Goal: Communication & Community: Answer question/provide support

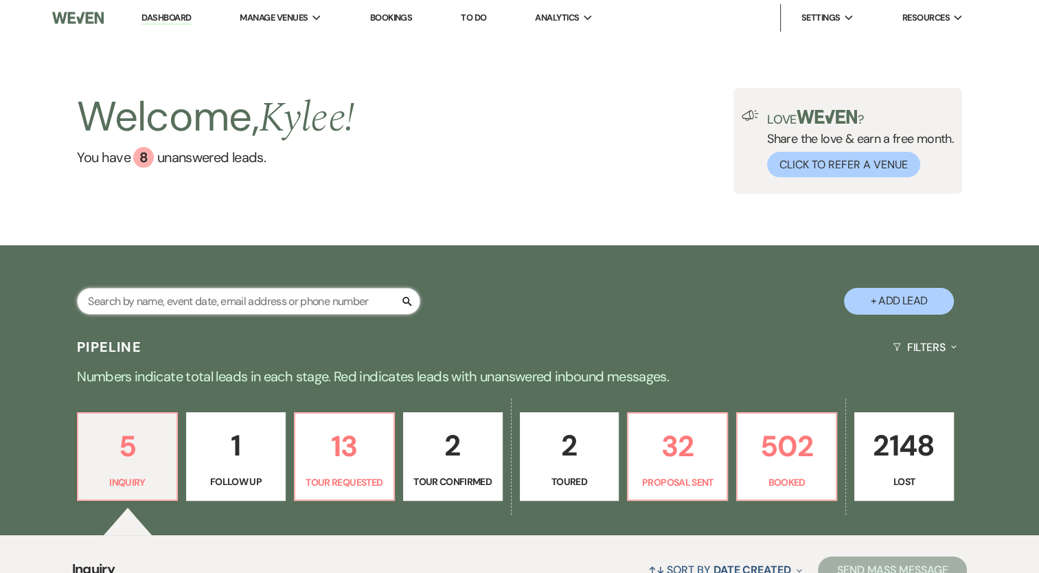
drag, startPoint x: 0, startPoint y: 0, endPoint x: 239, endPoint y: 304, distance: 386.4
click at [239, 304] on input "text" at bounding box center [248, 301] width 343 height 27
type input "schnepf"
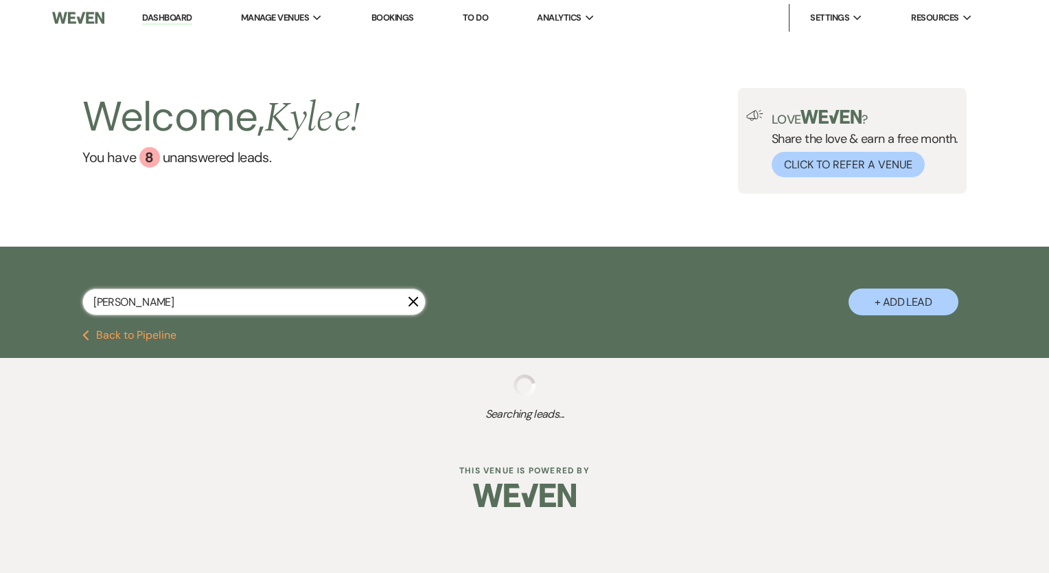
select select "6"
select select "8"
select select "1"
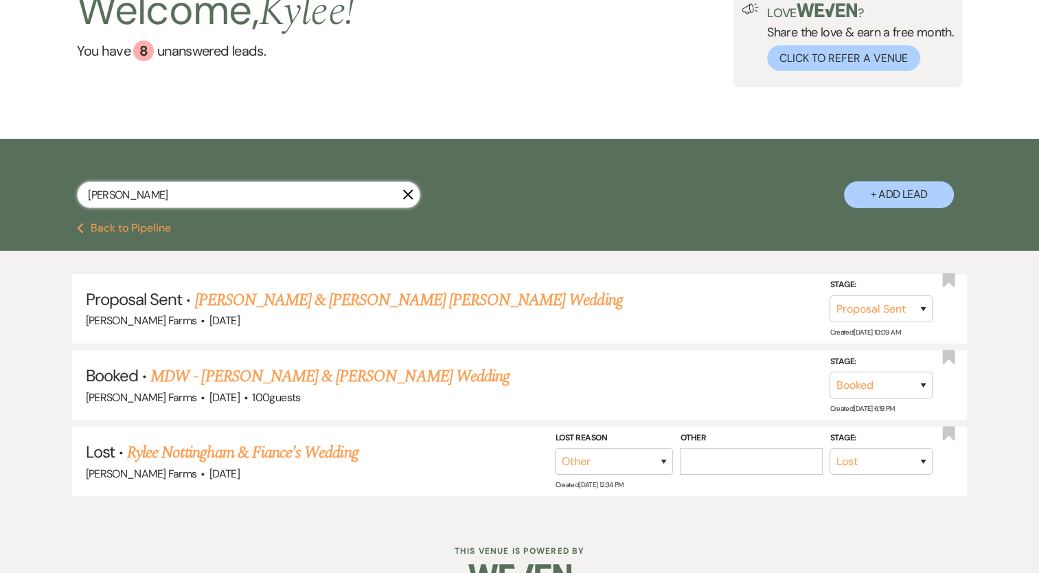
scroll to position [137, 0]
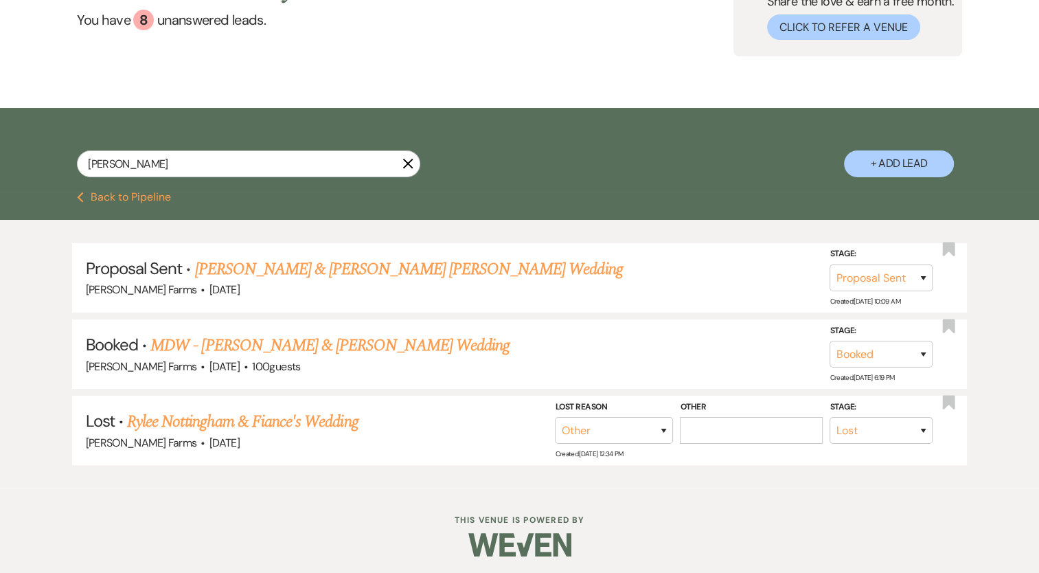
click at [390, 273] on link "Grace Komenda & Cooper Schnepf's Wedding" at bounding box center [408, 269] width 428 height 25
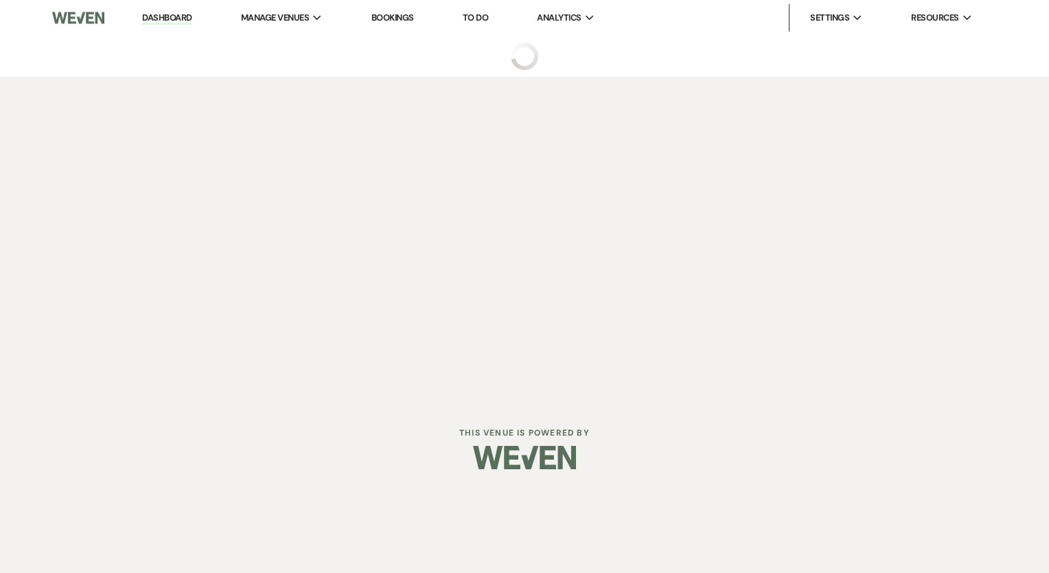
select select "6"
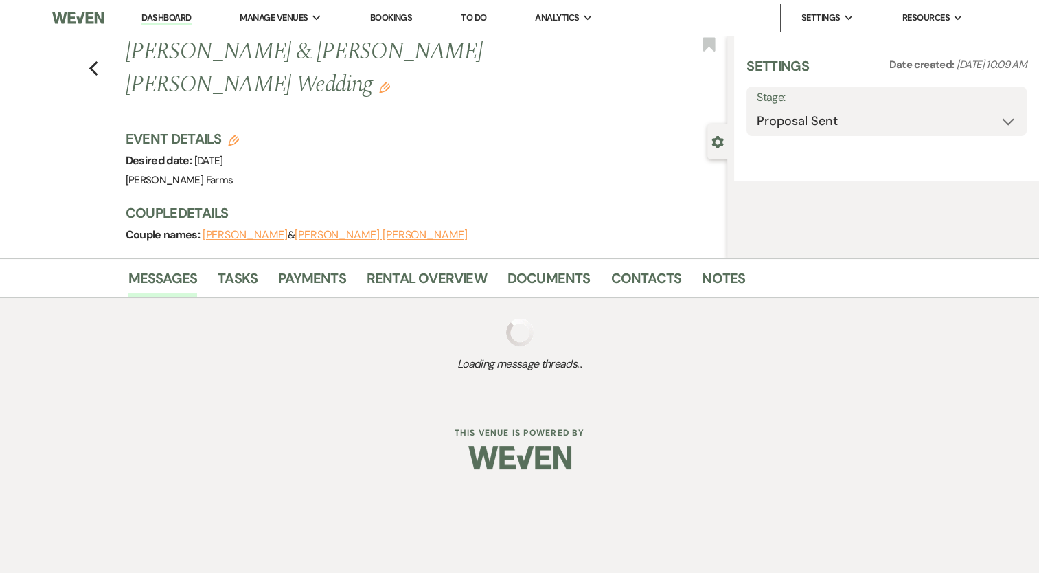
select select "5"
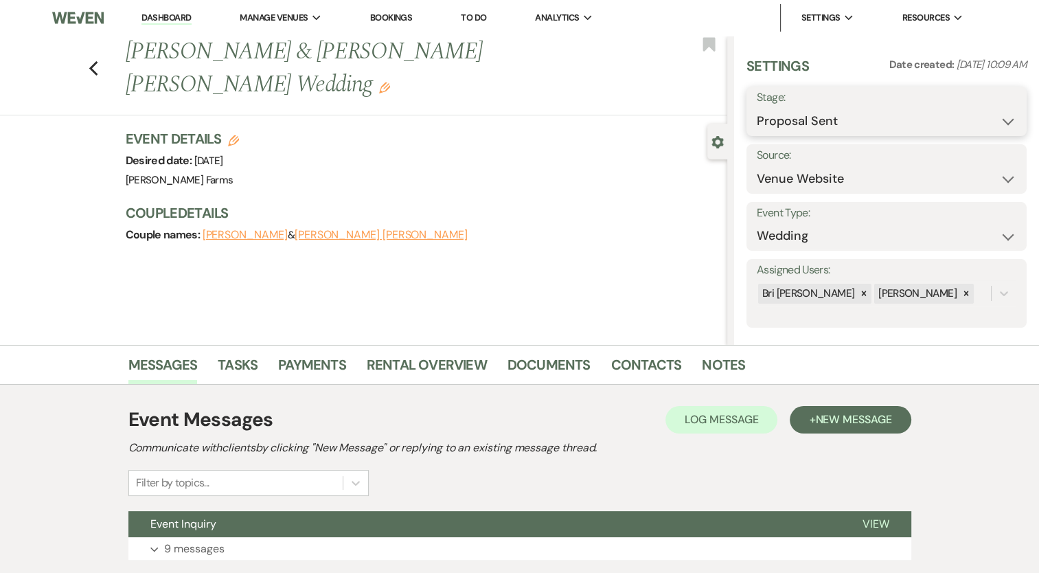
click at [918, 117] on select "Inquiry Follow Up Tour Requested Tour Confirmed Toured Proposal Sent Booked Lost" at bounding box center [887, 121] width 260 height 27
select select "7"
click at [757, 108] on select "Inquiry Follow Up Tour Requested Tour Confirmed Toured Proposal Sent Booked Lost" at bounding box center [887, 121] width 260 height 27
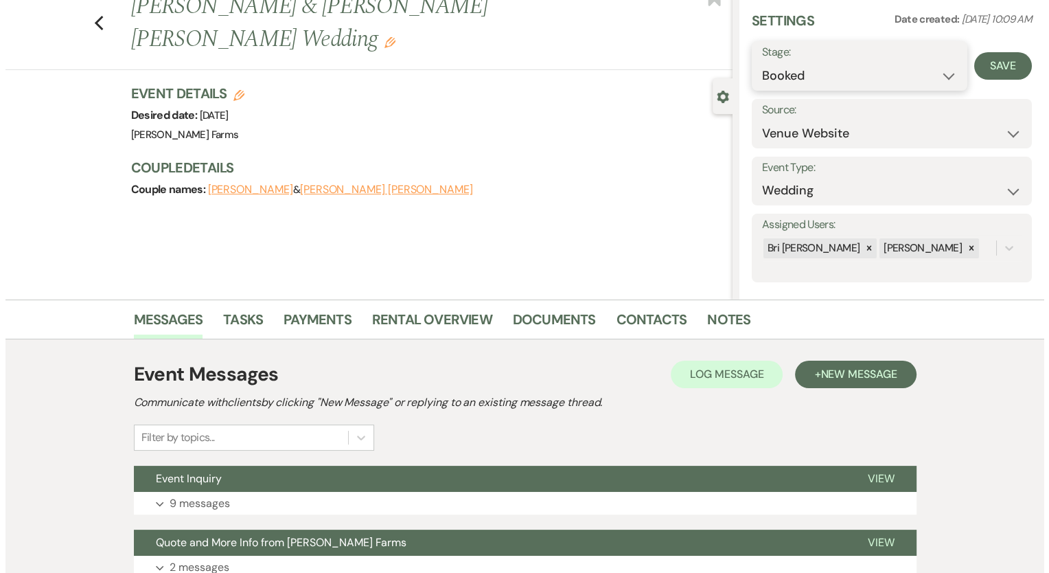
scroll to position [69, 0]
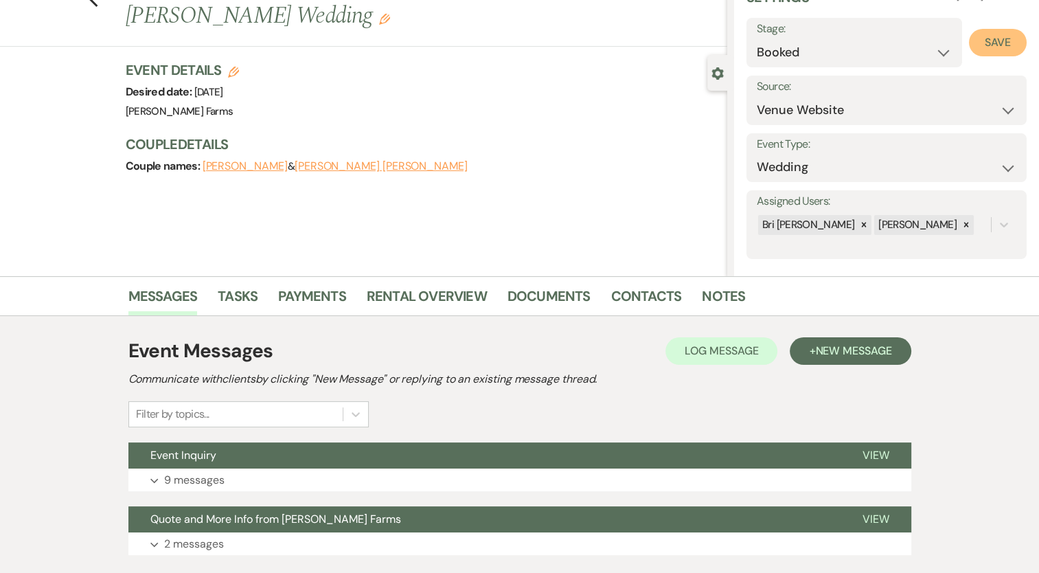
click at [983, 49] on button "Save" at bounding box center [998, 42] width 58 height 27
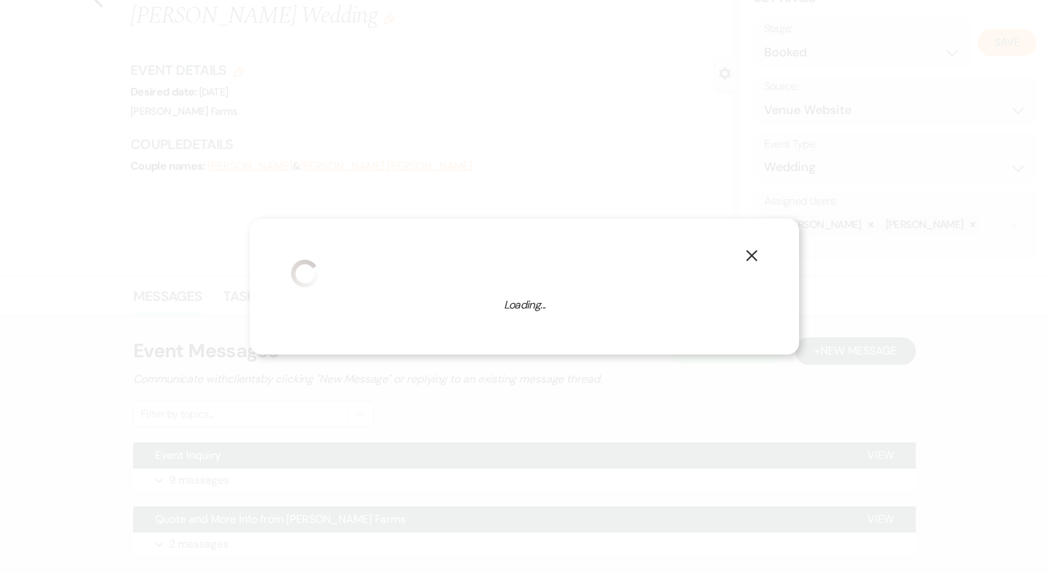
select select "1"
select select "674"
select select "false"
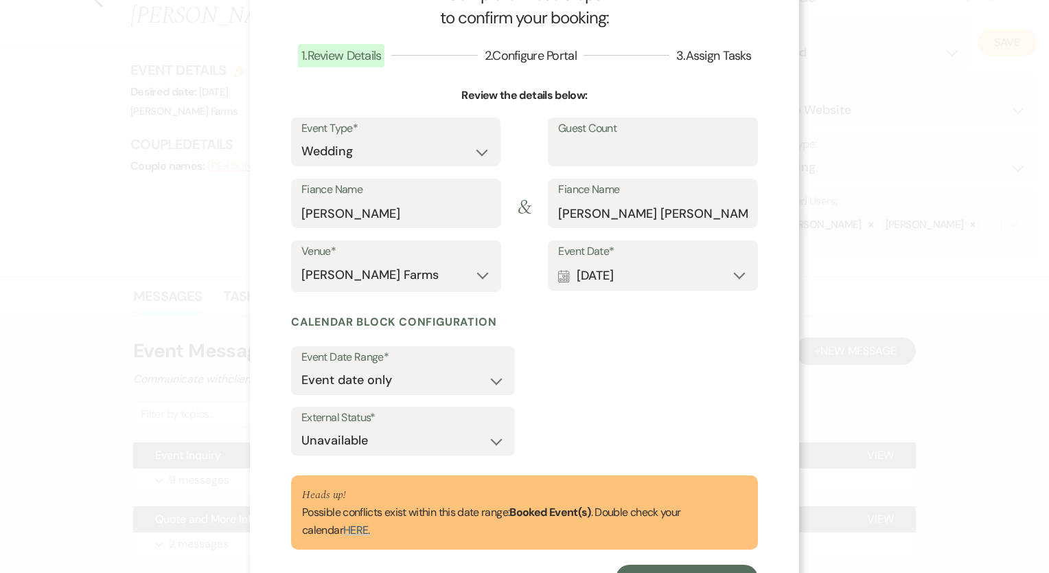
scroll to position [118, 0]
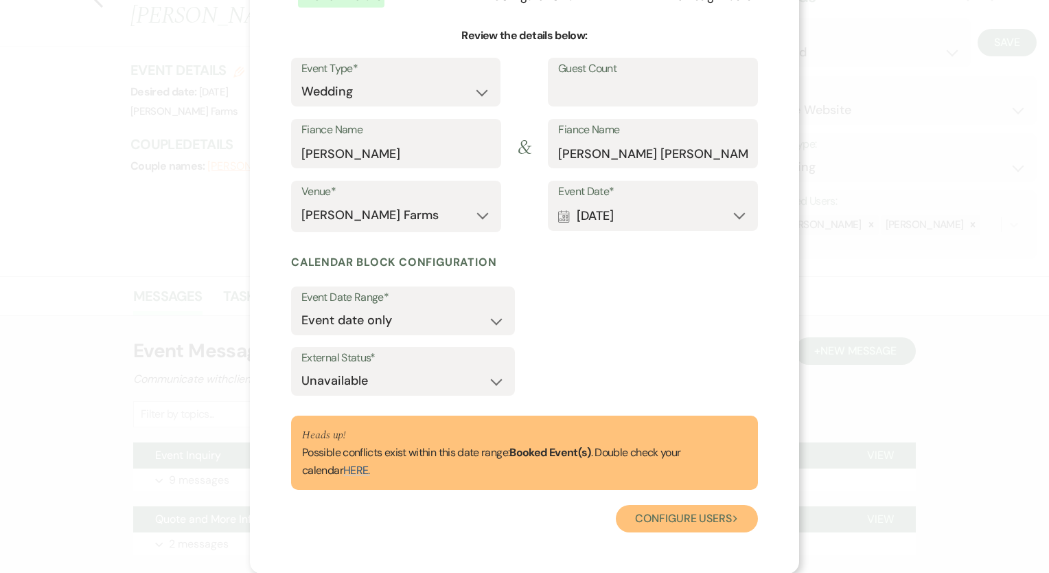
click at [690, 518] on button "Configure users Next" at bounding box center [687, 518] width 142 height 27
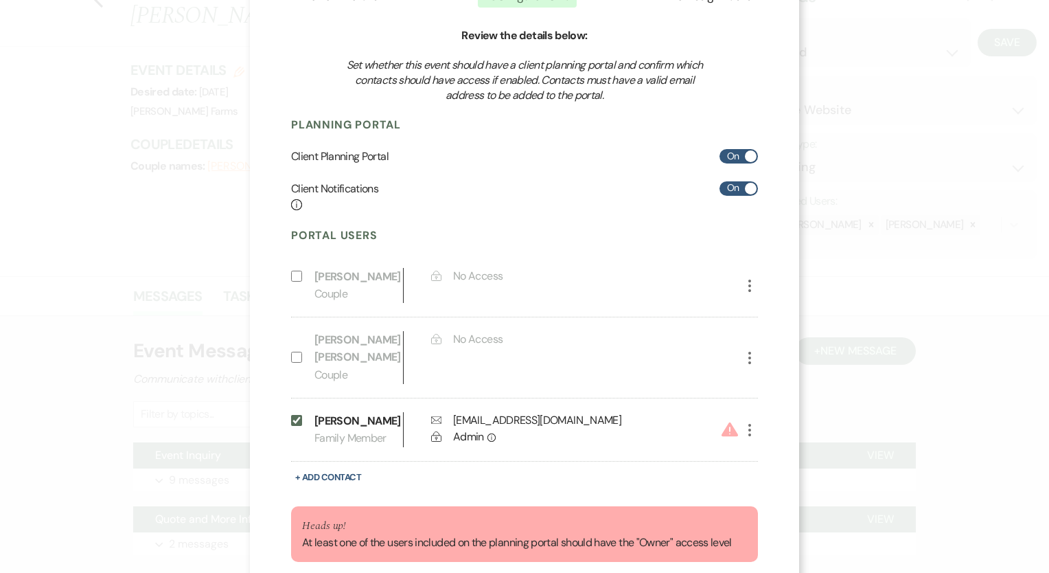
click at [742, 422] on icon "More" at bounding box center [750, 430] width 16 height 16
click at [764, 448] on button "Pencil Edit" at bounding box center [774, 457] width 64 height 23
select select "4"
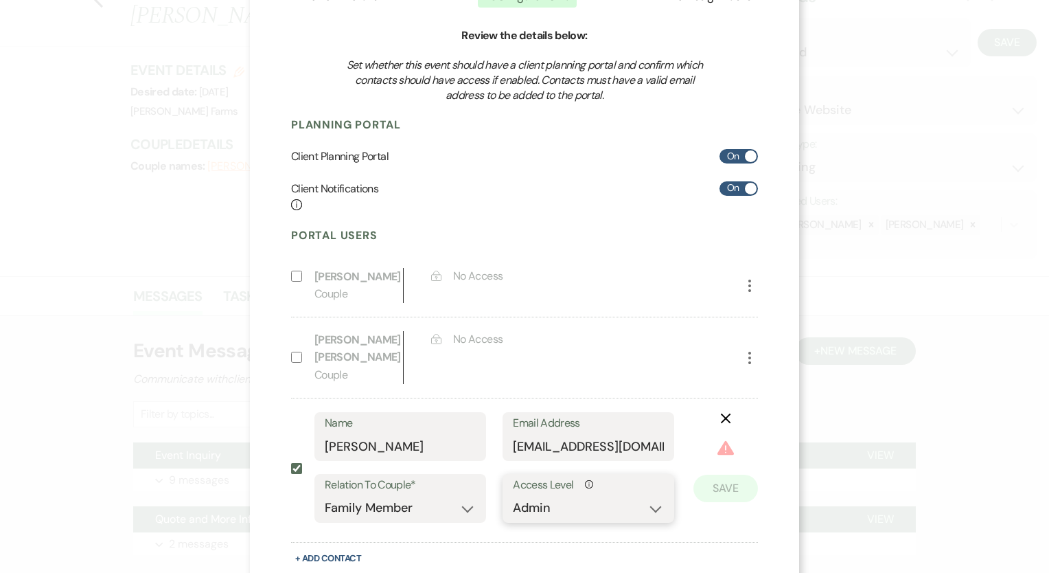
click at [538, 494] on select "No Access Owner Admin Supporter Financier" at bounding box center [588, 507] width 151 height 27
select select "6"
click at [513, 494] on select "No Access Owner Admin Supporter Financier" at bounding box center [588, 507] width 151 height 27
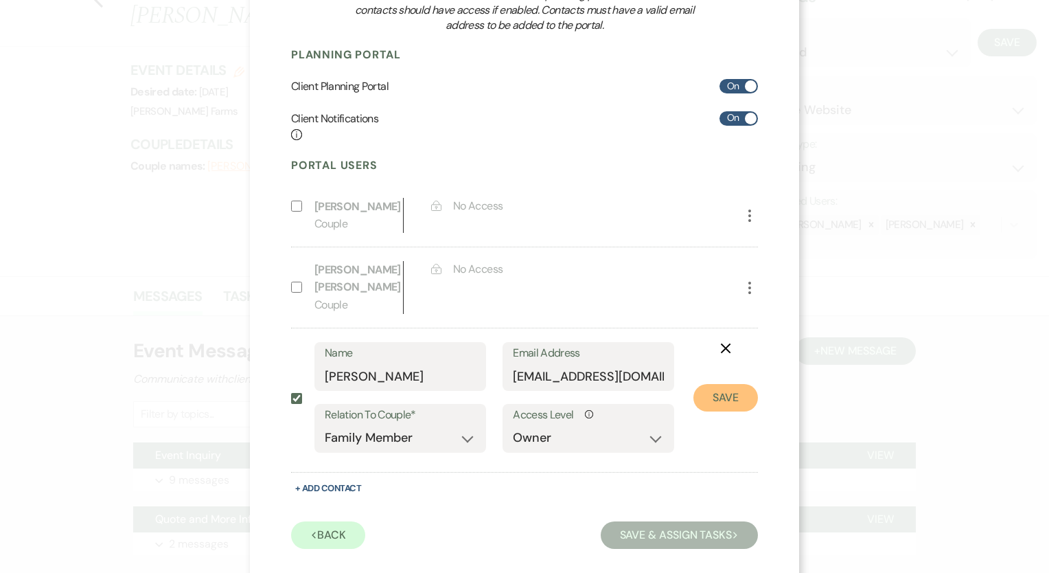
click at [716, 384] on button "Save" at bounding box center [726, 397] width 65 height 27
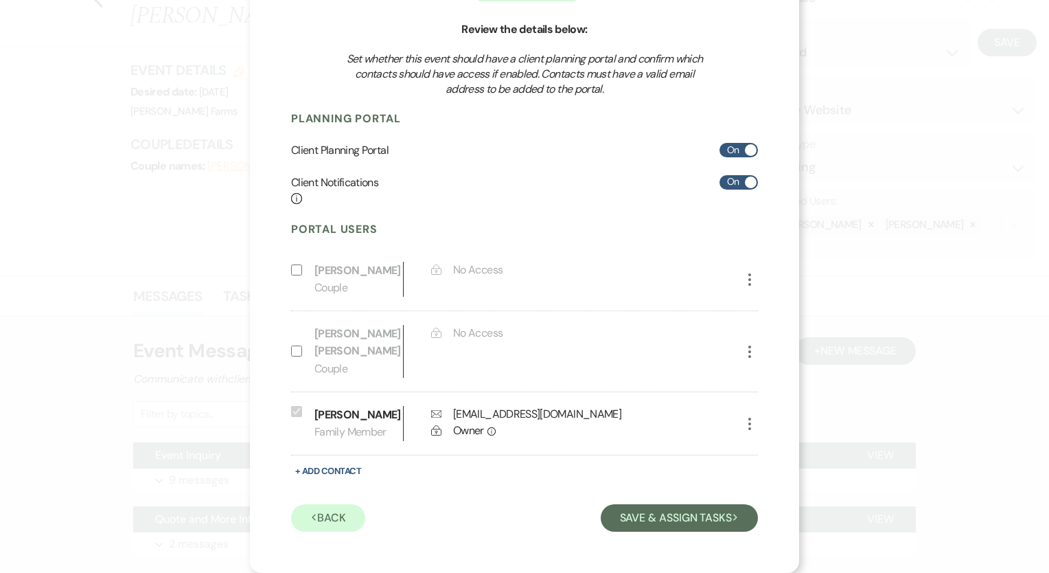
scroll to position [107, 0]
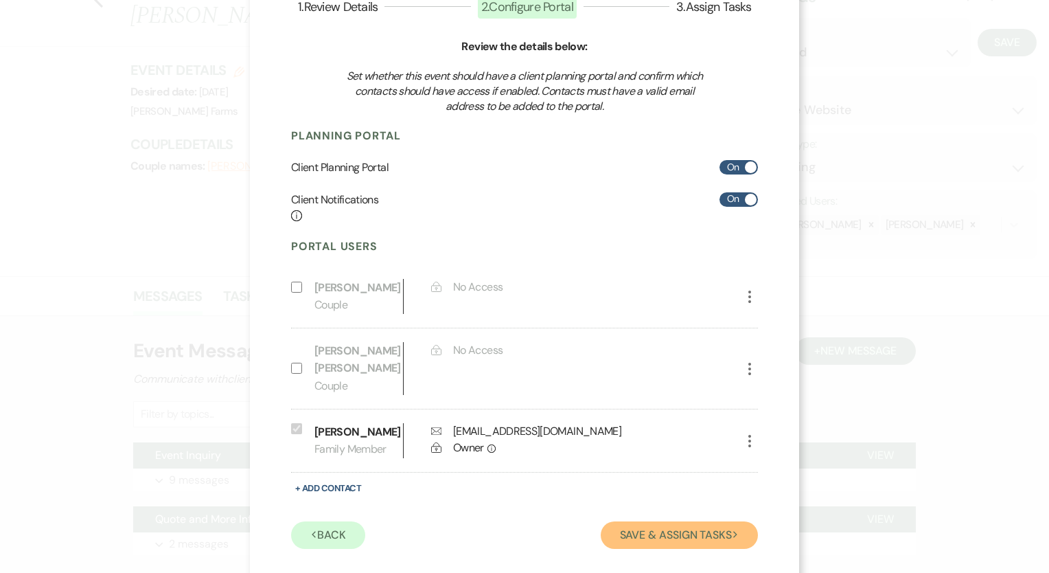
click at [692, 523] on button "Save & Assign Tasks Next" at bounding box center [679, 534] width 157 height 27
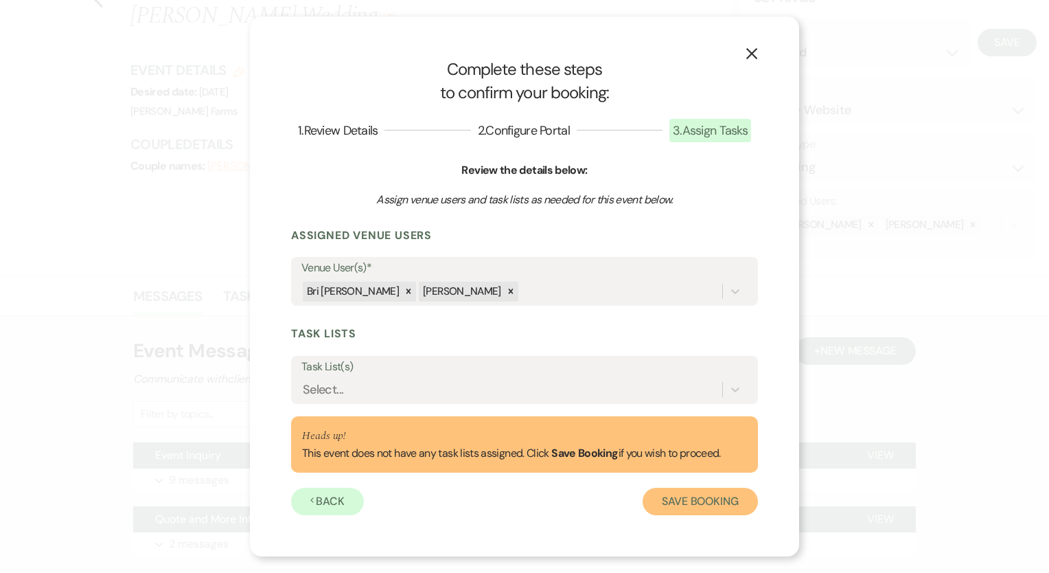
click at [702, 509] on button "Save Booking" at bounding box center [700, 501] width 115 height 27
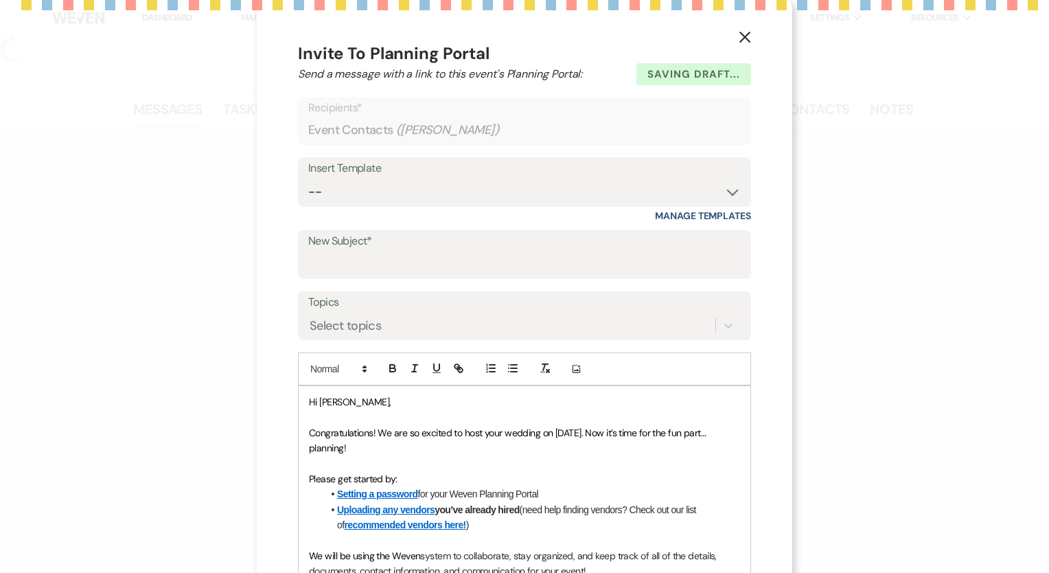
select select "5"
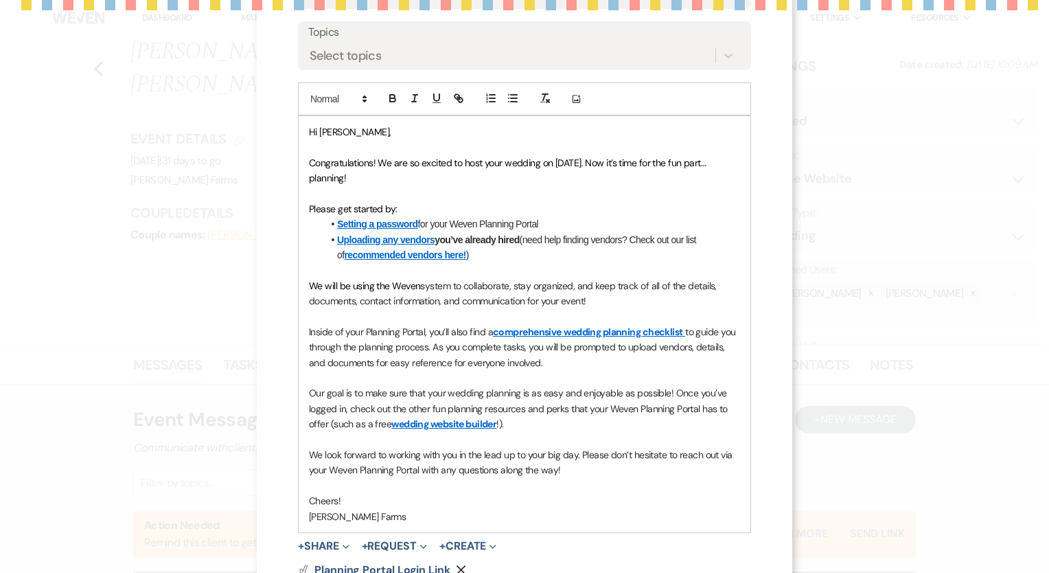
scroll to position [221, 0]
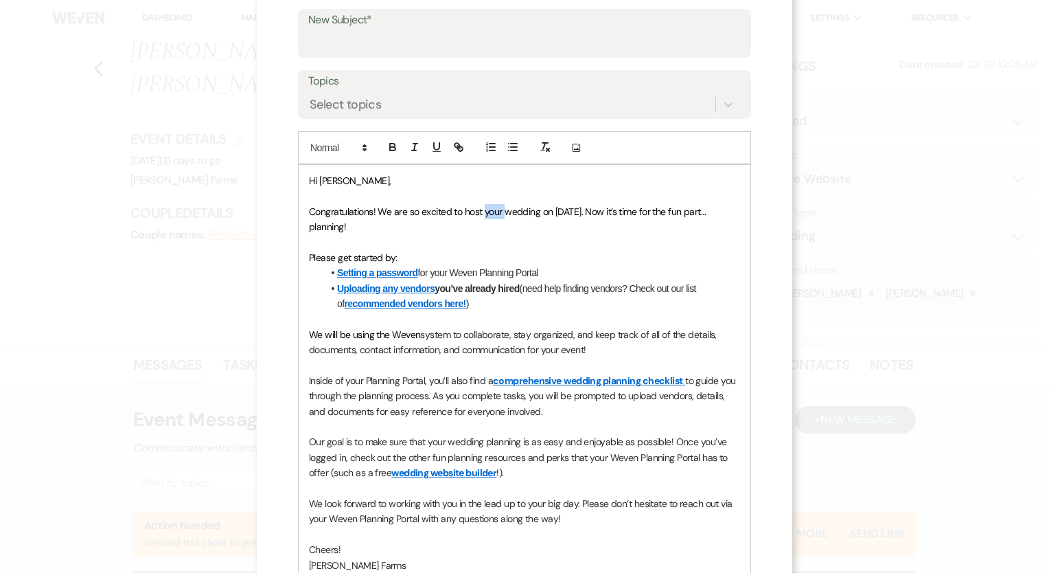
drag, startPoint x: 500, startPoint y: 212, endPoint x: 478, endPoint y: 207, distance: 22.7
click at [478, 207] on span "Congratulations! We are so excited to host your wedding on 09/13/2025. Now it’s…" at bounding box center [509, 218] width 400 height 27
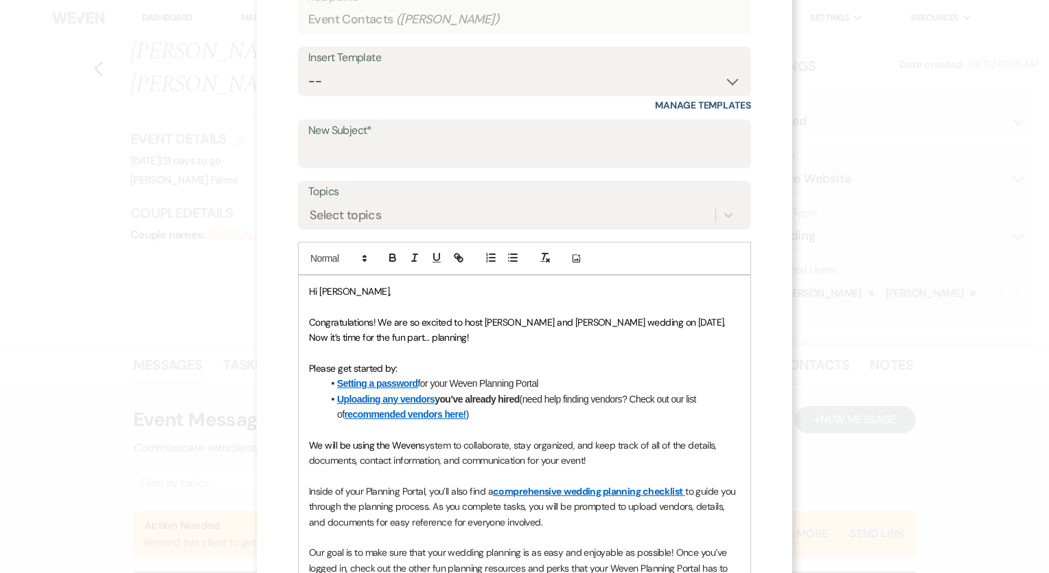
scroll to position [206, 0]
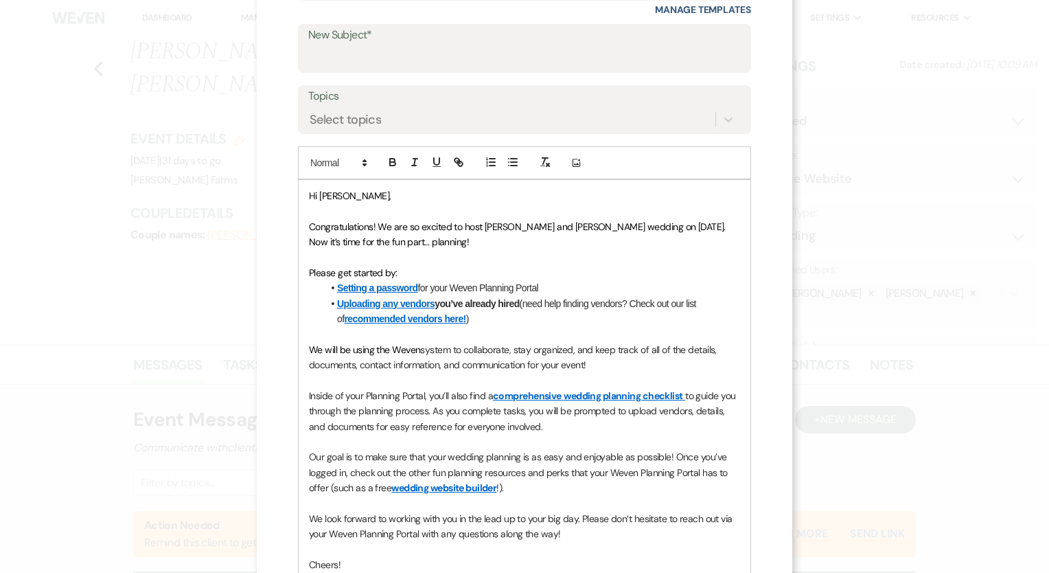
click at [546, 225] on span "Congratulations! We are so excited to host Grace and Connor's wedding on 09/13/…" at bounding box center [518, 233] width 419 height 27
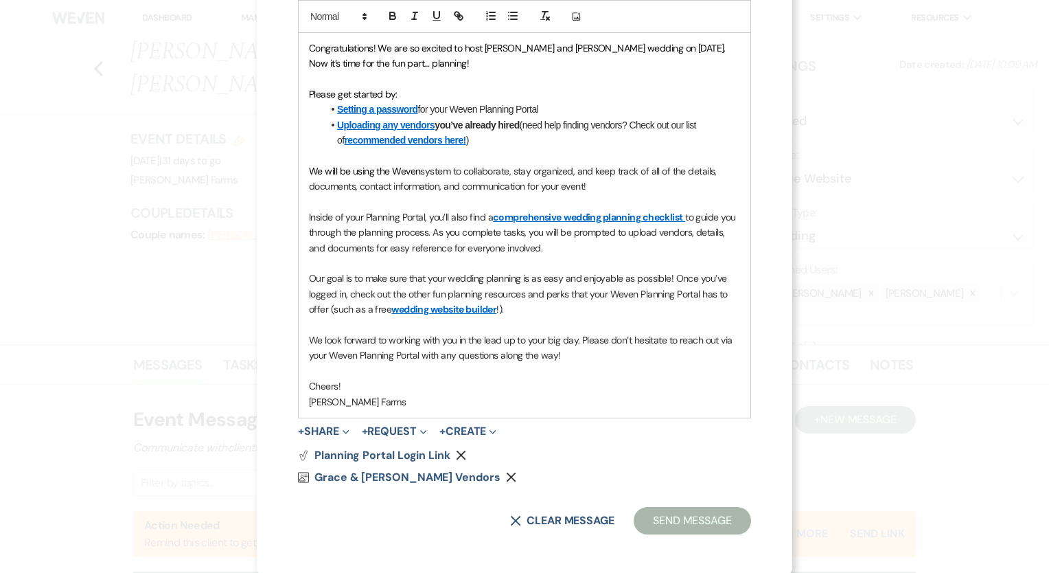
scroll to position [386, 0]
click at [686, 518] on button "Send Message" at bounding box center [692, 518] width 117 height 27
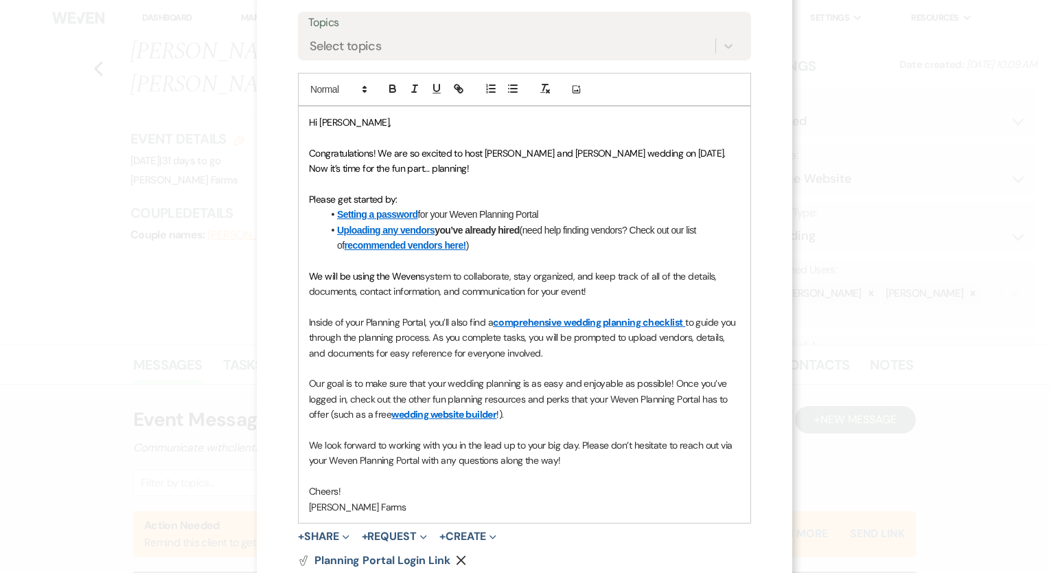
scroll to position [44, 0]
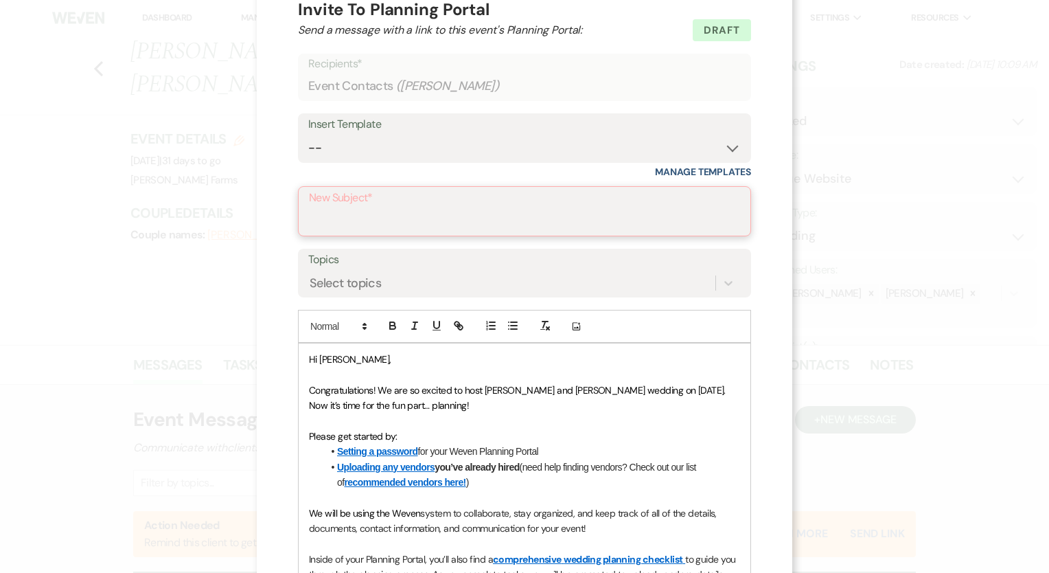
click at [383, 207] on input "New Subject*" at bounding box center [524, 220] width 431 height 27
type input "You Are Officially Booked at [PERSON_NAME] Farms!"
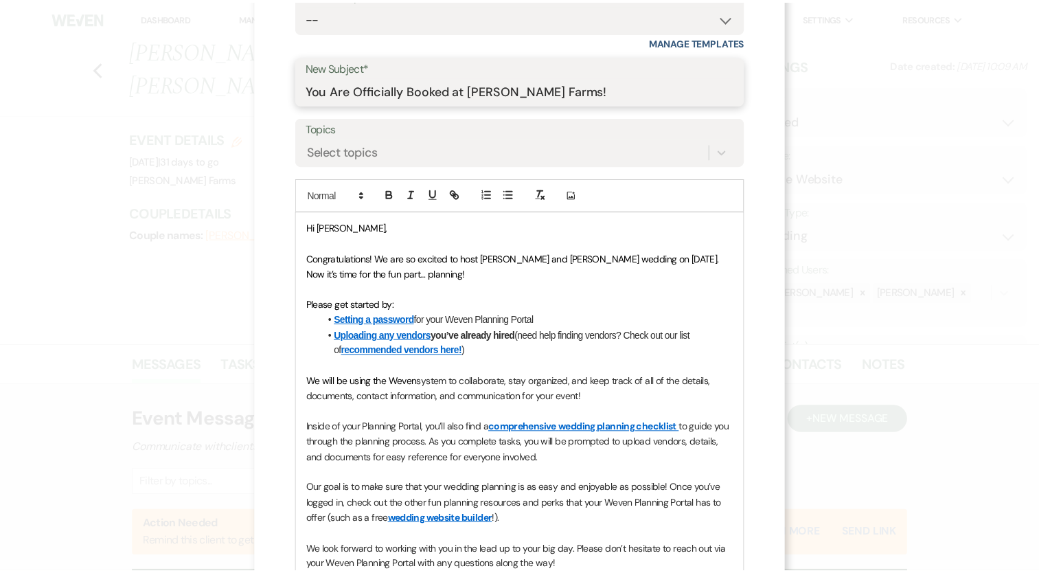
scroll to position [386, 0]
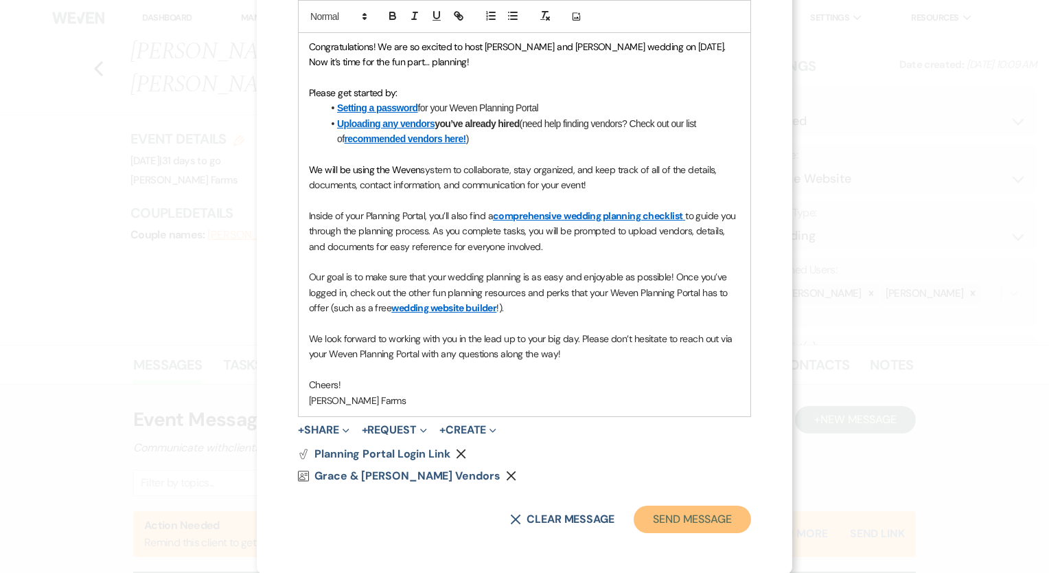
click at [688, 514] on button "Send Message" at bounding box center [692, 518] width 117 height 27
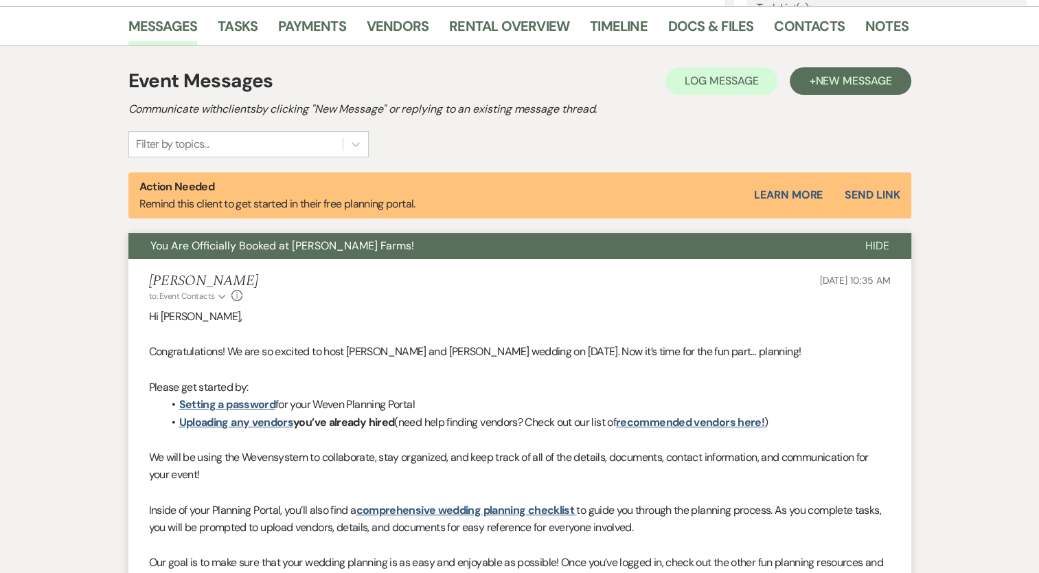
scroll to position [0, 0]
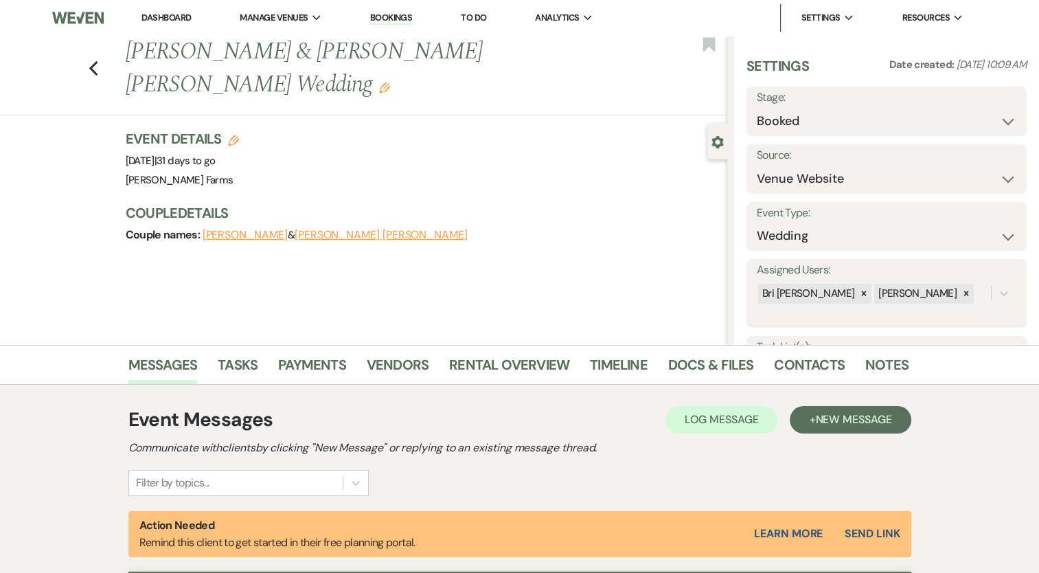
click at [390, 82] on use "button" at bounding box center [384, 87] width 11 height 11
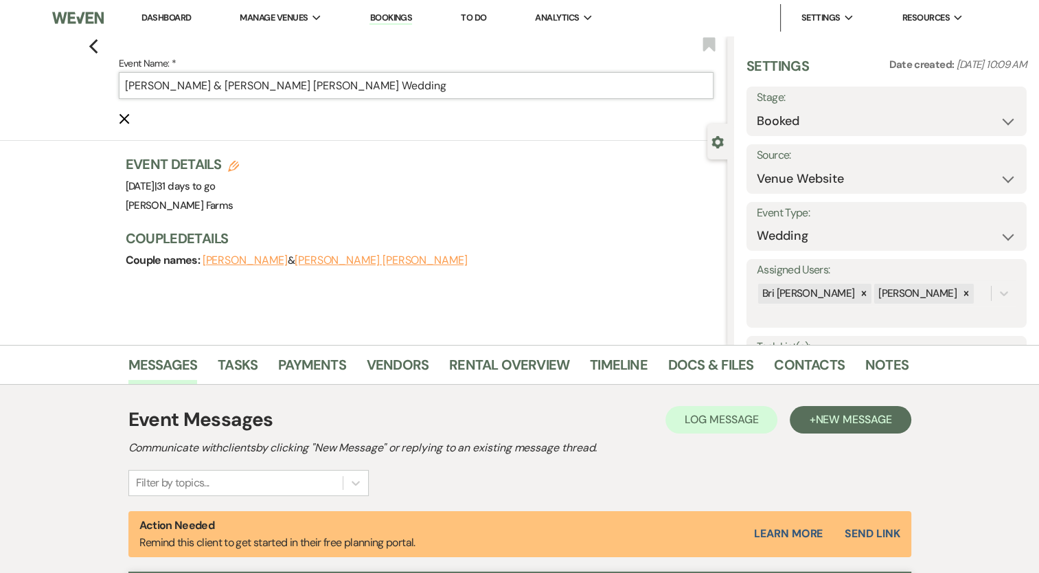
click at [130, 84] on input "Grace Komenda & Cooper Schnepf's Wedding" at bounding box center [416, 85] width 595 height 27
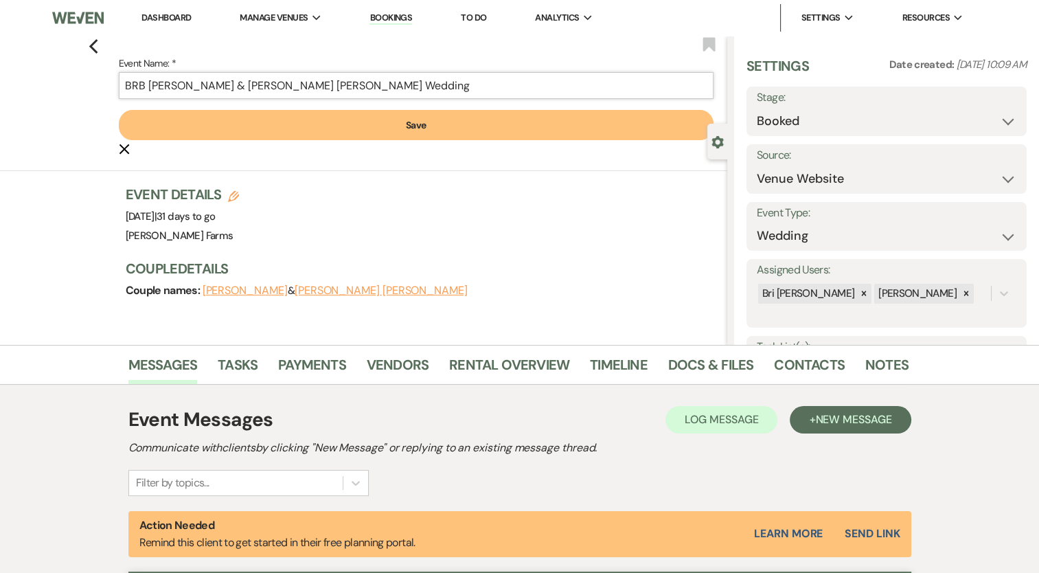
type input "BRB Grace Komenda & Cooper Schnepf's Wedding"
click at [437, 128] on button "Save" at bounding box center [416, 125] width 595 height 30
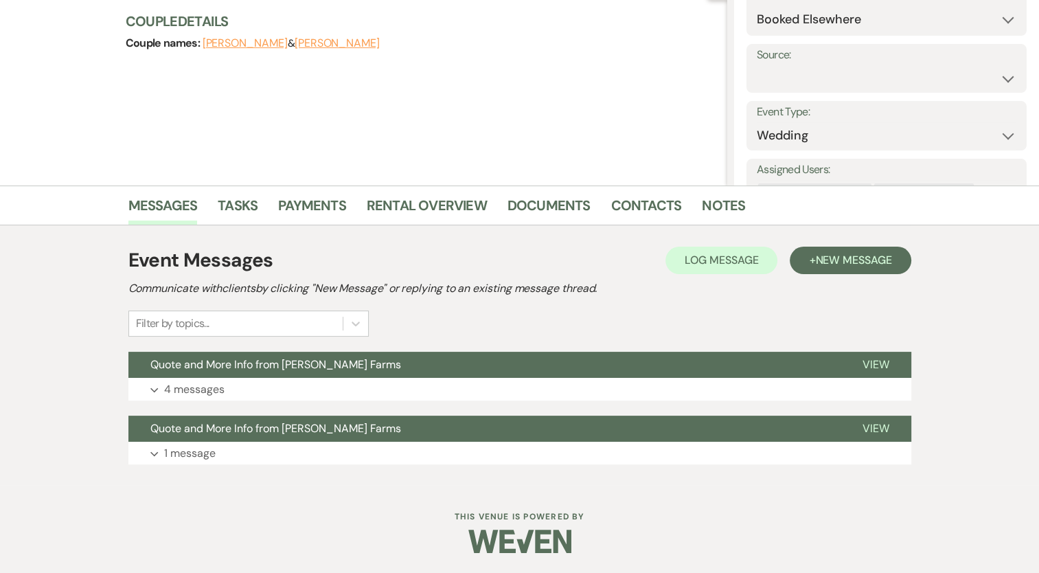
click at [197, 389] on p "4 messages" at bounding box center [194, 389] width 60 height 18
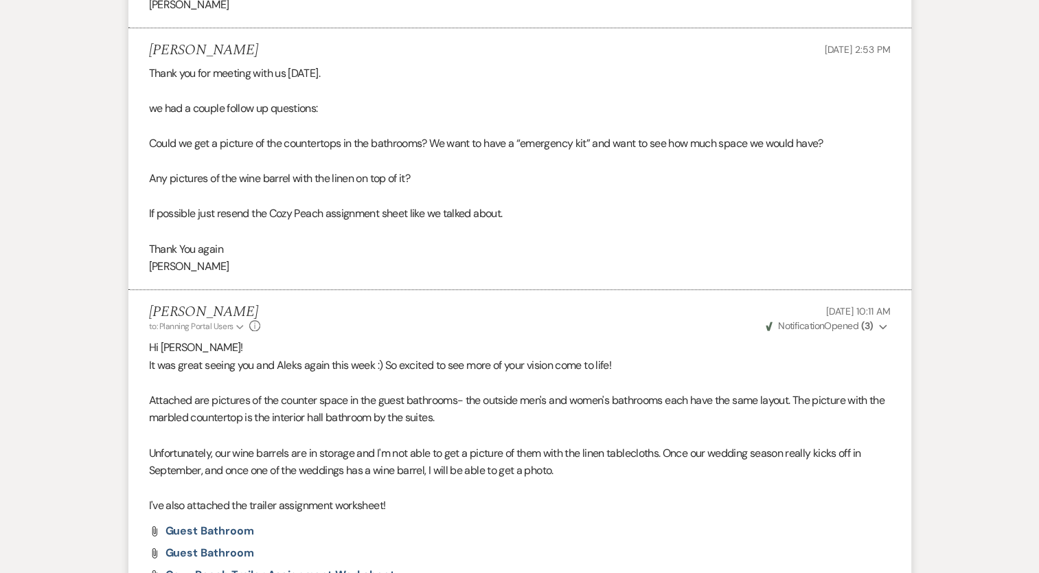
scroll to position [6857, 0]
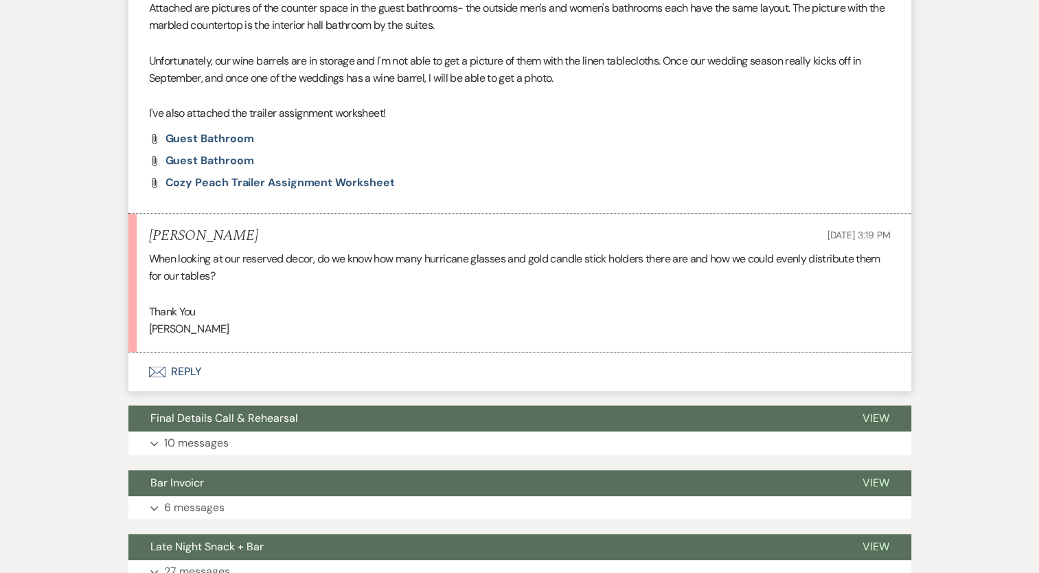
click at [181, 384] on button "Envelope Reply" at bounding box center [519, 371] width 783 height 38
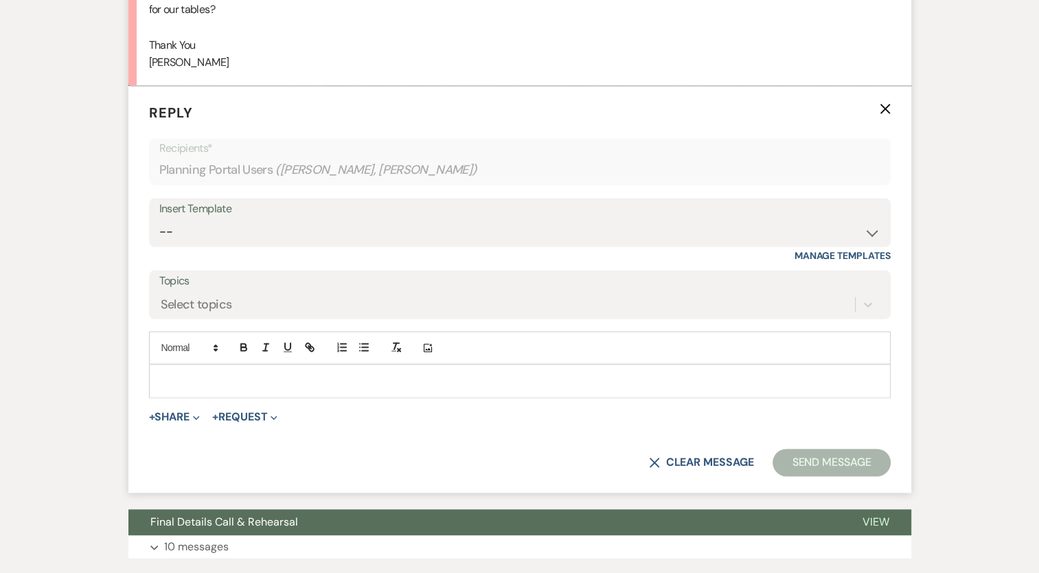
scroll to position [7132, 0]
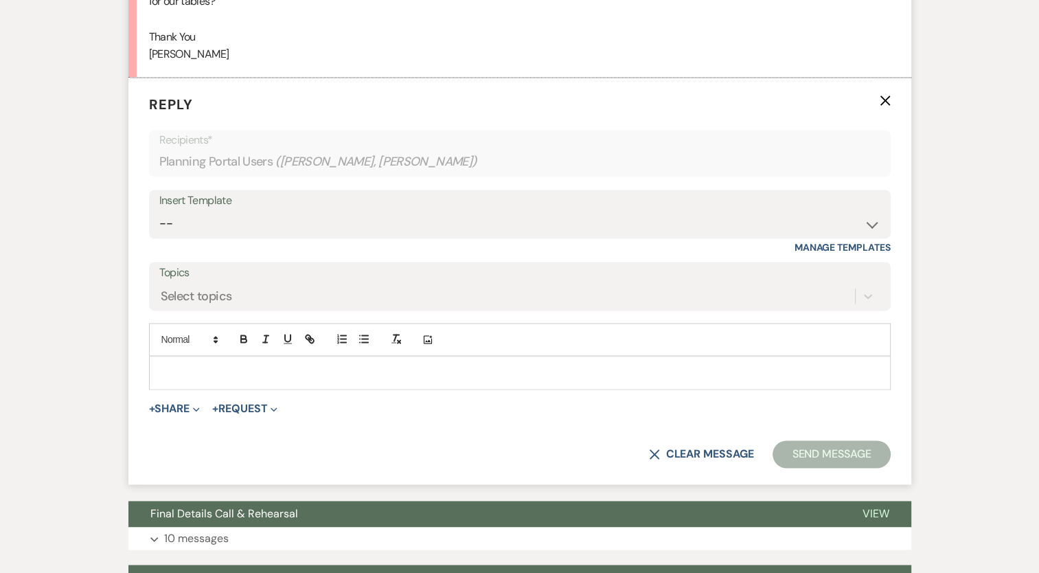
click at [297, 380] on p at bounding box center [520, 372] width 720 height 15
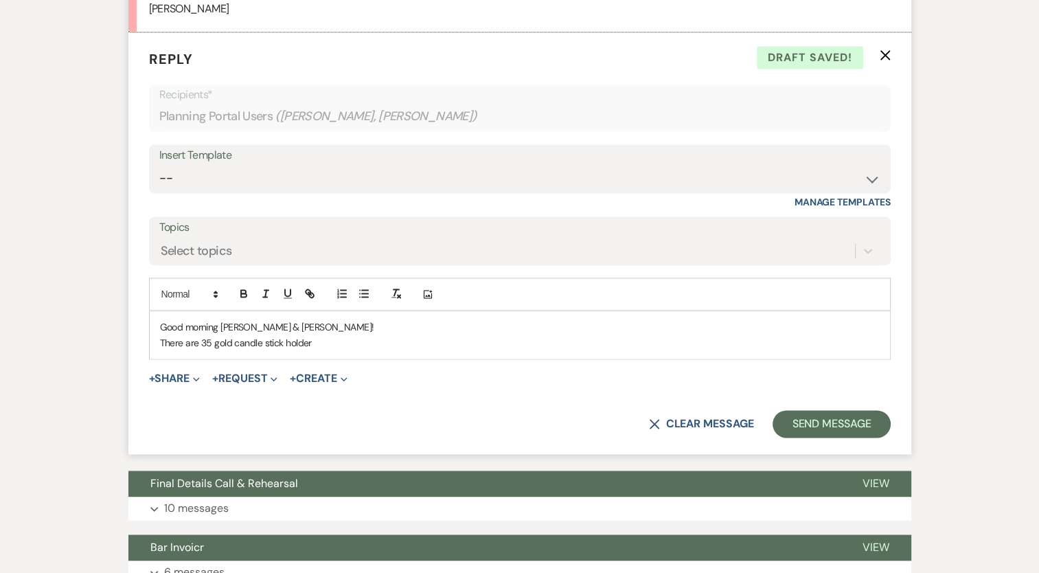
scroll to position [7200, 0]
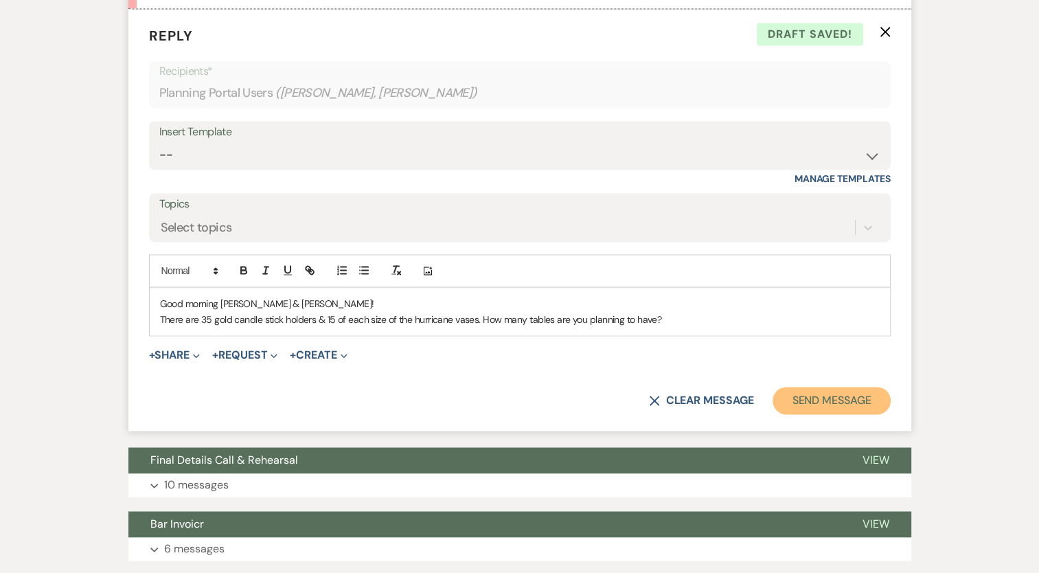
drag, startPoint x: 850, startPoint y: 408, endPoint x: 880, endPoint y: 407, distance: 30.2
click at [868, 405] on button "Send Message" at bounding box center [831, 400] width 117 height 27
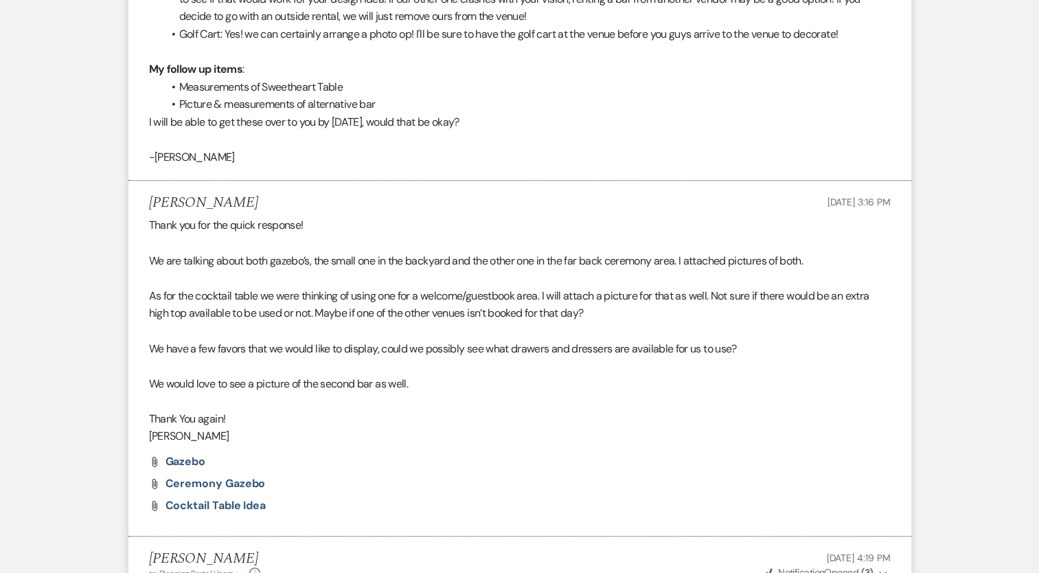
scroll to position [0, 0]
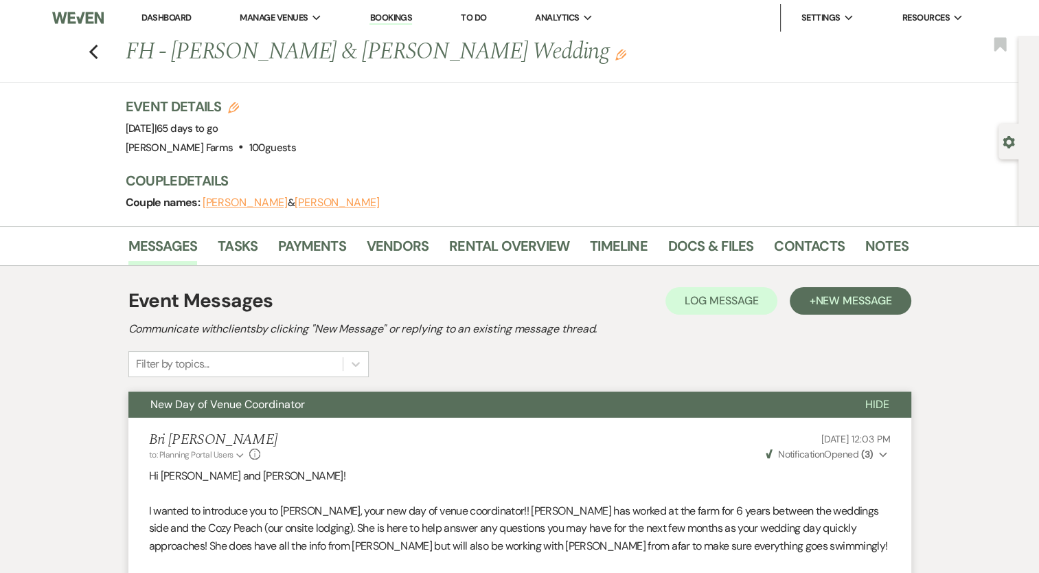
click at [106, 45] on div "Previous FH - [PERSON_NAME] & [PERSON_NAME] Wedding Edit Bookmark" at bounding box center [505, 59] width 1025 height 47
click at [99, 47] on icon "Previous" at bounding box center [94, 52] width 10 height 16
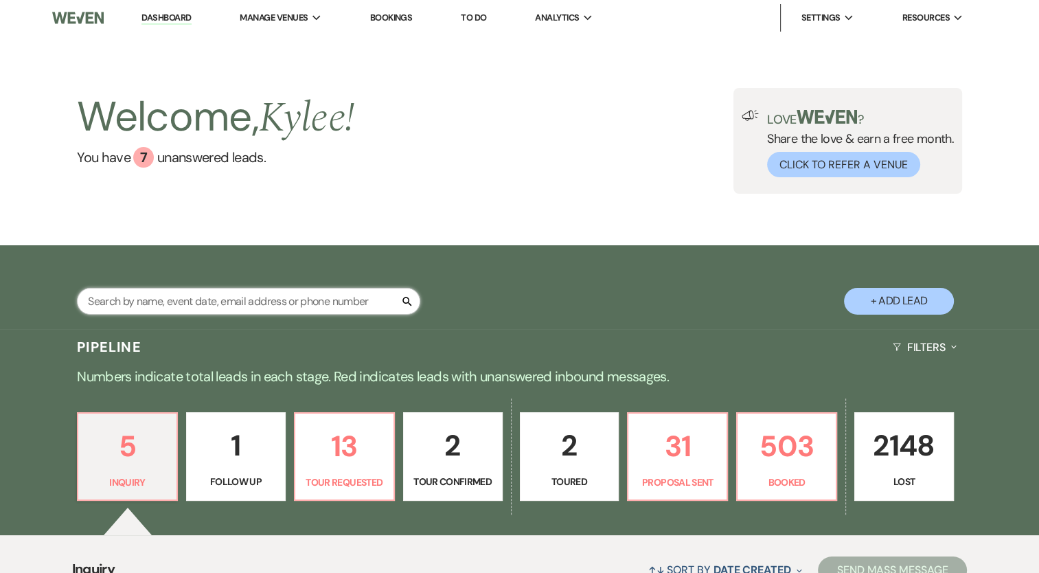
click at [167, 299] on input "text" at bounding box center [248, 301] width 343 height 27
type input "[PERSON_NAME]"
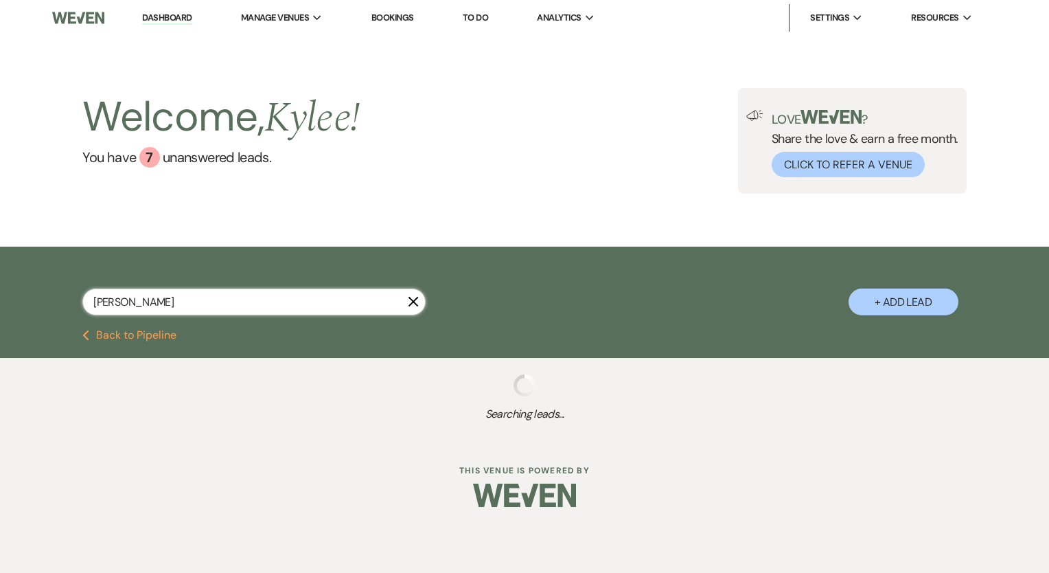
select select "8"
select select "4"
select select "8"
select select "7"
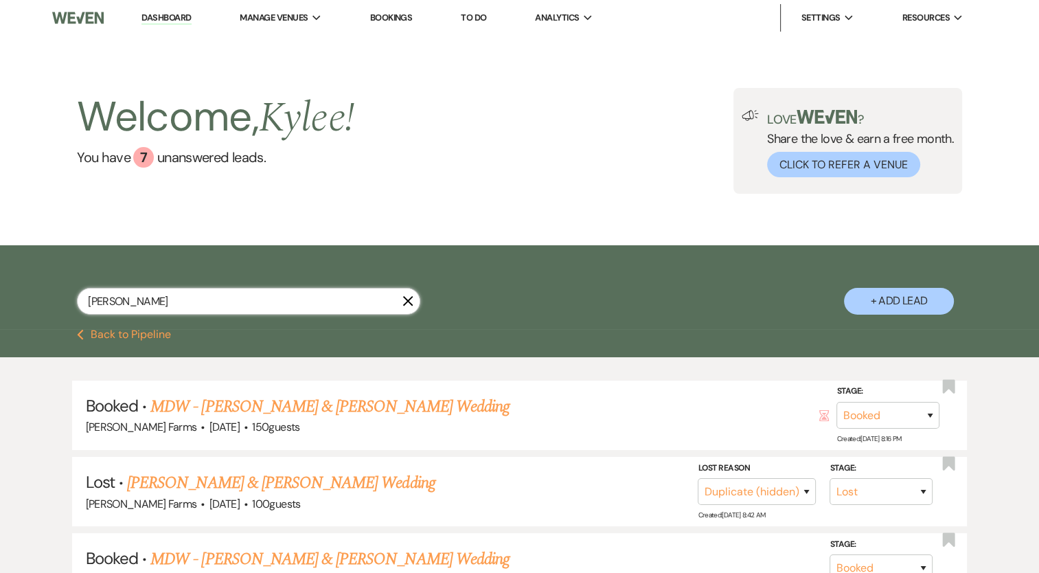
type input "[PERSON_NAME]"
click at [328, 417] on link "MDW - [PERSON_NAME] & [PERSON_NAME] Wedding" at bounding box center [329, 406] width 359 height 25
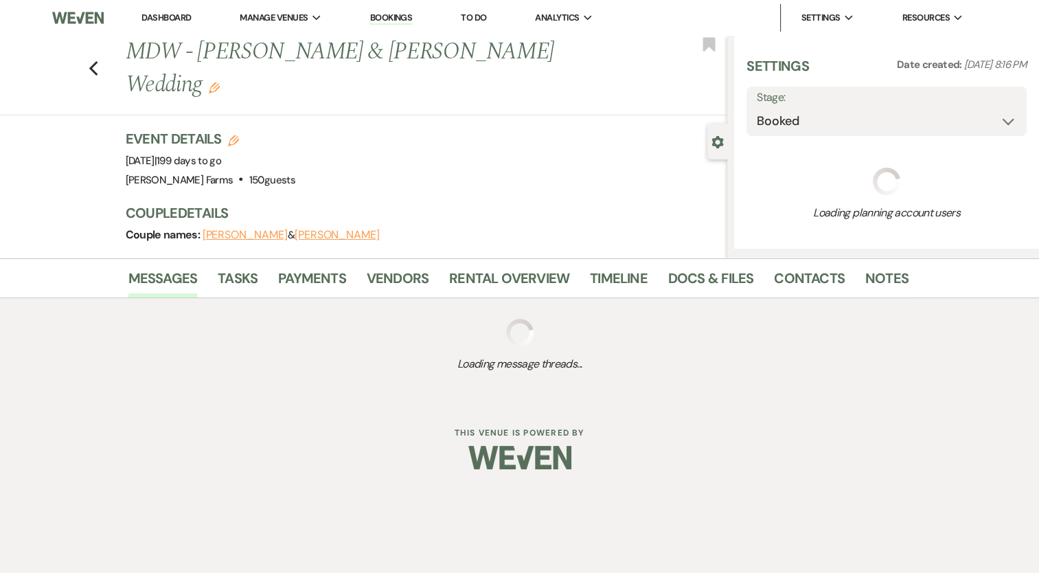
select select "5"
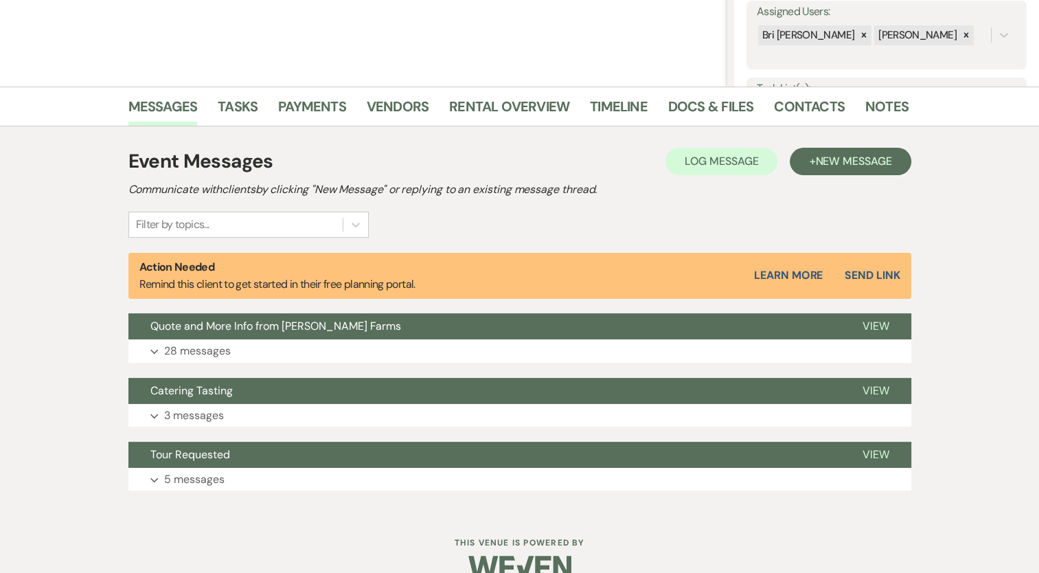
scroll to position [284, 0]
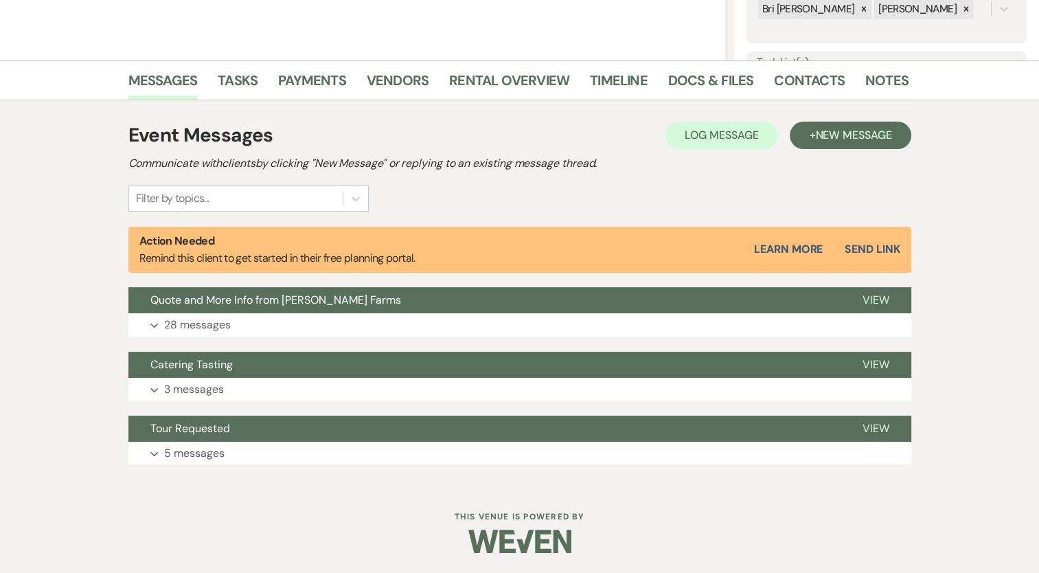
click at [182, 386] on p "3 messages" at bounding box center [194, 389] width 60 height 18
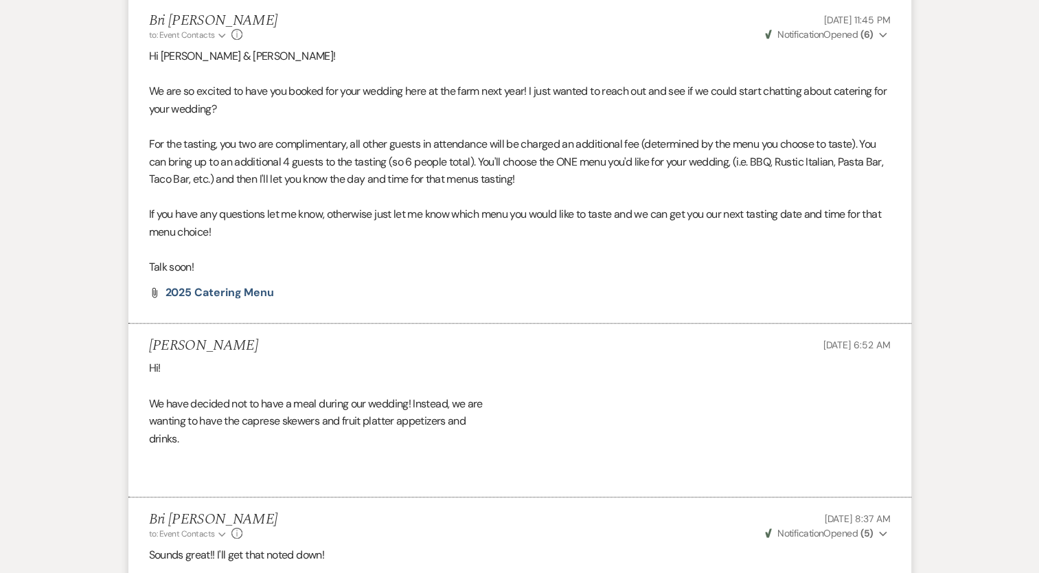
scroll to position [879, 0]
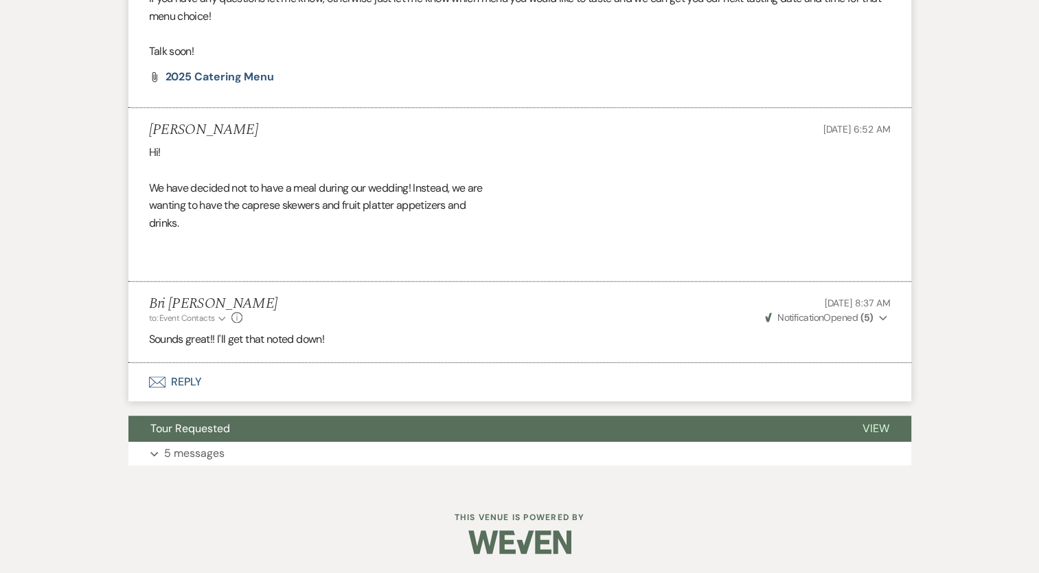
click at [174, 383] on button "Envelope Reply" at bounding box center [519, 382] width 783 height 38
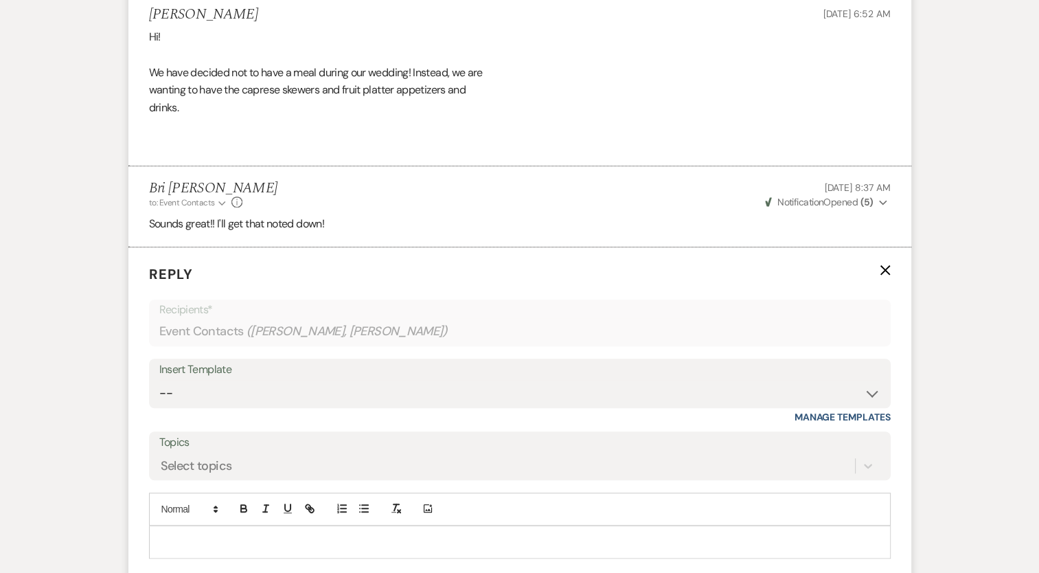
scroll to position [1247, 0]
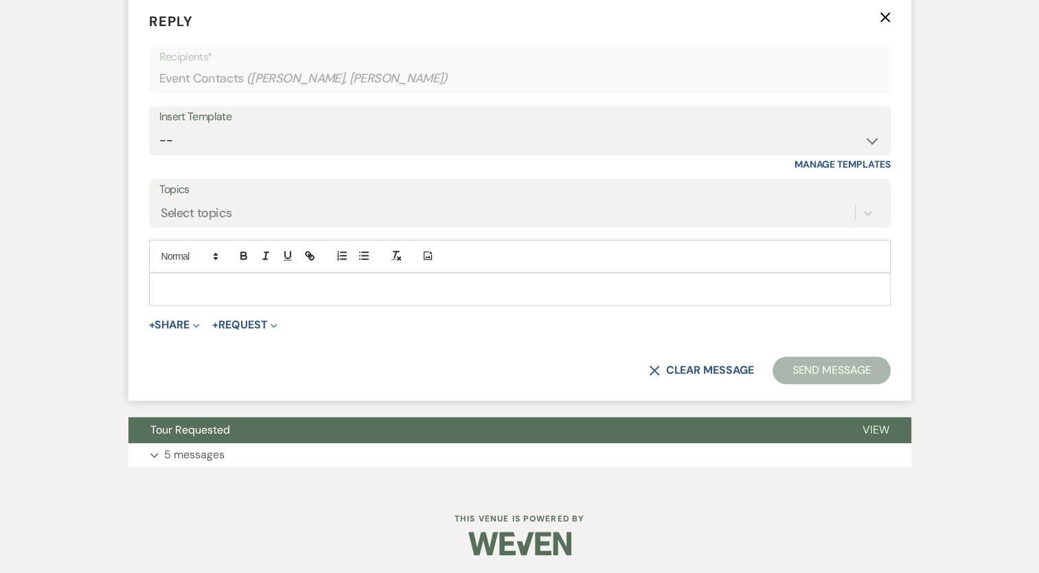
click at [188, 282] on p at bounding box center [520, 289] width 720 height 15
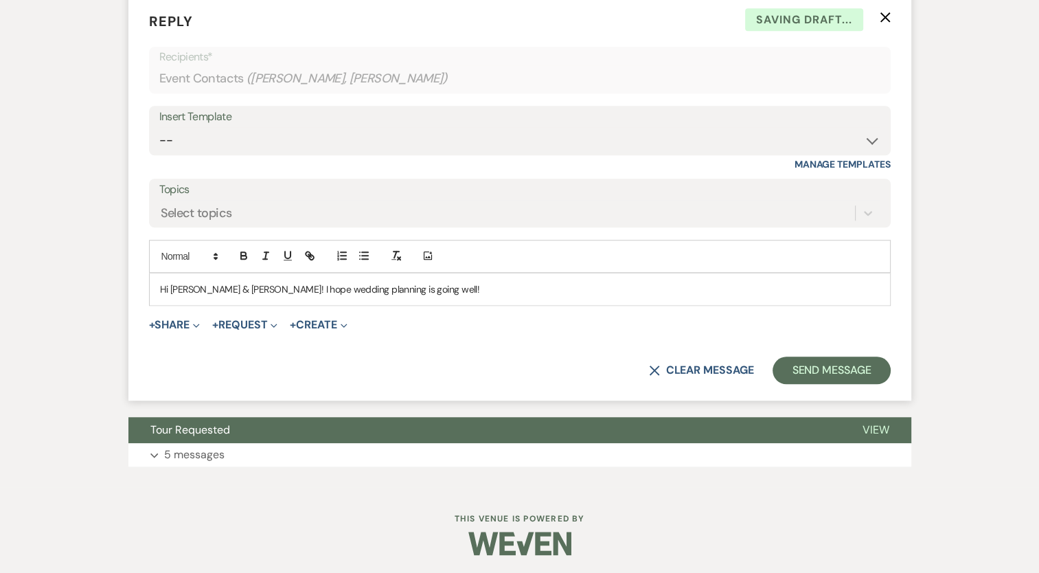
click at [227, 288] on p "Hi [PERSON_NAME] & [PERSON_NAME]! I hope wedding planning is going well!" at bounding box center [520, 289] width 720 height 15
click at [418, 284] on p "Hi [PERSON_NAME] & [PERSON_NAME], I hope wedding planning is going well!" at bounding box center [520, 289] width 720 height 15
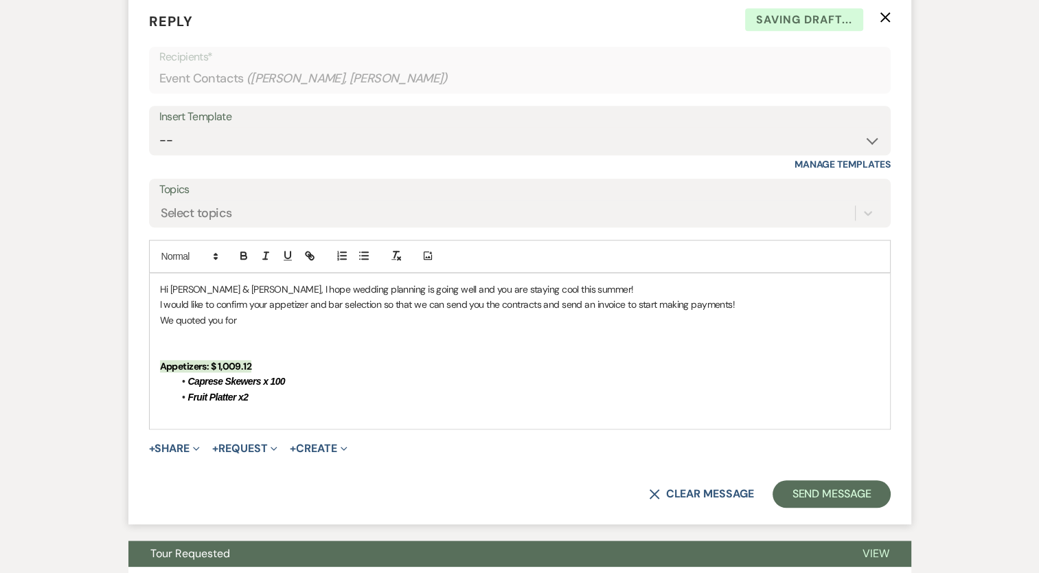
click at [181, 345] on p at bounding box center [520, 350] width 720 height 15
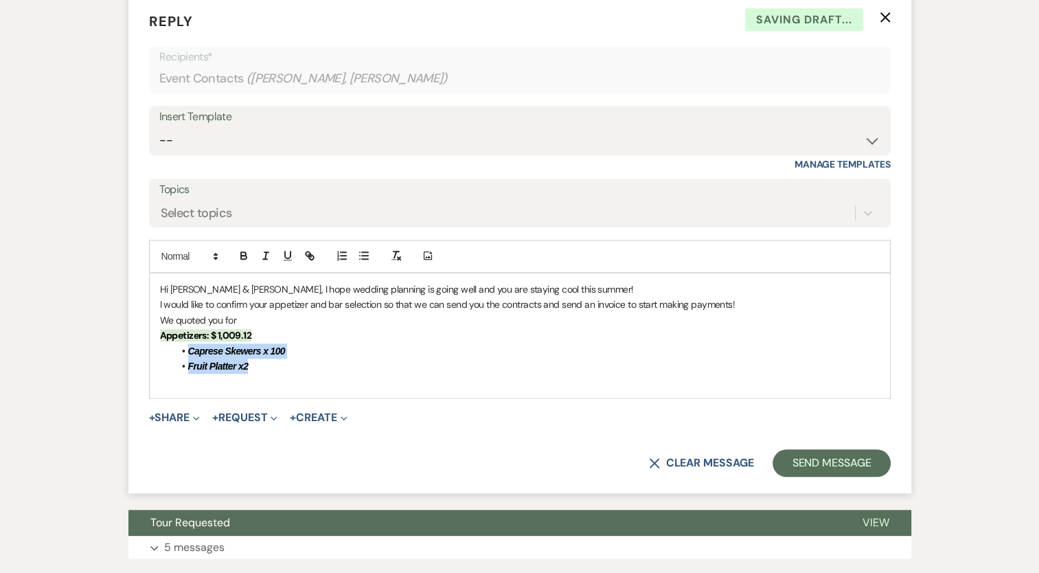
drag, startPoint x: 258, startPoint y: 365, endPoint x: 153, endPoint y: 350, distance: 106.2
click at [153, 350] on div "Hi [PERSON_NAME] & [PERSON_NAME], I hope wedding planning is going well and you…" at bounding box center [520, 335] width 740 height 124
drag, startPoint x: 304, startPoint y: 343, endPoint x: 244, endPoint y: 356, distance: 61.2
click at [303, 343] on li "Caprese Skewers x 100" at bounding box center [527, 350] width 706 height 15
click at [253, 349] on em "Caprese Skewers x 100" at bounding box center [234, 350] width 93 height 11
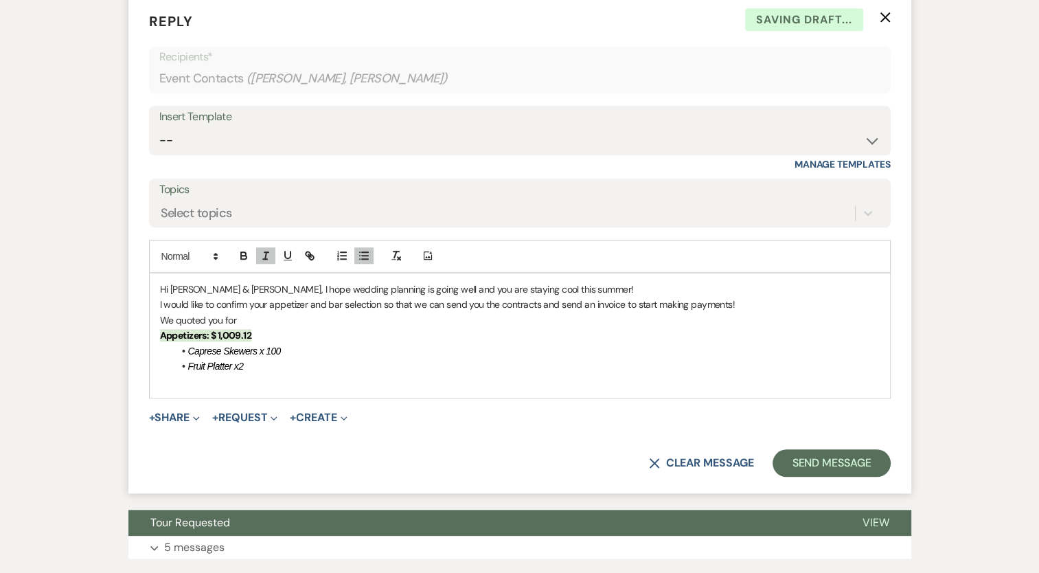
click at [258, 359] on li "Fruit Platter x2" at bounding box center [527, 366] width 706 height 15
drag, startPoint x: 202, startPoint y: 369, endPoint x: 158, endPoint y: 333, distance: 57.1
click at [158, 333] on div "Hi [PERSON_NAME] & [PERSON_NAME], I hope wedding planning is going well and you…" at bounding box center [520, 335] width 740 height 124
click at [204, 256] on span at bounding box center [188, 256] width 67 height 16
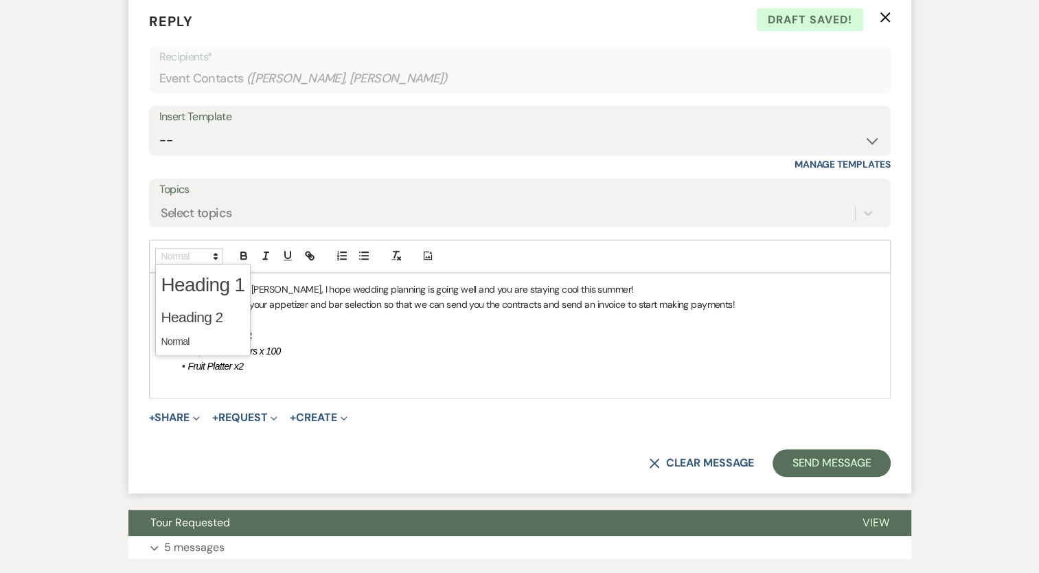
click at [312, 297] on p "I would like to confirm your appetizer and bar selection so that we can send yo…" at bounding box center [520, 304] width 720 height 15
click at [268, 317] on p "We quoted you for" at bounding box center [520, 319] width 720 height 15
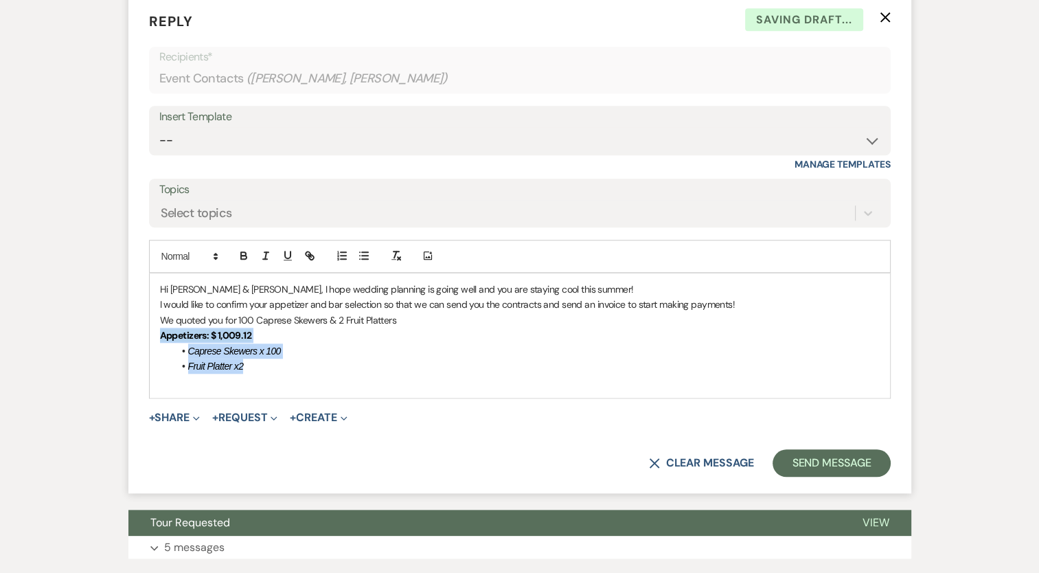
drag, startPoint x: 253, startPoint y: 359, endPoint x: 116, endPoint y: 326, distance: 140.8
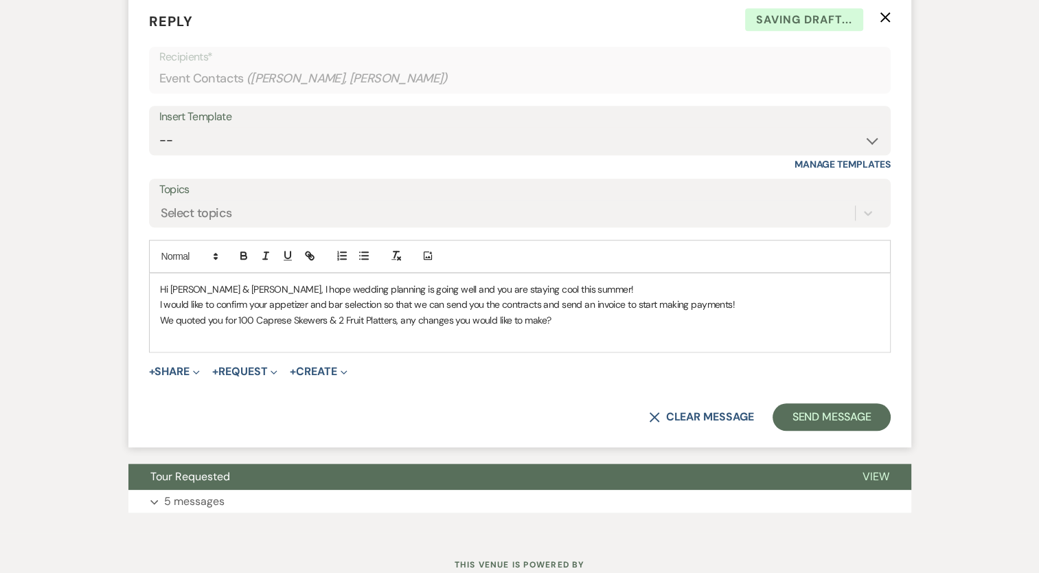
click at [788, 303] on p "I would like to confirm your appetizer and bar selection so that we can send yo…" at bounding box center [520, 304] width 720 height 15
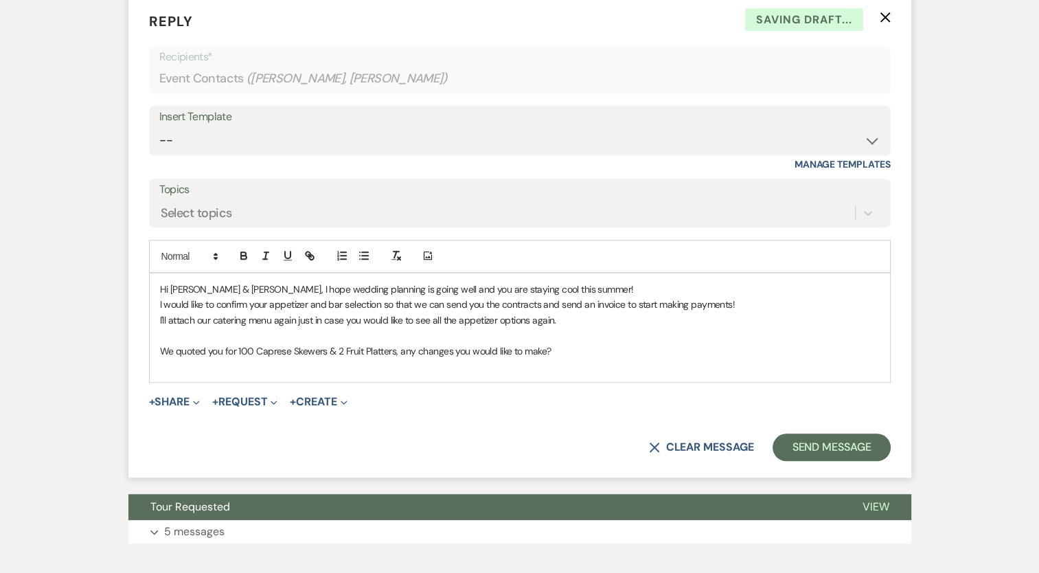
drag, startPoint x: 551, startPoint y: 350, endPoint x: 566, endPoint y: 344, distance: 15.7
click at [552, 350] on p "We quoted you for 100 Caprese Skewers & 2 Fruit Platters, any changes you would…" at bounding box center [520, 350] width 720 height 15
drag, startPoint x: 566, startPoint y: 343, endPoint x: 154, endPoint y: 352, distance: 412.2
click at [154, 352] on div "Hi [PERSON_NAME] & [PERSON_NAME], I hope wedding planning is going well and you…" at bounding box center [520, 327] width 740 height 109
click at [624, 353] on p "We quoted you for 100 Caprese Skewers & 2 Fruit Platters, any changes you would…" at bounding box center [520, 350] width 720 height 15
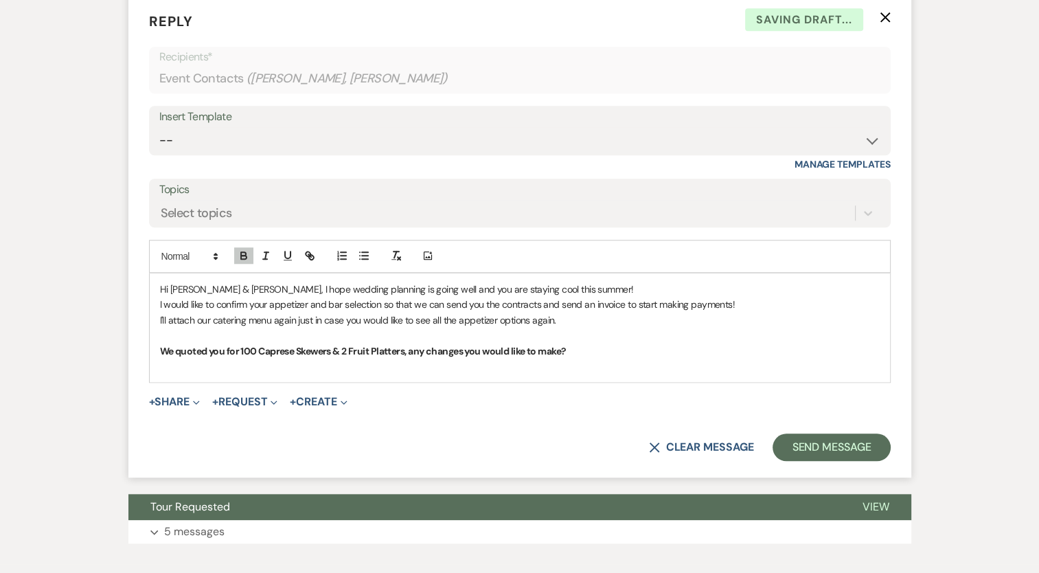
click at [615, 351] on p "We quoted you for 100 Caprese Skewers & 2 Fruit Platters, any changes you would…" at bounding box center [520, 350] width 720 height 15
click at [595, 345] on p "We quoted you for 100 Caprese Skewers & 2 Fruit Platters, any changes you would…" at bounding box center [520, 350] width 720 height 15
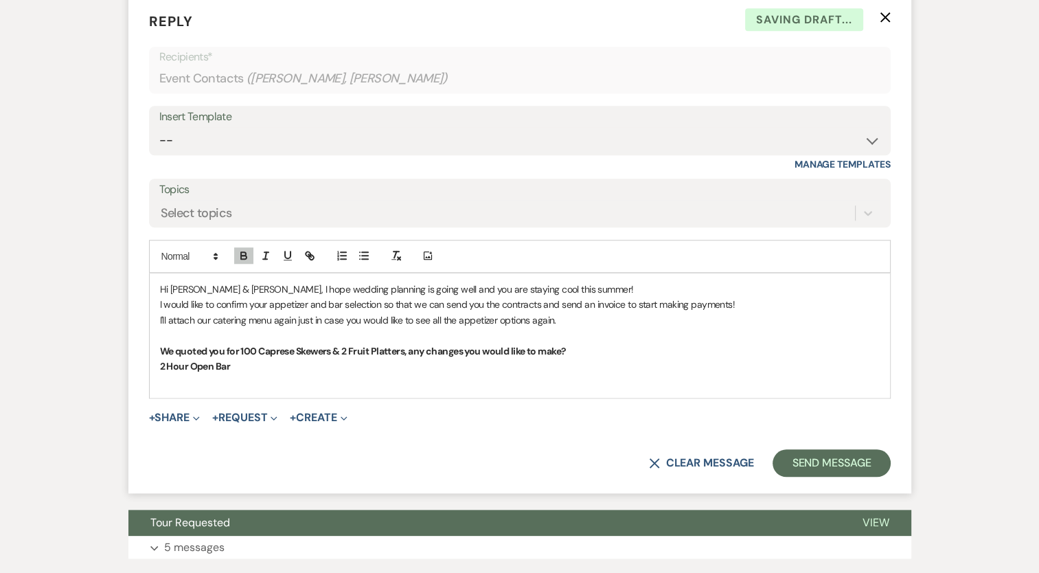
click at [239, 348] on strong "We quoted you for 100 Caprese Skewers & 2 Fruit Platters, any changes you would…" at bounding box center [363, 351] width 407 height 12
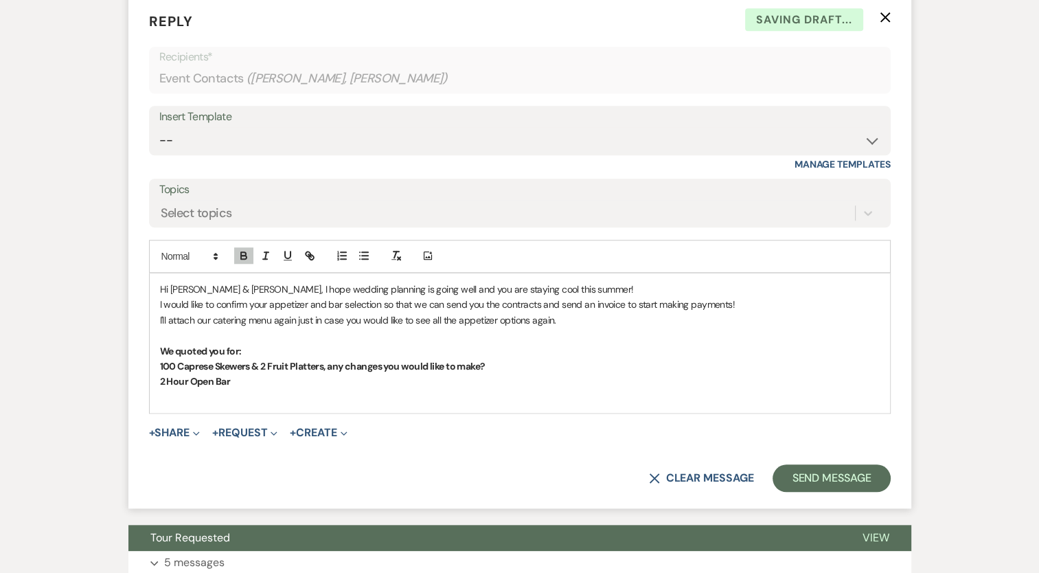
drag, startPoint x: 497, startPoint y: 363, endPoint x: 328, endPoint y: 361, distance: 169.6
click at [328, 361] on p "﻿ 100 Caprese Skewers & 2 Fruit Platters, any changes you would like to make?" at bounding box center [520, 366] width 720 height 15
drag, startPoint x: 266, startPoint y: 367, endPoint x: 258, endPoint y: 367, distance: 8.3
click at [258, 367] on strong "100 Caprese Skewers & 2 Fruit Platters" at bounding box center [242, 366] width 164 height 12
click at [264, 370] on p "100 Caprese Skewers & 2 Fruit Platters" at bounding box center [520, 366] width 720 height 15
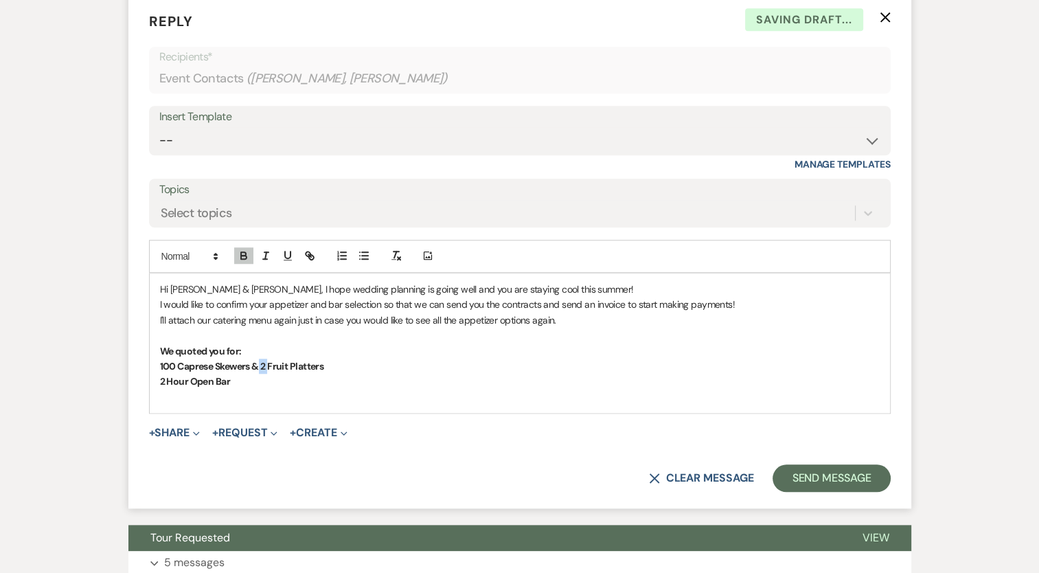
click at [267, 364] on strong "100 Caprese Skewers & 2 Fruit Platters" at bounding box center [242, 366] width 164 height 12
click at [262, 361] on strong "100 Caprese Skewers & 2 Fruit Platters" at bounding box center [242, 366] width 164 height 12
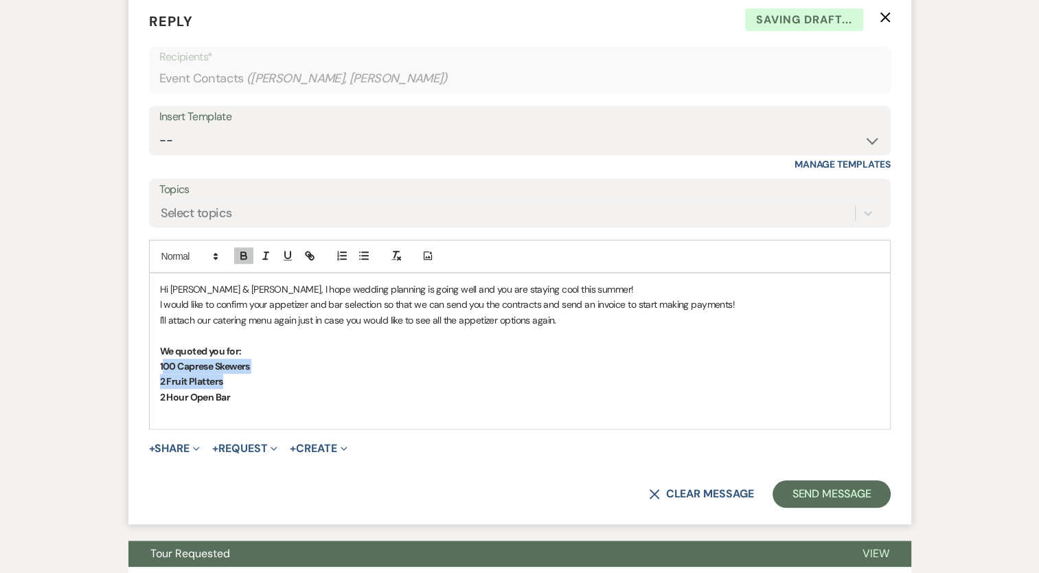
drag, startPoint x: 226, startPoint y: 380, endPoint x: 174, endPoint y: 372, distance: 52.7
click at [159, 361] on div "Hi [PERSON_NAME] & [PERSON_NAME], I hope wedding planning is going well and you…" at bounding box center [520, 350] width 740 height 155
click at [225, 378] on p "﻿ 2 Fruit Platters" at bounding box center [520, 381] width 720 height 15
click at [232, 394] on p "2 Hour Open Bar" at bounding box center [520, 396] width 720 height 15
drag, startPoint x: 210, startPoint y: 394, endPoint x: 156, endPoint y: 358, distance: 65.3
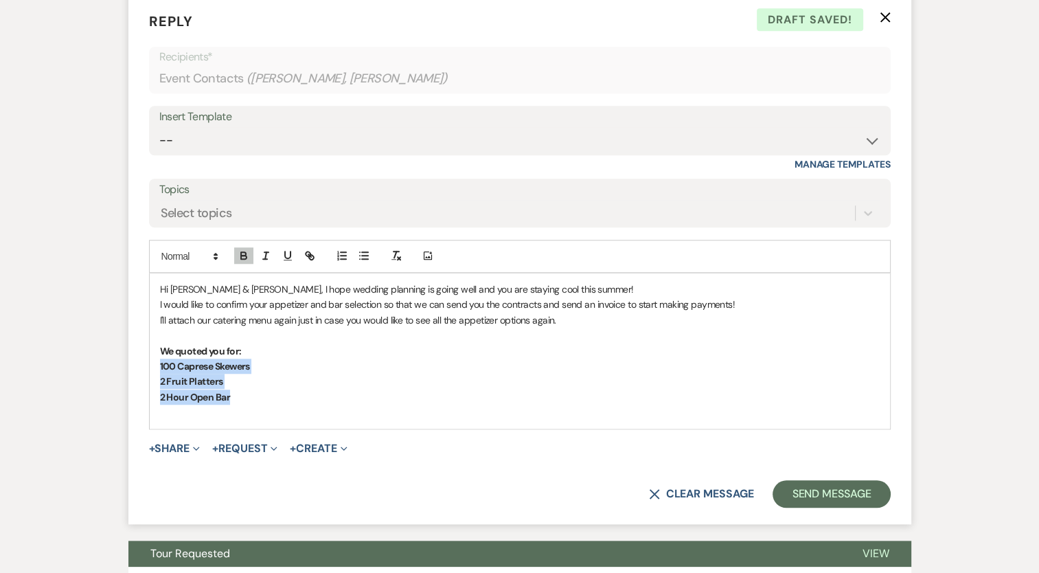
click at [156, 358] on div "Hi [PERSON_NAME] & [PERSON_NAME], I hope wedding planning is going well and you…" at bounding box center [520, 350] width 740 height 155
click at [363, 252] on icon "button" at bounding box center [364, 255] width 12 height 12
click at [272, 374] on li "2 Fruit Platters" at bounding box center [527, 381] width 706 height 15
click at [291, 380] on li "2 Fruit Platters" at bounding box center [527, 381] width 706 height 15
click at [279, 398] on li "2 Hour Open Bar" at bounding box center [527, 396] width 706 height 15
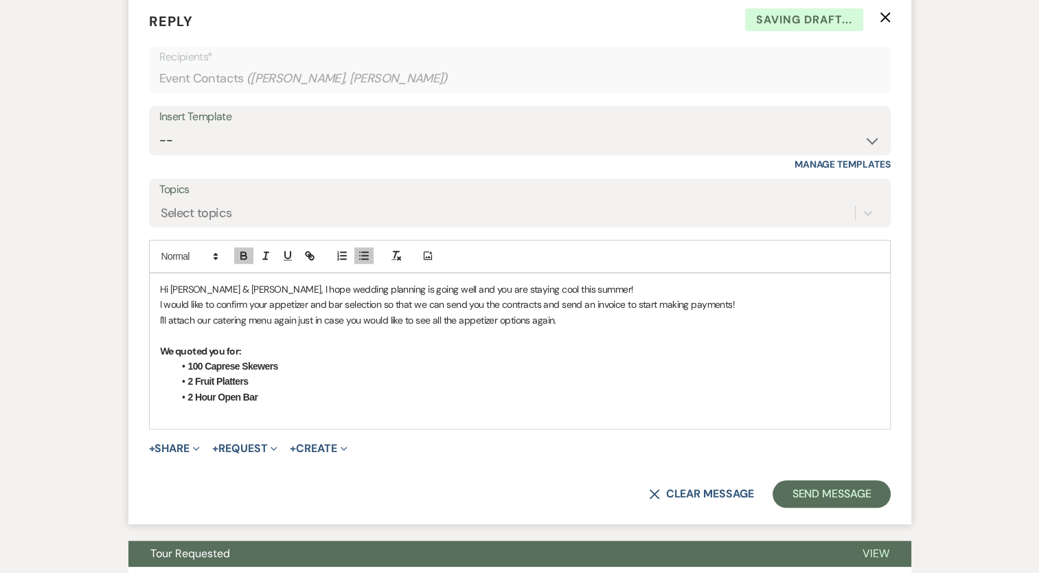
click at [306, 383] on li "2 Fruit Platters" at bounding box center [527, 381] width 706 height 15
click at [188, 399] on strong "2 Hour Open Bar" at bounding box center [223, 396] width 70 height 11
click at [272, 401] on div "Hi [PERSON_NAME] & [PERSON_NAME], I hope wedding planning is going well and you…" at bounding box center [520, 350] width 740 height 155
click at [277, 396] on li "2 Hour Open Bar" at bounding box center [527, 396] width 706 height 15
click at [261, 393] on li "2 Hour Open Bar" at bounding box center [527, 396] width 706 height 15
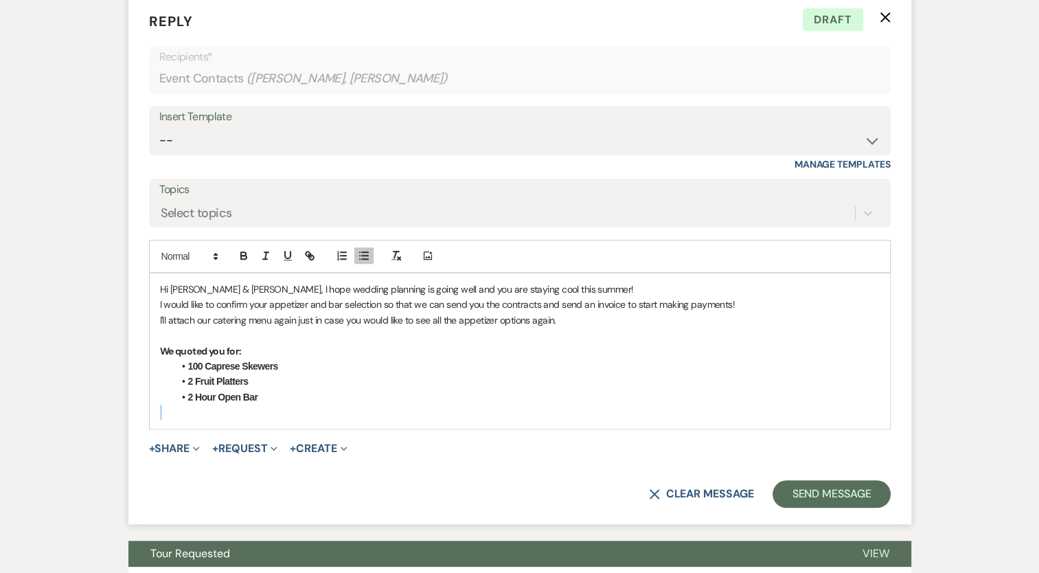
click at [260, 392] on li "2 Hour Open Bar" at bounding box center [527, 396] width 706 height 15
click at [257, 392] on strong "2 Hour Open Bar" at bounding box center [223, 396] width 70 height 11
click at [261, 396] on li "2 Hour Open Bar" at bounding box center [527, 396] width 706 height 15
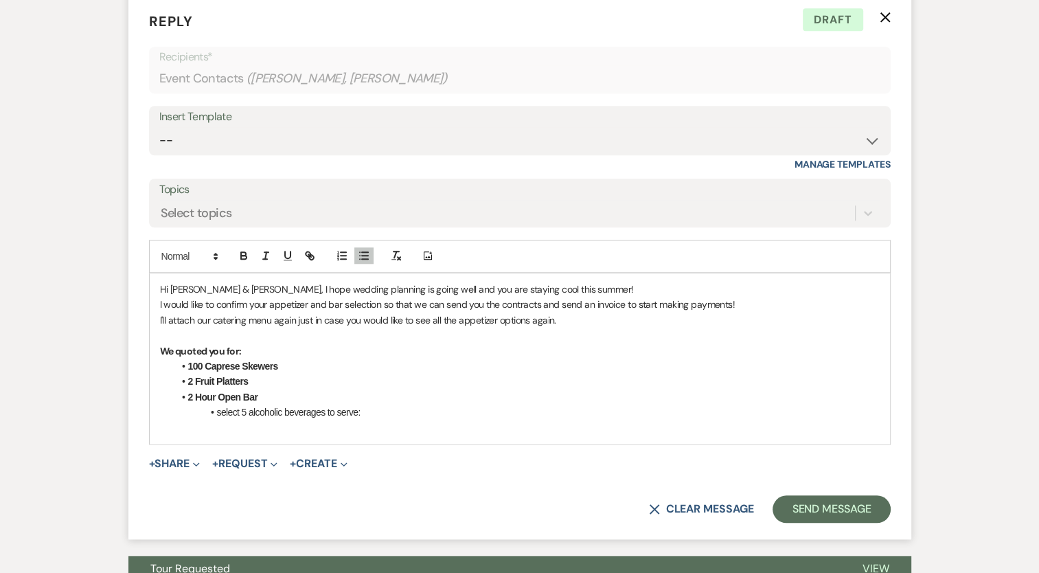
click at [269, 394] on li "2 Hour Open Bar" at bounding box center [527, 396] width 706 height 15
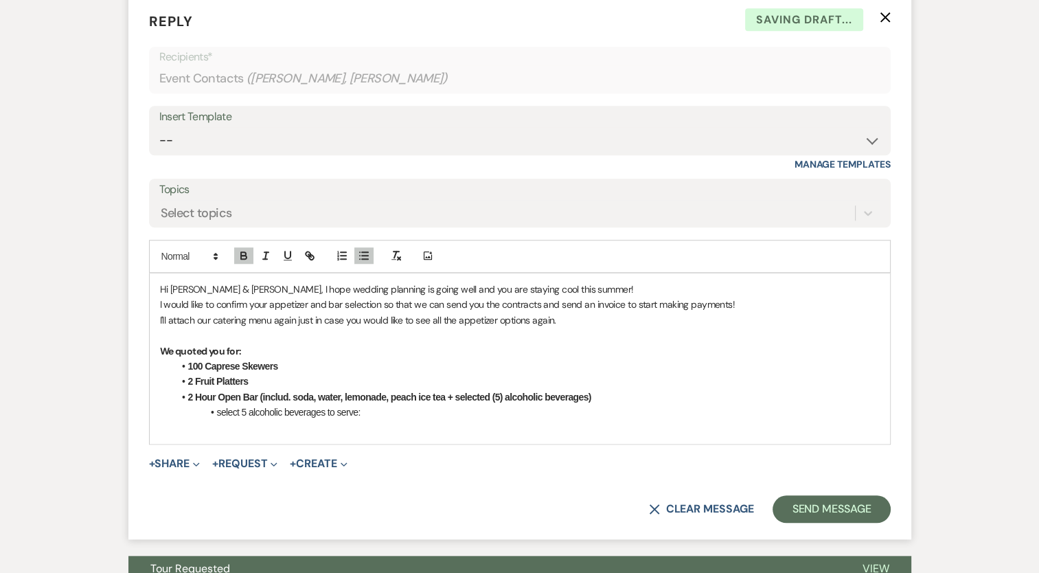
click at [416, 411] on li "select 5 alcoholic beverages to serve:" at bounding box center [527, 412] width 706 height 15
drag, startPoint x: 418, startPoint y: 402, endPoint x: 393, endPoint y: 405, distance: 25.6
click at [418, 405] on li "select 5 alcoholic beverages to serve:" at bounding box center [527, 412] width 706 height 15
click at [378, 410] on li "select 5 alcoholic beverages to serve:" at bounding box center [527, 412] width 706 height 15
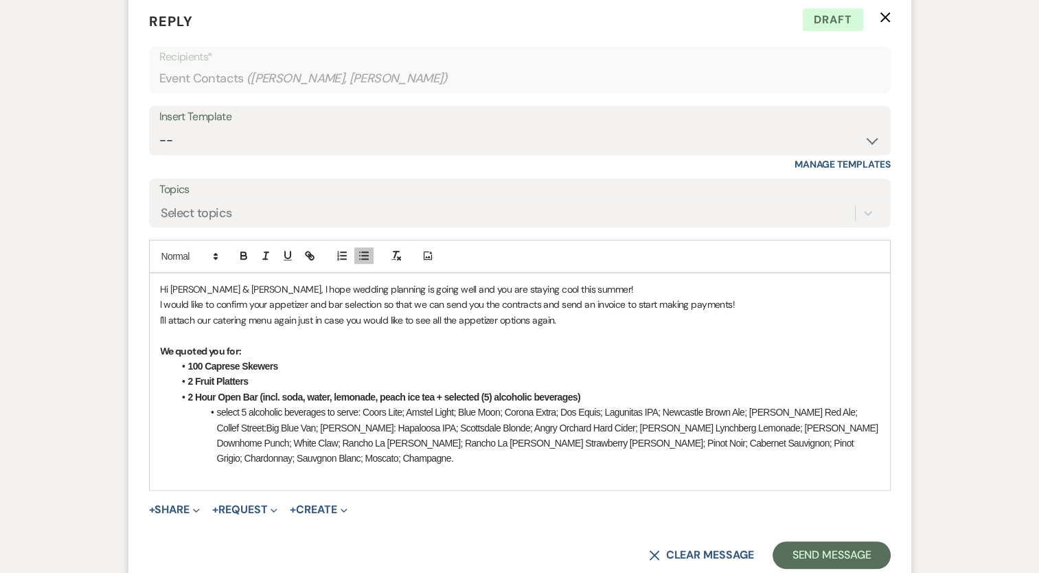
drag, startPoint x: 295, startPoint y: 457, endPoint x: 301, endPoint y: 459, distance: 7.0
click at [297, 457] on li "select 5 alcoholic beverages to serve: Coors Lite; Amstel Light; Blue Moon; Cor…" at bounding box center [527, 436] width 706 height 62
drag, startPoint x: 358, startPoint y: 411, endPoint x: 209, endPoint y: 407, distance: 149.1
click at [209, 407] on li "select 5 alcoholic beverages to serve: Coors Lite; Amstel Light; Blue Moon; Cor…" at bounding box center [527, 436] width 706 height 62
click at [253, 412] on em "select 5 alcoholic beverages to serve" at bounding box center [287, 412] width 141 height 11
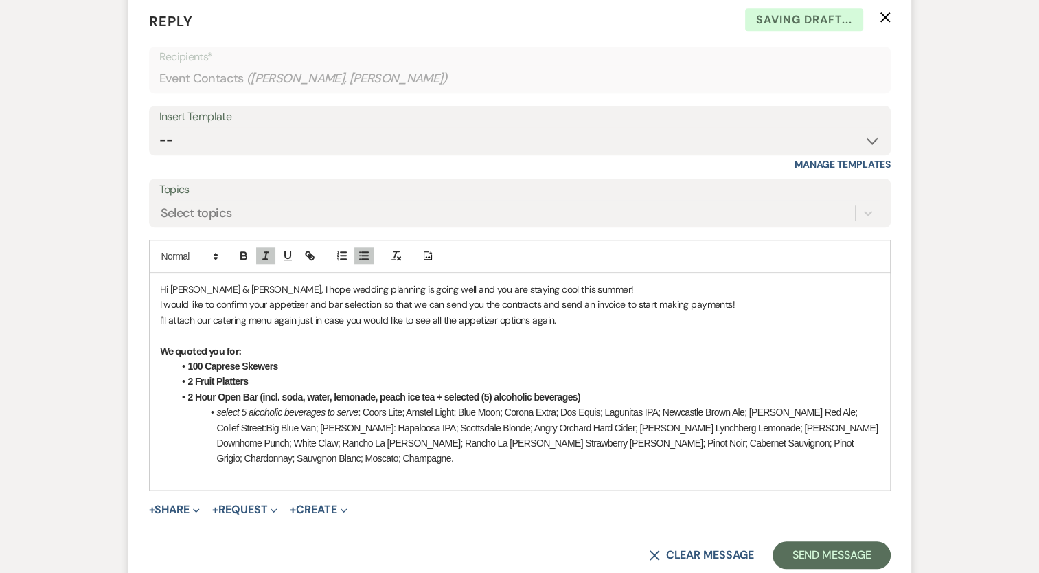
click at [284, 410] on em "select 5 alcoholic beverages to serve" at bounding box center [287, 412] width 141 height 11
click at [357, 409] on li "select 5 alcoholic beverages to serve : Coors Lite; Amstel Light; Blue Moon; Co…" at bounding box center [527, 436] width 706 height 62
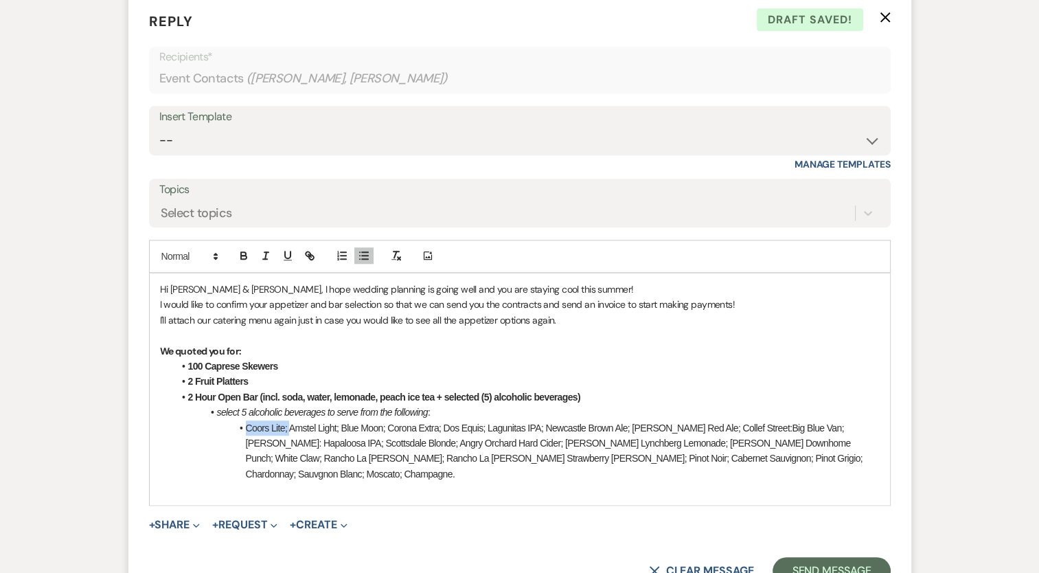
drag, startPoint x: 287, startPoint y: 426, endPoint x: 244, endPoint y: 426, distance: 43.3
click at [244, 426] on li "Coors Lite; Amstel Light; Blue Moon; Corona Extra; Dos Equis; Lagunitas IPA; Ne…" at bounding box center [527, 451] width 706 height 62
drag, startPoint x: 390, startPoint y: 425, endPoint x: 349, endPoint y: 424, distance: 41.2
click at [349, 424] on li "Coors Lite; Amstel Light; Blue Moon; Corona Extra; Dos Equis; Lagunitas IPA; Ne…" at bounding box center [527, 451] width 706 height 62
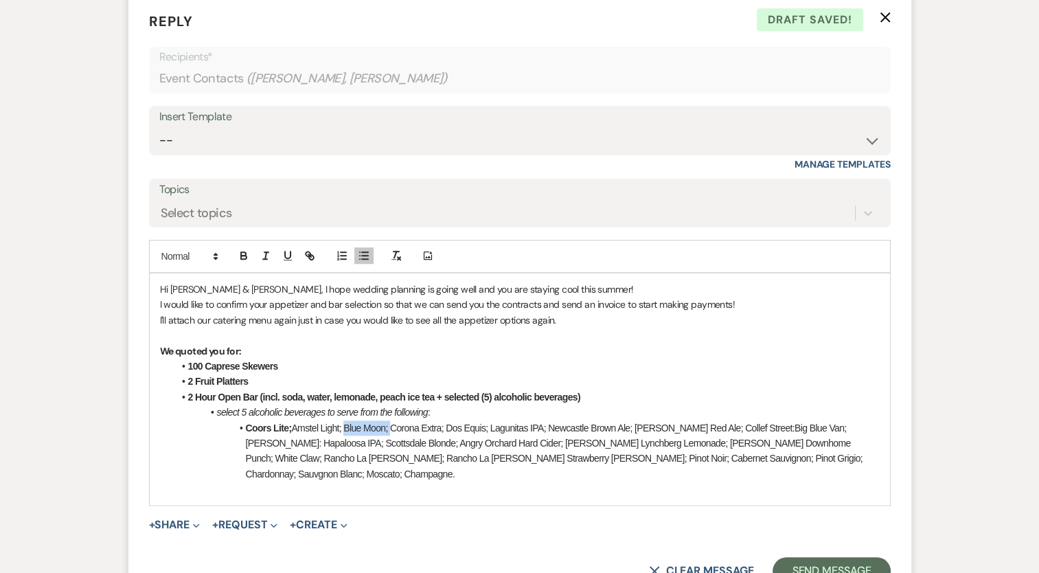
drag, startPoint x: 377, startPoint y: 426, endPoint x: 346, endPoint y: 426, distance: 30.9
click at [346, 426] on li "Coors Lite; Amstel Light; Blue Moon; Corona Extra; Dos Equis; Lagunitas IPA; Ne…" at bounding box center [527, 451] width 706 height 62
click at [665, 367] on li "100 Caprese Skewers" at bounding box center [527, 366] width 706 height 15
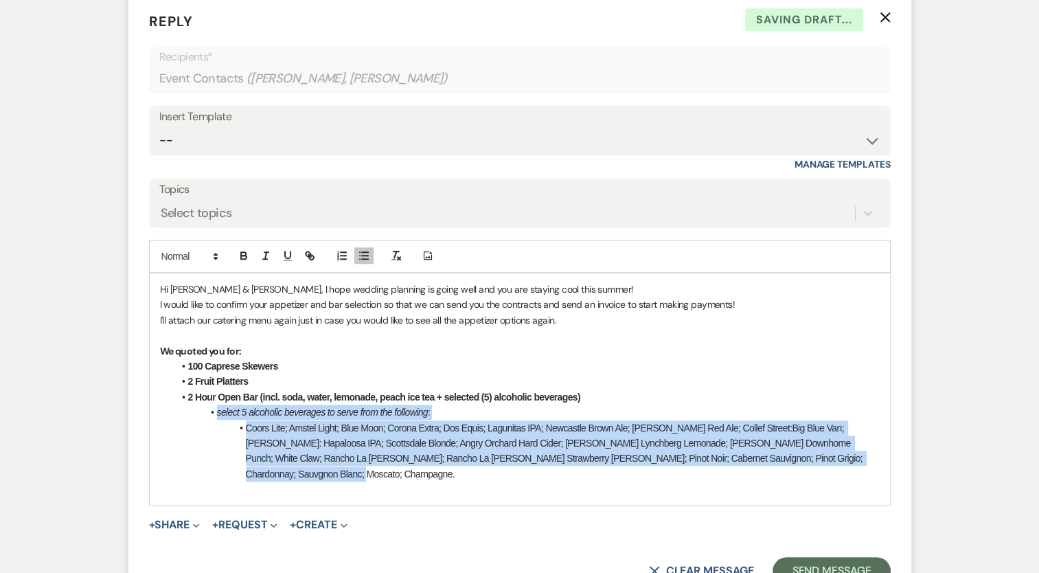
drag, startPoint x: 834, startPoint y: 458, endPoint x: 200, endPoint y: 416, distance: 635.3
click at [200, 416] on ul "100 Caprese Skewers 2 Fruit Platters 2 Hour Open Bar (incl. soda, water, lemona…" at bounding box center [527, 420] width 706 height 123
copy ul "select 5 alcoholic beverages to serve from the following : Coors Lite; Amstel L…"
click at [475, 438] on li "Coors Lite; Amstel Light; Blue Moon; Corona Extra; Dos Equis; Lagunitas IPA; Ne…" at bounding box center [527, 451] width 706 height 62
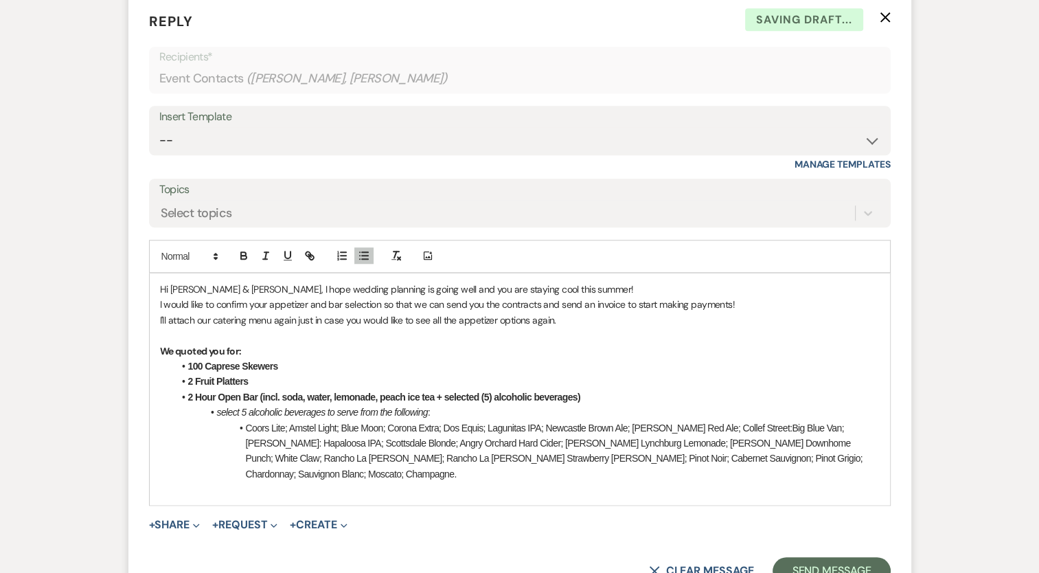
click at [705, 429] on li "Coors Lite; Amstel Light; Blue Moon; Corona Extra; Dos Equis; Lagunitas IPA; Ne…" at bounding box center [527, 451] width 706 height 62
drag, startPoint x: 736, startPoint y: 426, endPoint x: 748, endPoint y: 427, distance: 12.4
click at [258, 442] on li "Coors Lite; Amstel Light; Blue Moon; Corona Extra; Dos Equis; Lagunitas IPA; Ne…" at bounding box center [527, 451] width 706 height 62
click at [415, 449] on li "Coors Lite; Amstel Light; Blue Moon; Corona Extra; Dos Equis; Lagunitas IPA; Ne…" at bounding box center [527, 451] width 706 height 62
click at [838, 459] on li "Coors Lite; Amstel Light; Blue Moon; Corona Extra; Dos Equis; Lagunitas IPA; Ne…" at bounding box center [527, 451] width 706 height 62
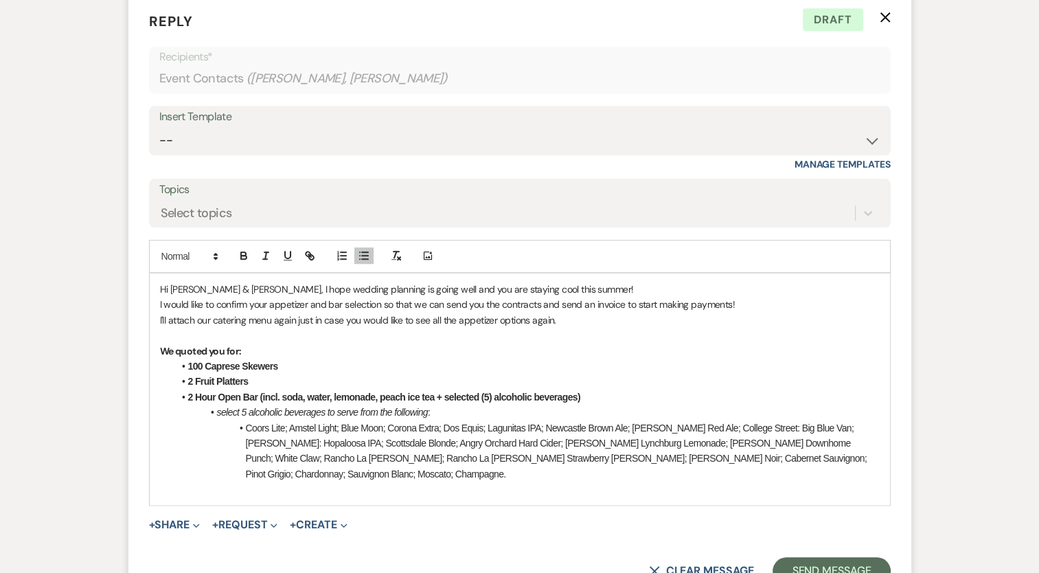
click at [626, 306] on p "I would like to confirm your appetizer and bar selection so that we can send yo…" at bounding box center [520, 304] width 720 height 15
drag, startPoint x: 159, startPoint y: 317, endPoint x: 563, endPoint y: 319, distance: 404.5
click at [562, 319] on div "Hi [PERSON_NAME] & [PERSON_NAME], I hope wedding planning is going well and you…" at bounding box center [520, 388] width 740 height 231
click at [558, 315] on p "I'll attach our catering menu again just in case you would like to see all the …" at bounding box center [520, 319] width 720 height 15
click at [187, 324] on p "I'll attach our catering menu again just in case you would like to see all the …" at bounding box center [520, 319] width 720 height 15
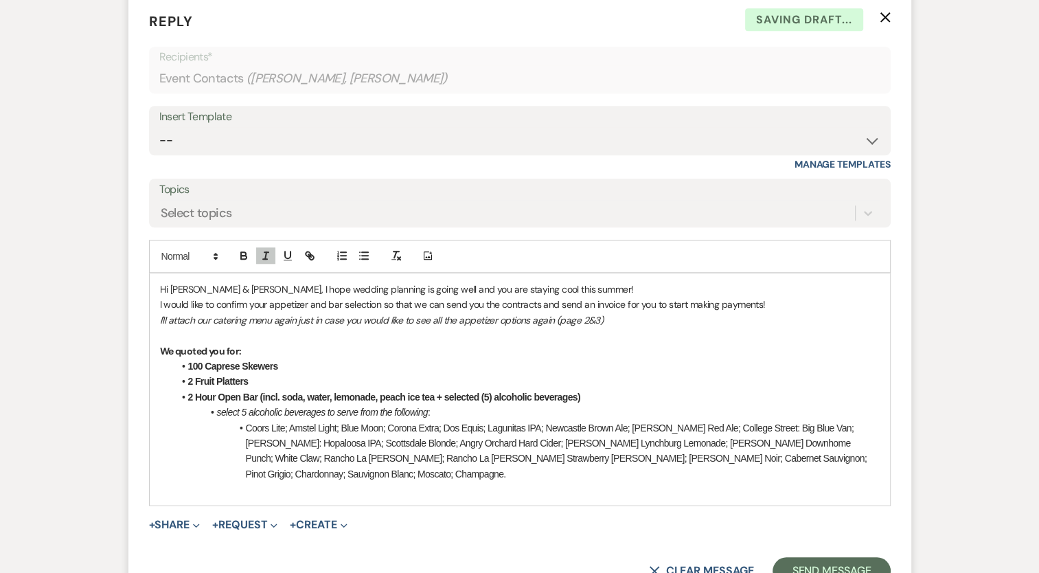
click at [163, 334] on p at bounding box center [520, 335] width 720 height 15
drag, startPoint x: 255, startPoint y: 343, endPoint x: 140, endPoint y: 347, distance: 115.5
click at [140, 347] on form "Reply X Saving draft... Recipients* Event Contacts ( [PERSON_NAME], [PERSON_NAM…" at bounding box center [519, 298] width 783 height 606
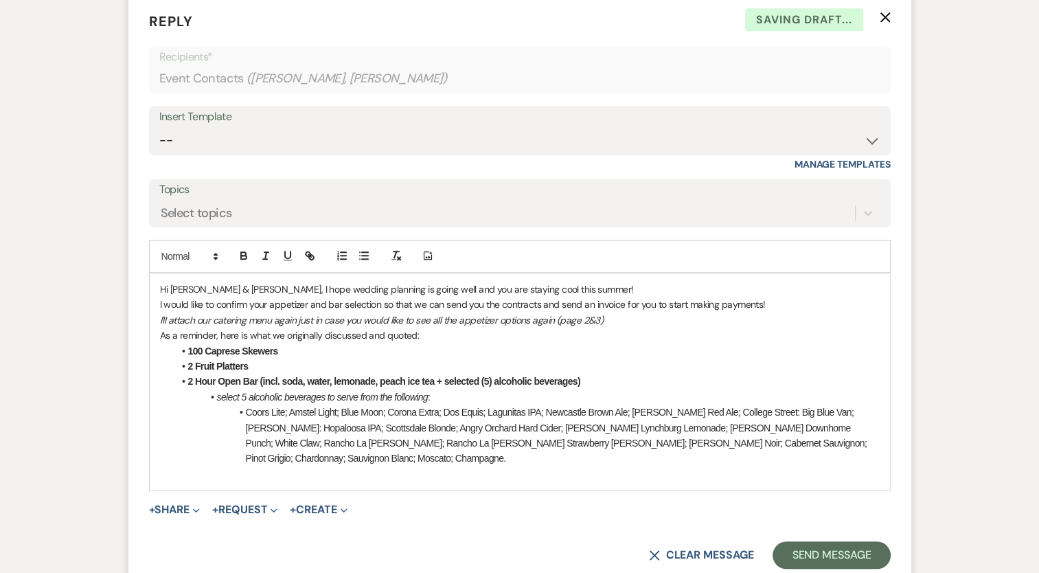
click at [188, 348] on strong "100 Caprese Skewers" at bounding box center [233, 350] width 90 height 11
click at [464, 333] on p "As a reminder, here is what we originally discussed and quoted:" at bounding box center [520, 335] width 720 height 15
click at [192, 345] on strong "100 Caprese Skewers" at bounding box center [233, 350] width 90 height 11
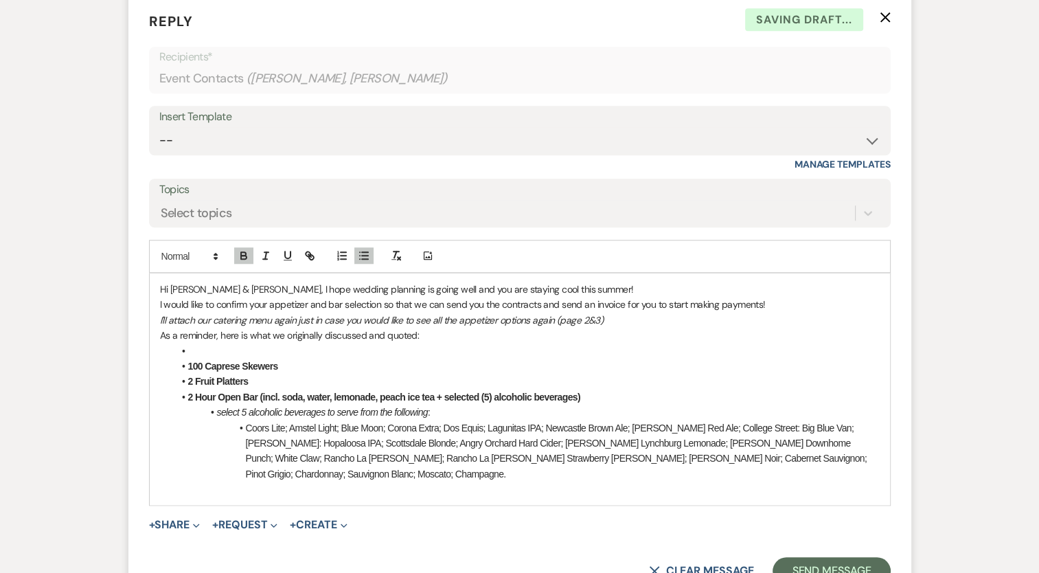
click at [195, 345] on li at bounding box center [527, 350] width 706 height 15
drag, startPoint x: 250, startPoint y: 347, endPoint x: 159, endPoint y: 338, distance: 91.1
click at [159, 338] on div "Hi [PERSON_NAME] & [PERSON_NAME], I hope wedding planning is going well and you…" at bounding box center [520, 388] width 740 height 231
click at [158, 342] on div "Hi [PERSON_NAME] & [PERSON_NAME], I hope wedding planning is going well and you…" at bounding box center [520, 388] width 740 height 231
drag, startPoint x: 250, startPoint y: 350, endPoint x: 173, endPoint y: 345, distance: 77.1
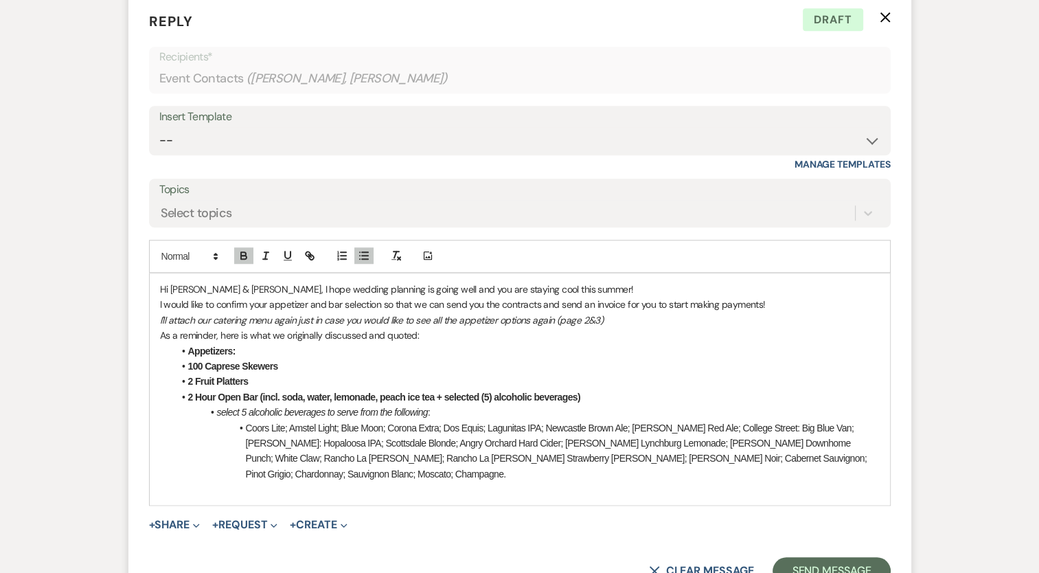
click at [174, 345] on li "Appetizers:" at bounding box center [527, 350] width 706 height 15
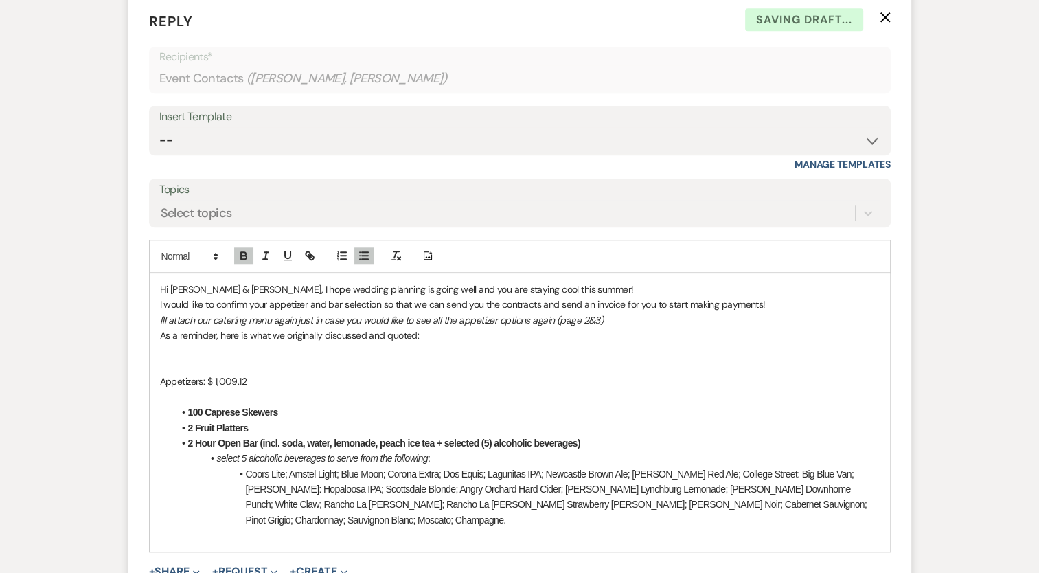
click at [181, 359] on p at bounding box center [520, 366] width 720 height 15
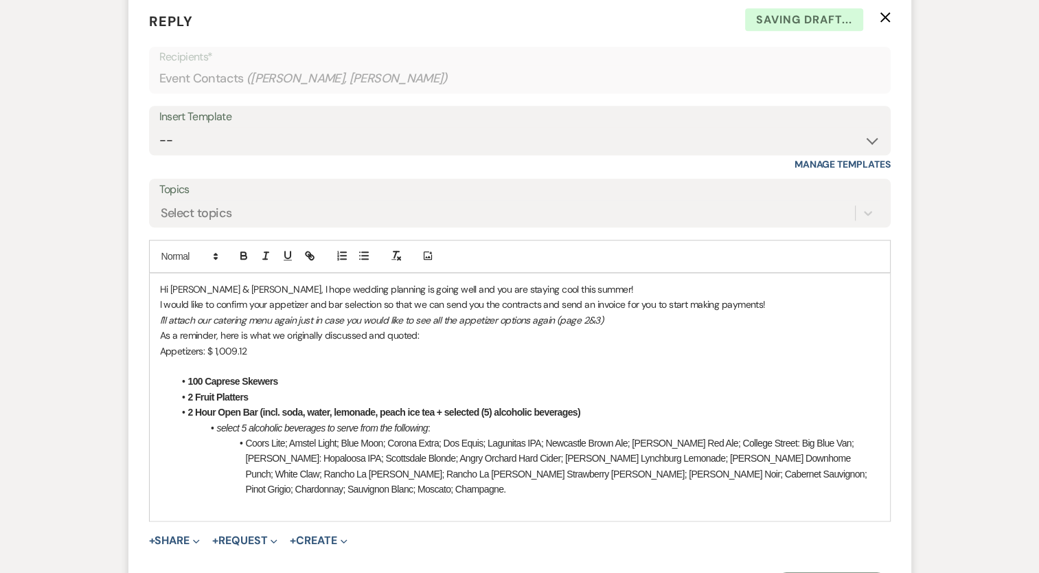
click at [187, 362] on p at bounding box center [520, 366] width 720 height 15
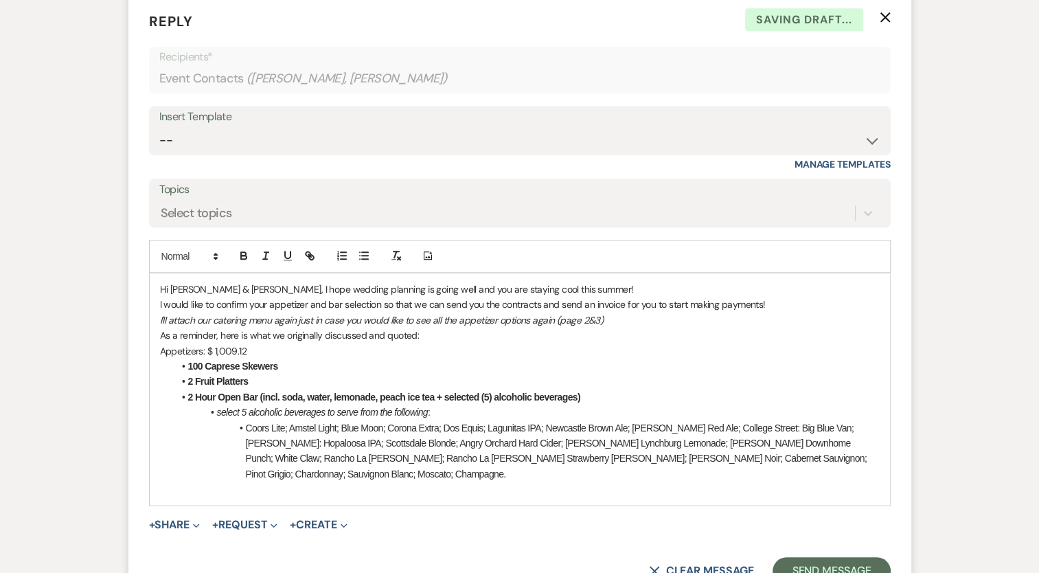
click at [263, 378] on li "2 Fruit Platters" at bounding box center [527, 381] width 706 height 15
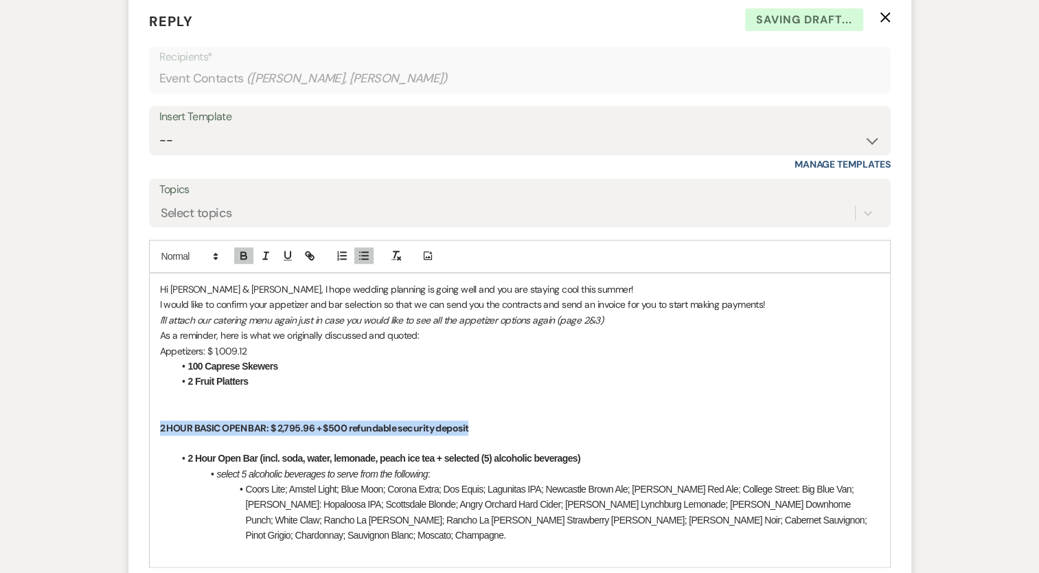
drag, startPoint x: 459, startPoint y: 420, endPoint x: 150, endPoint y: 422, distance: 308.4
click at [150, 422] on div "Hi [PERSON_NAME] & [PERSON_NAME], I hope wedding planning is going well and you…" at bounding box center [520, 419] width 740 height 293
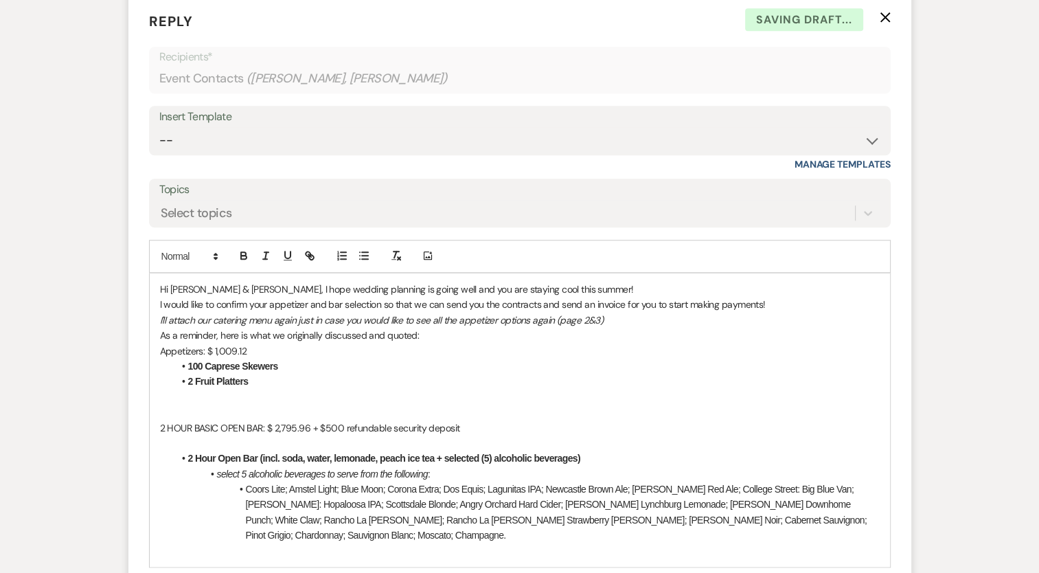
click at [161, 411] on p at bounding box center [520, 412] width 720 height 15
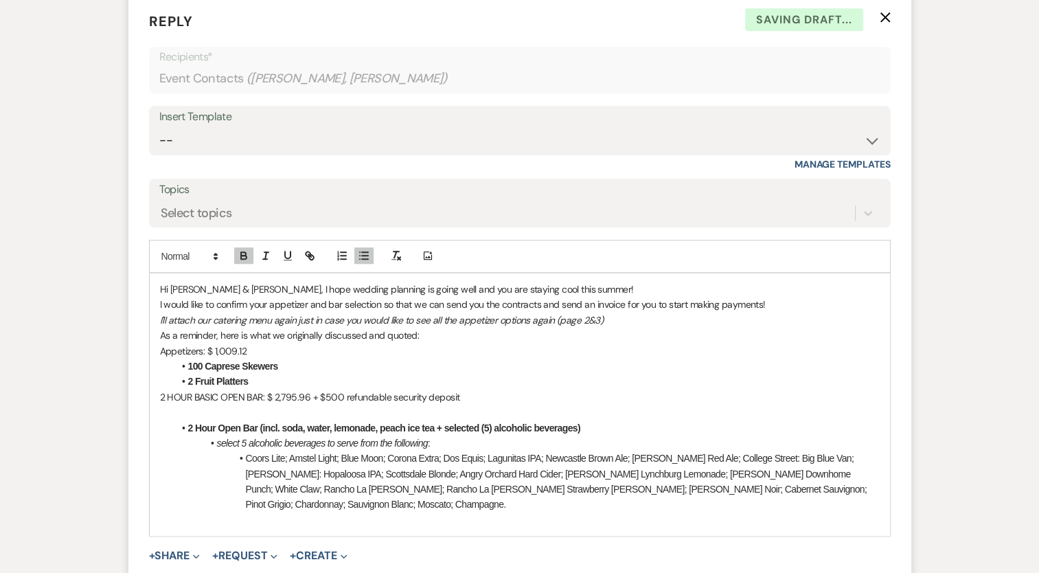
click at [227, 405] on p at bounding box center [520, 412] width 720 height 15
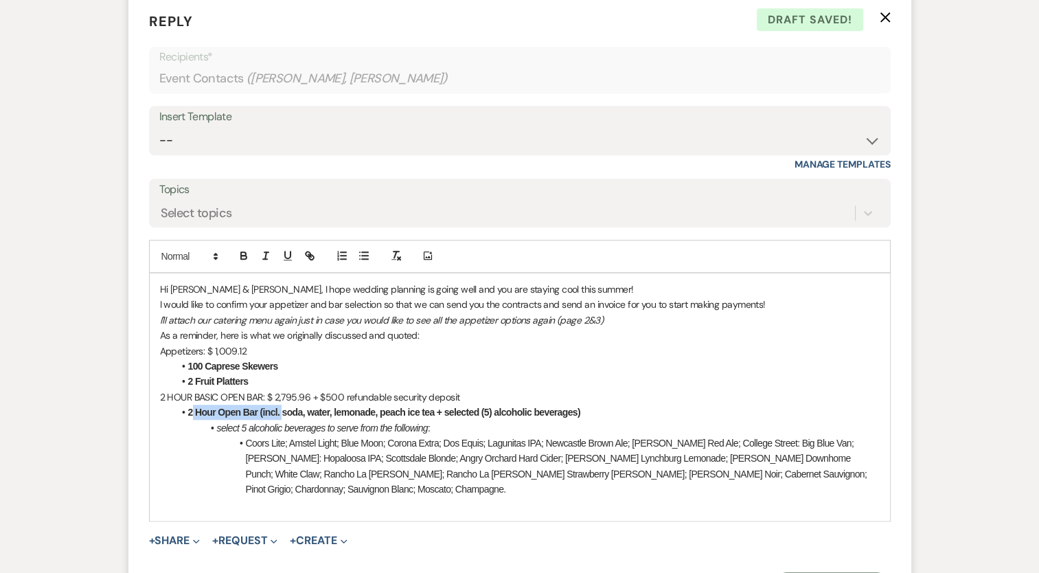
drag, startPoint x: 282, startPoint y: 409, endPoint x: 190, endPoint y: 405, distance: 92.1
click at [190, 407] on strong "2 Hour Open Bar (incl. soda, water, lemonade, peach ice tea + selected (5) alco…" at bounding box center [384, 412] width 392 height 11
click at [586, 405] on li "Includes canned soda, water, lemonade, peach ice tea + selected (5) alcoholic b…" at bounding box center [527, 412] width 706 height 15
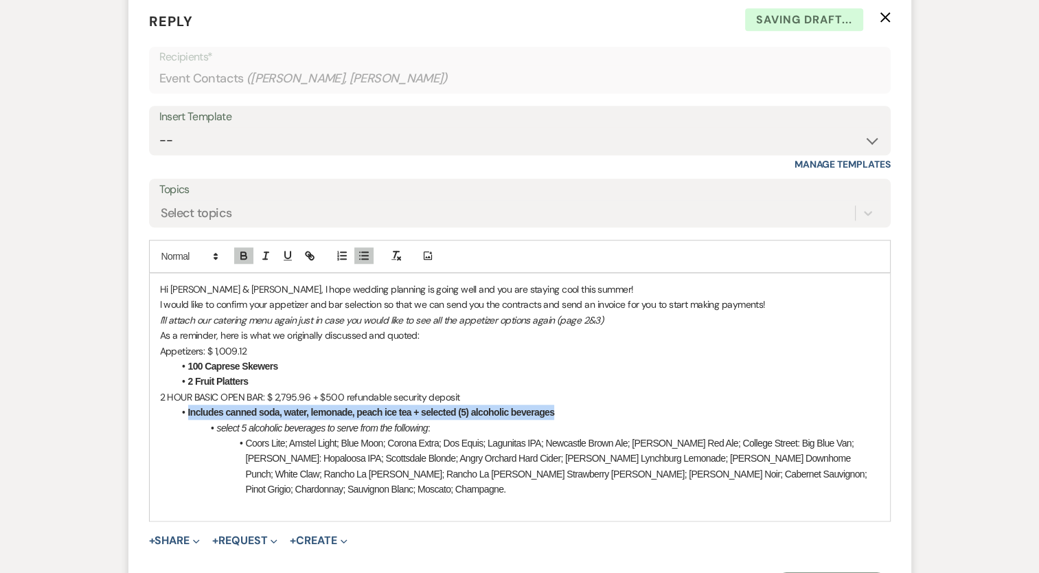
drag, startPoint x: 580, startPoint y: 411, endPoint x: 166, endPoint y: 412, distance: 414.1
click at [166, 412] on div "Hi [PERSON_NAME] & [PERSON_NAME], I hope wedding planning is going well and you…" at bounding box center [520, 396] width 740 height 247
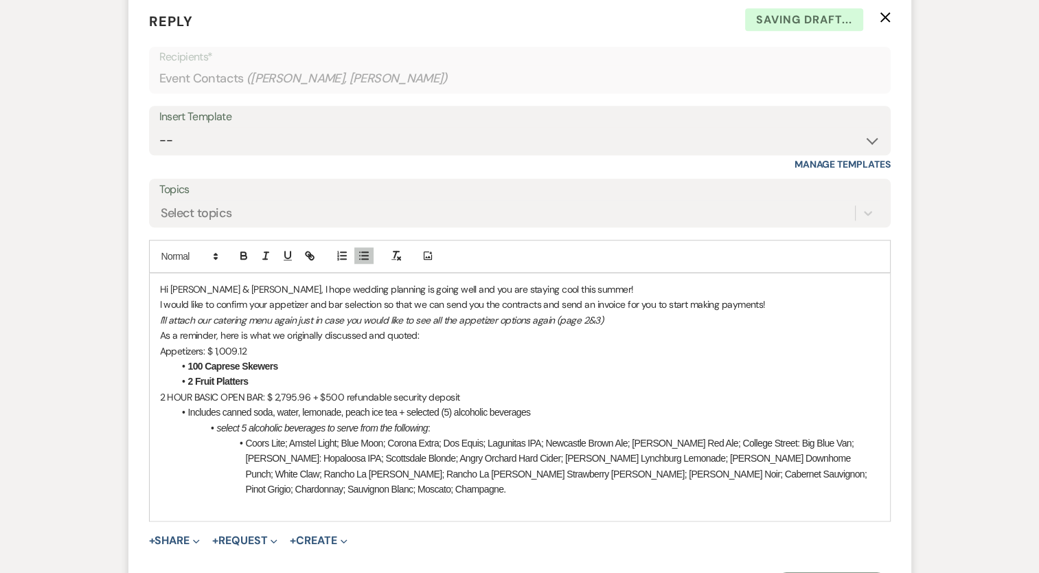
click at [646, 360] on li "100 Caprese Skewers" at bounding box center [527, 366] width 706 height 15
drag, startPoint x: 162, startPoint y: 350, endPoint x: 169, endPoint y: 348, distance: 7.4
click at [162, 350] on p "Appetizers: $ 1,009.12" at bounding box center [520, 350] width 720 height 15
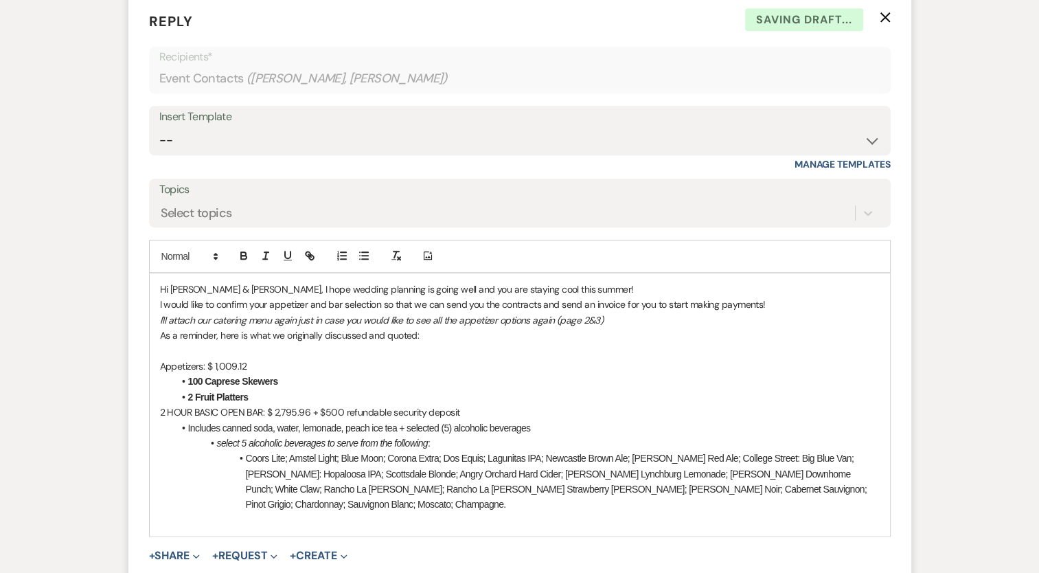
click at [467, 411] on p "2 HOUR BASIC OPEN BAR: $ 2,795.96 + $500 refundable security deposit" at bounding box center [520, 412] width 720 height 15
click at [259, 393] on li "2 Fruit Platters" at bounding box center [527, 396] width 706 height 15
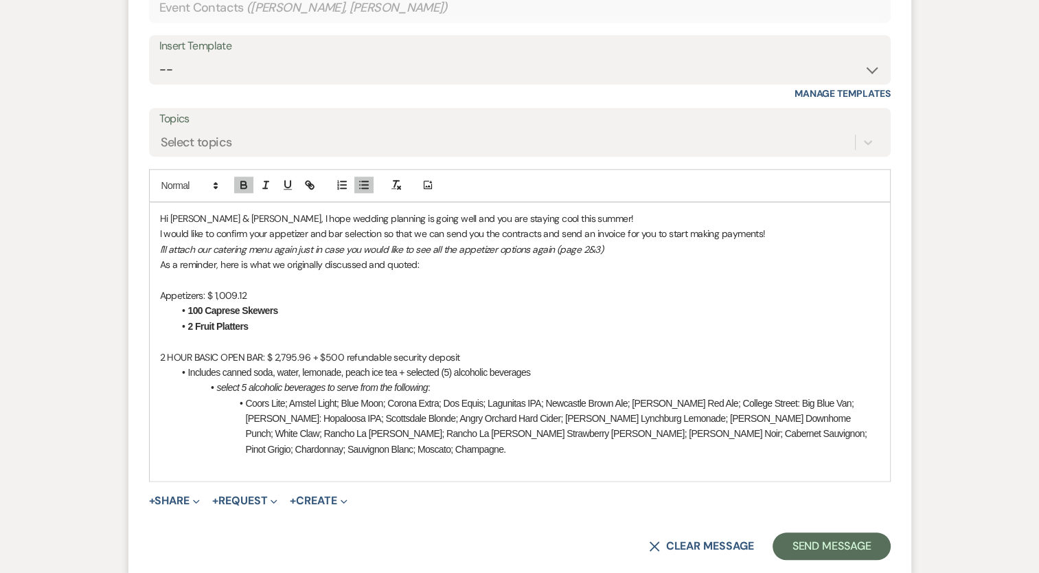
scroll to position [1385, 0]
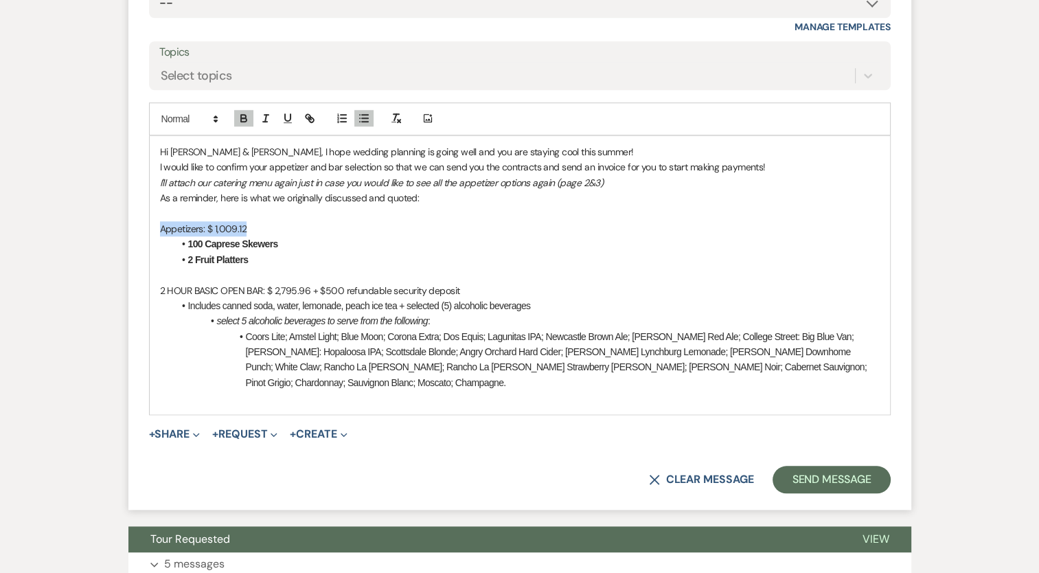
drag, startPoint x: 250, startPoint y: 229, endPoint x: 231, endPoint y: 167, distance: 65.4
click at [154, 220] on div "Hi [PERSON_NAME] & [PERSON_NAME], I hope wedding planning is going well and you…" at bounding box center [520, 275] width 740 height 278
click at [266, 122] on line "button" at bounding box center [265, 122] width 4 height 0
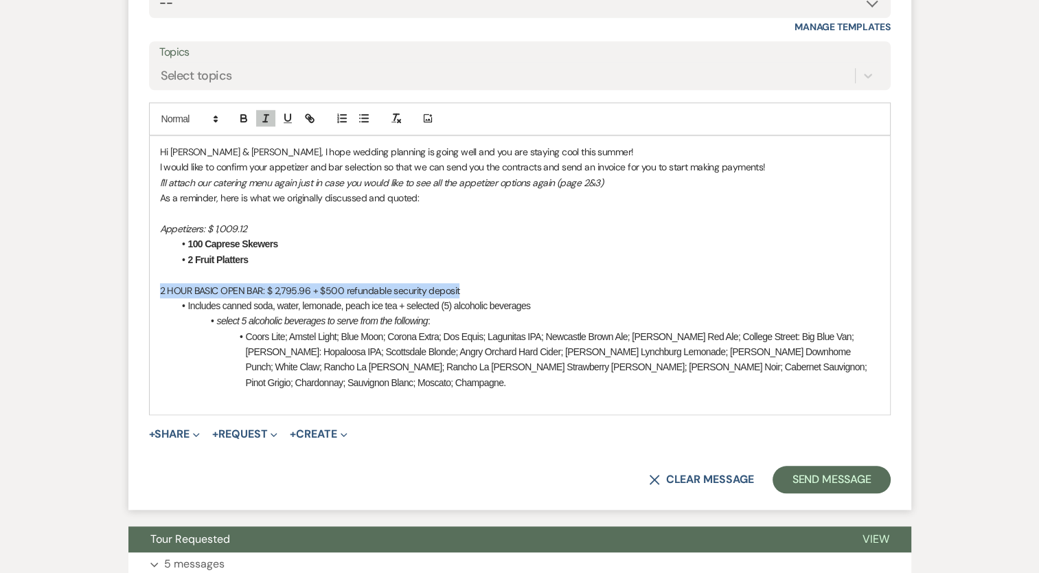
drag, startPoint x: 455, startPoint y: 288, endPoint x: 151, endPoint y: 282, distance: 303.6
click at [151, 282] on div "Hi [PERSON_NAME] & [PERSON_NAME], I hope wedding planning is going well and you…" at bounding box center [520, 275] width 740 height 278
click at [260, 121] on icon "button" at bounding box center [266, 118] width 12 height 12
drag, startPoint x: 486, startPoint y: 232, endPoint x: 480, endPoint y: 236, distance: 7.1
click at [481, 232] on p "Appetizers: $ 1,009.12" at bounding box center [520, 228] width 720 height 15
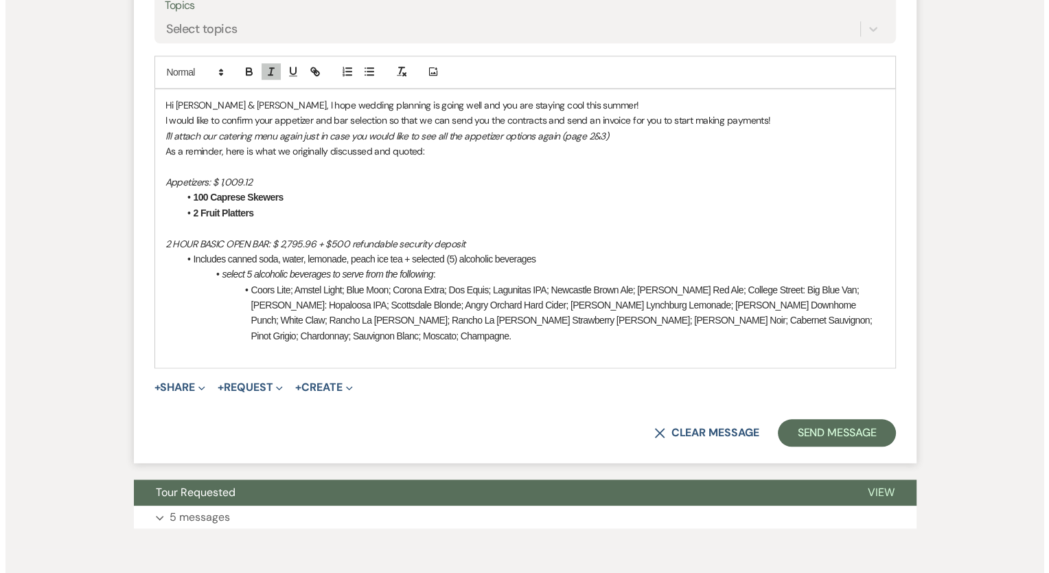
scroll to position [1478, 0]
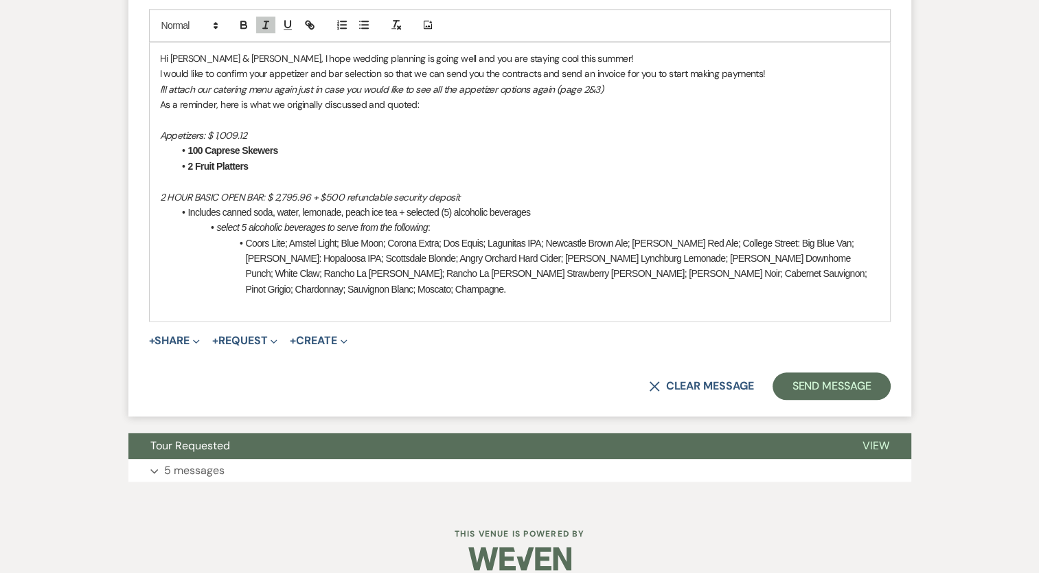
drag, startPoint x: 208, startPoint y: 295, endPoint x: 198, endPoint y: 295, distance: 10.3
click at [207, 295] on div "Hi [PERSON_NAME] & [PERSON_NAME], I hope wedding planning is going well and you…" at bounding box center [520, 182] width 740 height 278
click at [163, 103] on p "As a reminder, here is what we originally discussed and quoted:" at bounding box center [520, 104] width 720 height 15
click at [160, 102] on p "As a reminder, here is what we originally discussed and quoted:" at bounding box center [520, 104] width 720 height 15
click at [179, 335] on button "+ Share Expand" at bounding box center [175, 340] width 52 height 11
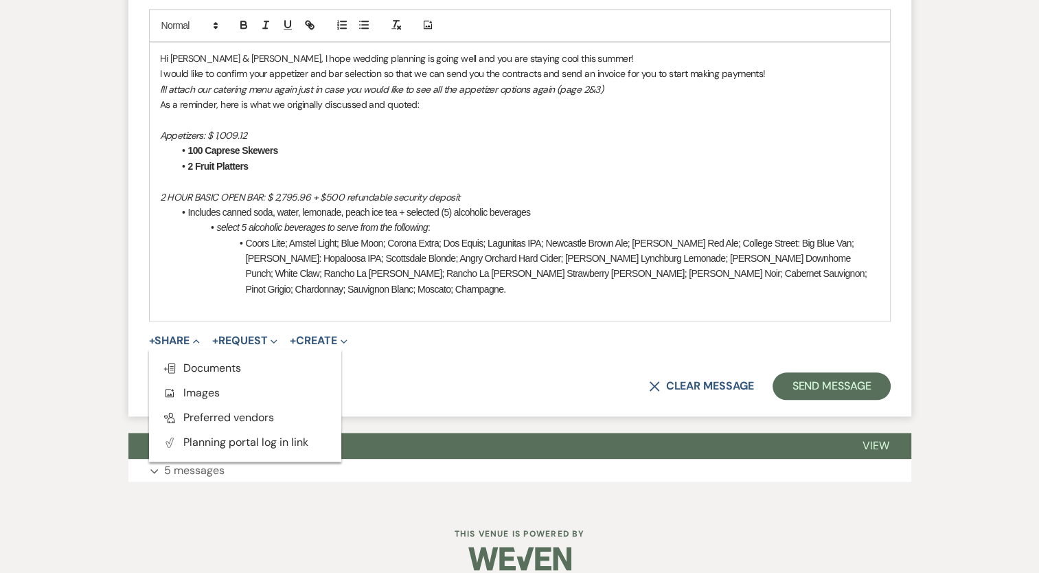
click at [207, 361] on span "Doc Upload Documents" at bounding box center [202, 368] width 78 height 14
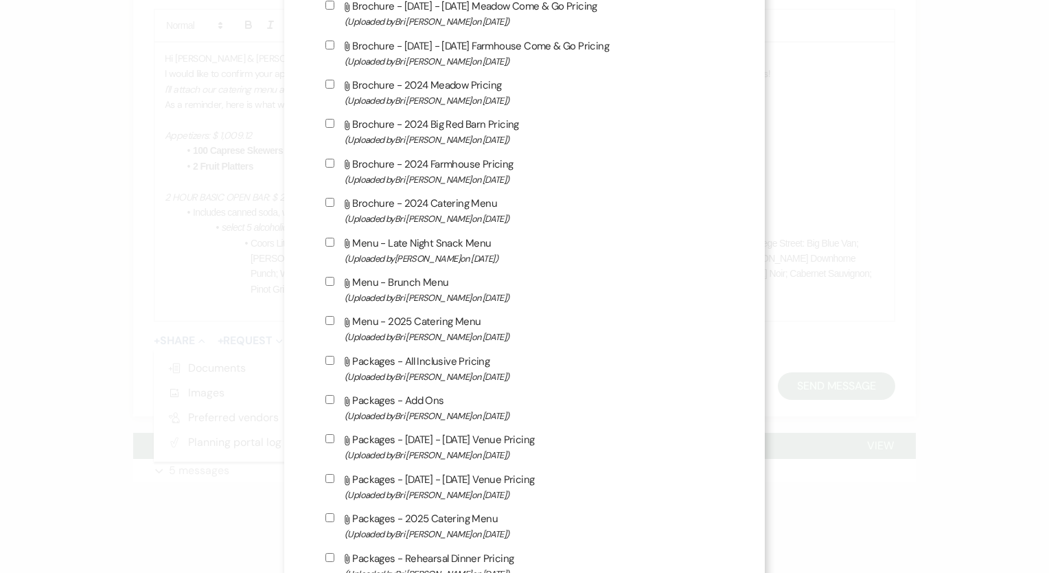
scroll to position [1236, 0]
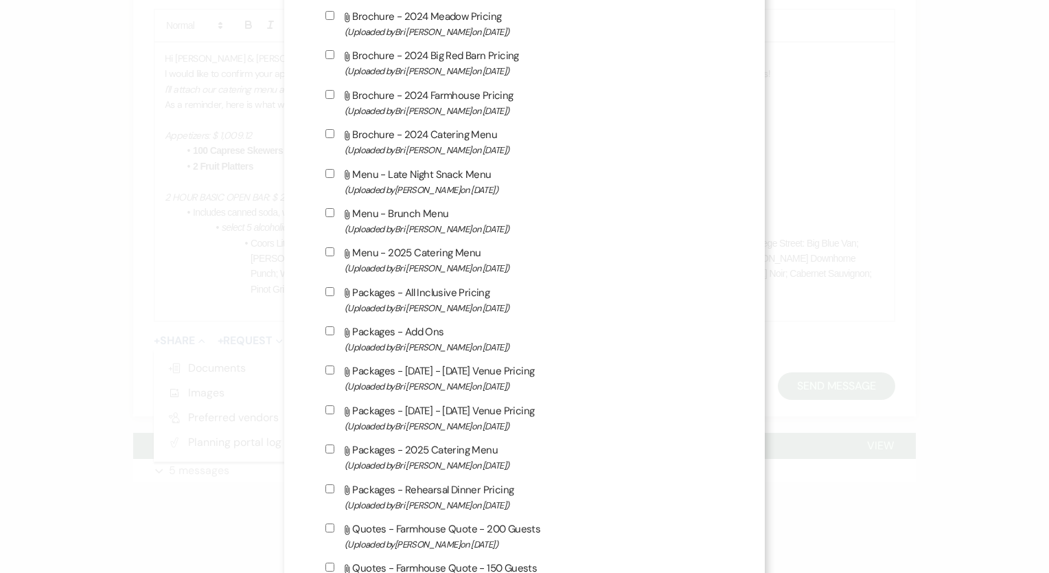
drag, startPoint x: 323, startPoint y: 260, endPoint x: 350, endPoint y: 271, distance: 28.3
click at [326, 256] on input "Attach File Menu - 2025 Catering Menu (Uploaded by [PERSON_NAME] on [DATE] )" at bounding box center [330, 251] width 9 height 9
click at [371, 262] on label "Attach File Menu - 2025 Catering Menu (Uploaded by [PERSON_NAME] on [DATE] )" at bounding box center [525, 260] width 398 height 32
click at [334, 256] on input "Attach File Menu - 2025 Catering Menu (Uploaded by [PERSON_NAME] on [DATE] )" at bounding box center [330, 251] width 9 height 9
click at [371, 262] on label "Attach File Menu - 2025 Catering Menu (Uploaded by [PERSON_NAME] on [DATE] )" at bounding box center [525, 260] width 398 height 32
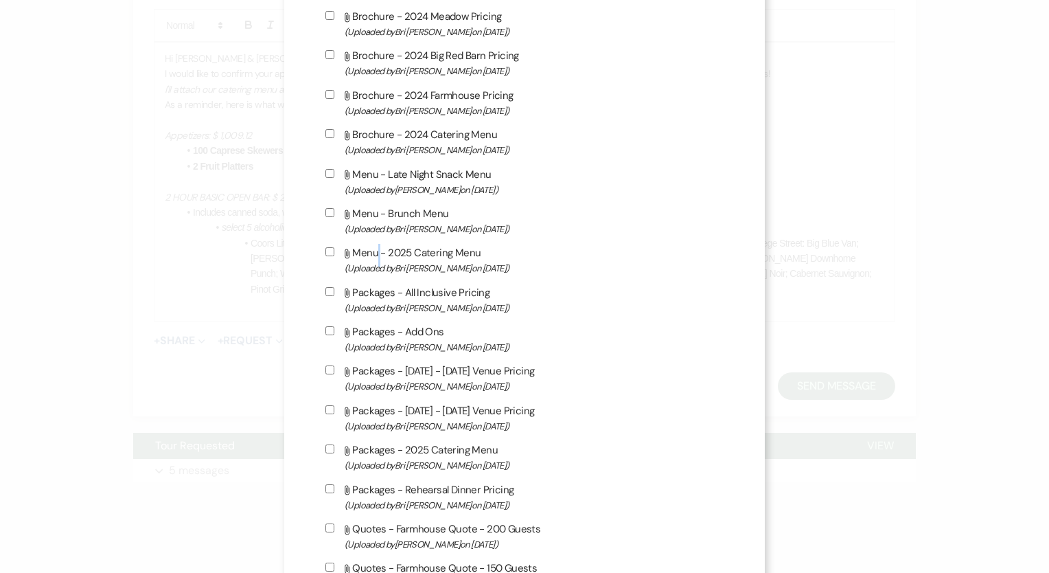
click at [334, 256] on input "Attach File Menu - 2025 Catering Menu (Uploaded by [PERSON_NAME] on [DATE] )" at bounding box center [330, 251] width 9 height 9
click at [326, 256] on input "Attach File Menu - 2025 Catering Menu (Uploaded by [PERSON_NAME] on [DATE] )" at bounding box center [330, 251] width 9 height 9
checkbox input "true"
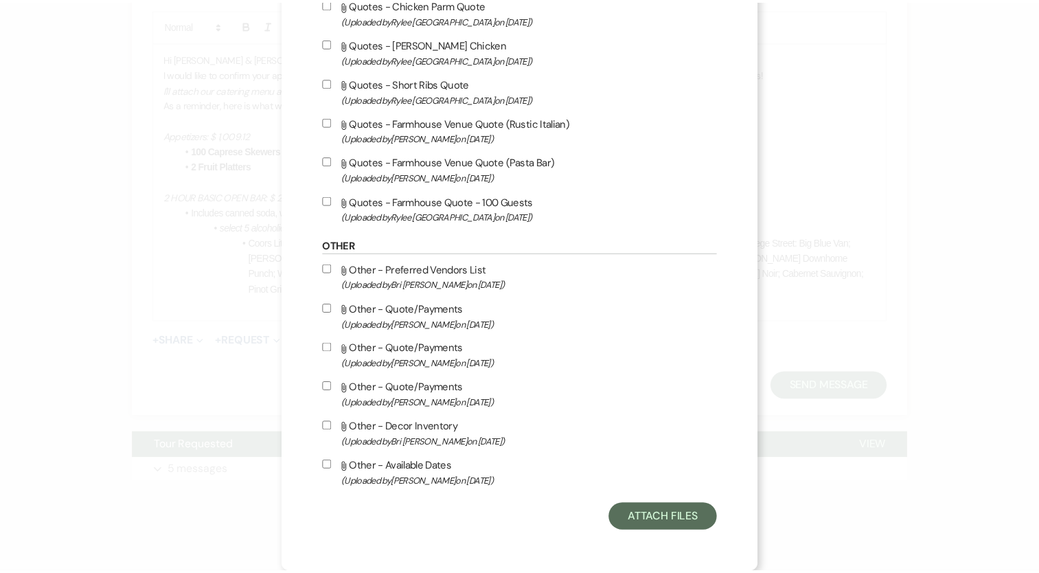
scroll to position [4195, 0]
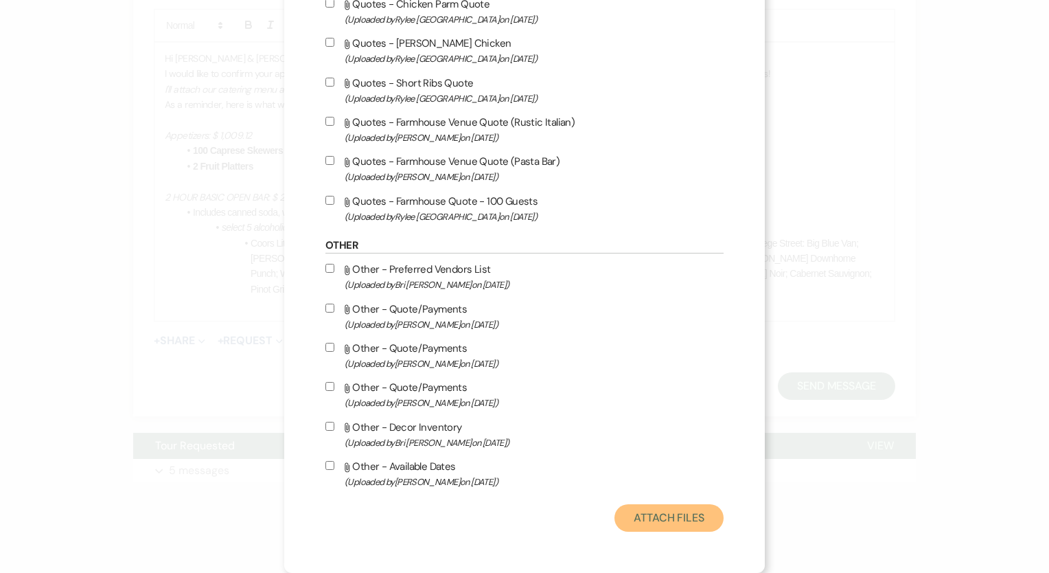
click at [671, 513] on button "Attach Files" at bounding box center [669, 517] width 109 height 27
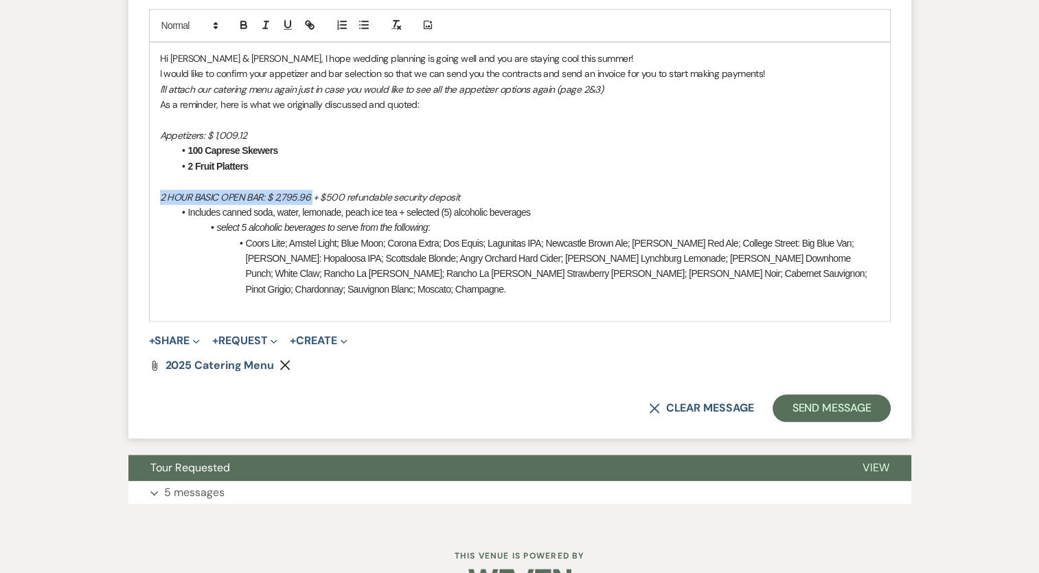
drag, startPoint x: 156, startPoint y: 195, endPoint x: 312, endPoint y: 195, distance: 155.9
click at [312, 195] on div "Hi [PERSON_NAME] & [PERSON_NAME], I hope wedding planning is going well and you…" at bounding box center [520, 182] width 740 height 278
click at [244, 21] on icon "button" at bounding box center [244, 25] width 12 height 12
drag, startPoint x: 264, startPoint y: 165, endPoint x: 180, endPoint y: 151, distance: 84.9
click at [180, 151] on ul "100 Caprese Skewers 2 Fruit Platters" at bounding box center [527, 158] width 706 height 31
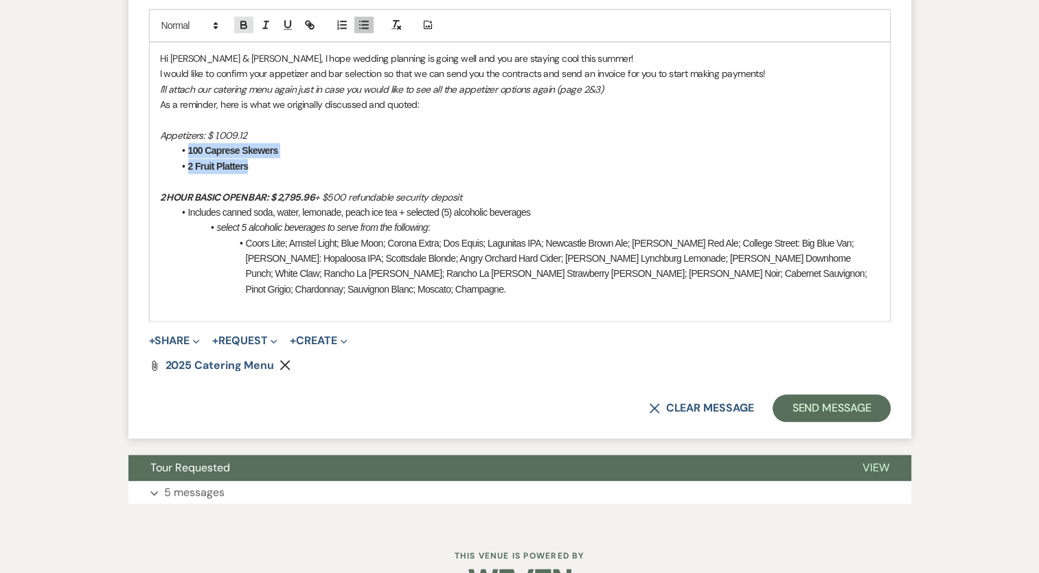
drag, startPoint x: 244, startPoint y: 23, endPoint x: 223, endPoint y: 55, distance: 38.1
click at [243, 25] on icon "button" at bounding box center [243, 26] width 5 height 3
drag, startPoint x: 262, startPoint y: 128, endPoint x: 154, endPoint y: 139, distance: 109.1
click at [155, 139] on div "Hi [PERSON_NAME] & [PERSON_NAME], I hope wedding planning is going well and you…" at bounding box center [520, 182] width 740 height 278
drag, startPoint x: 236, startPoint y: 24, endPoint x: 236, endPoint y: 47, distance: 22.7
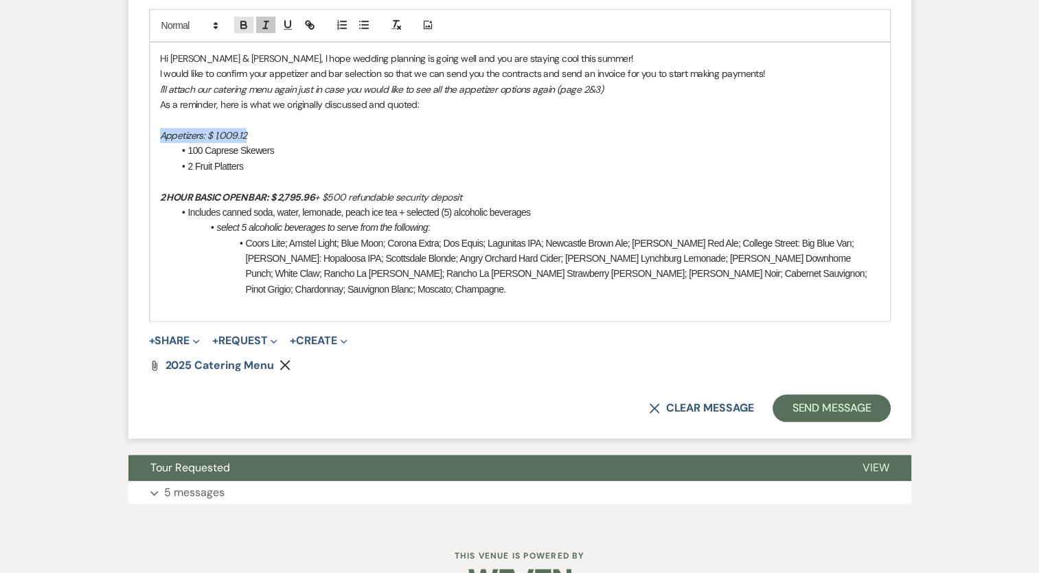
click at [236, 24] on button "button" at bounding box center [243, 24] width 19 height 16
click at [346, 190] on p "2 HOUR BASIC OPEN BAR: $ 2,795.96 + $500 refundable security deposit" at bounding box center [520, 197] width 720 height 15
click at [440, 160] on li "2 Fruit Platters" at bounding box center [527, 166] width 706 height 15
drag, startPoint x: 208, startPoint y: 132, endPoint x: 151, endPoint y: 137, distance: 57.2
click at [151, 137] on div "Hi [PERSON_NAME] & [PERSON_NAME], I hope wedding planning is going well and you…" at bounding box center [520, 182] width 740 height 278
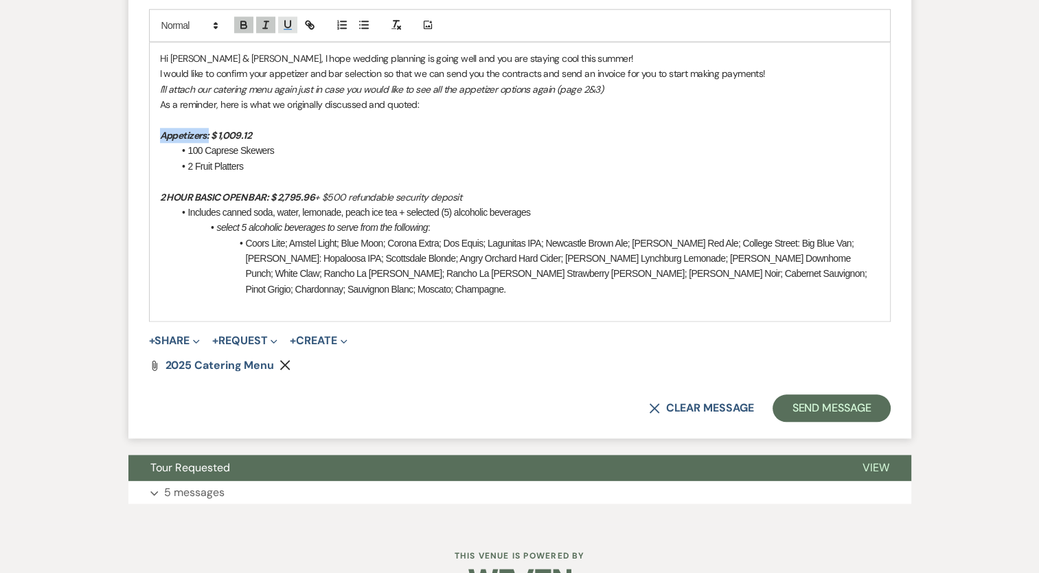
drag, startPoint x: 292, startPoint y: 22, endPoint x: 282, endPoint y: 25, distance: 10.2
click at [291, 22] on icon "button" at bounding box center [288, 25] width 12 height 12
drag, startPoint x: 264, startPoint y: 193, endPoint x: 227, endPoint y: 87, distance: 112.7
click at [151, 195] on div "Hi [PERSON_NAME] & [PERSON_NAME], I hope wedding planning is going well and you…" at bounding box center [520, 182] width 740 height 278
drag, startPoint x: 286, startPoint y: 20, endPoint x: 316, endPoint y: 104, distance: 88.8
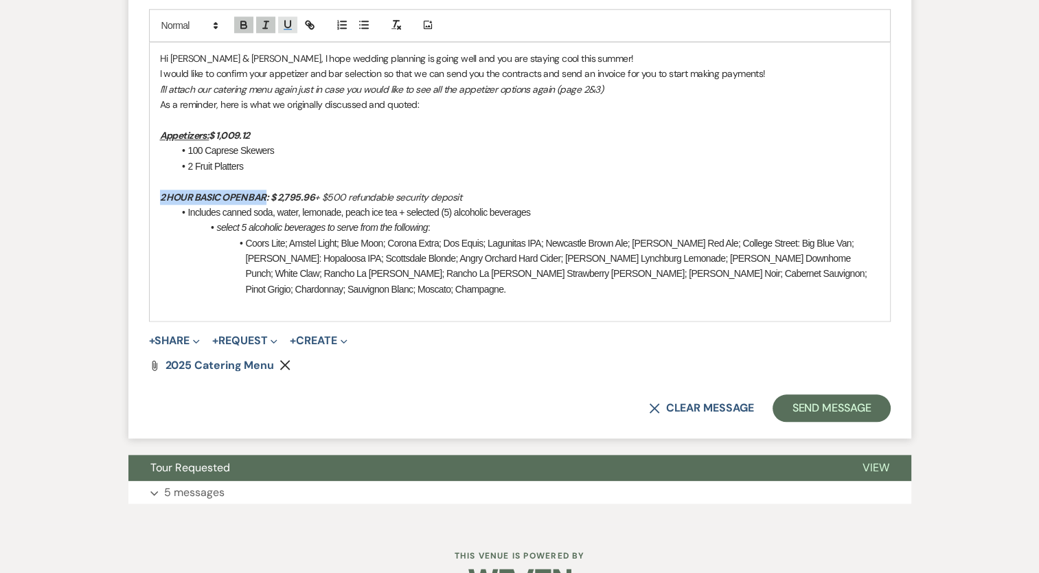
click at [286, 20] on icon "button" at bounding box center [288, 25] width 12 height 12
drag, startPoint x: 387, startPoint y: 161, endPoint x: 412, endPoint y: 175, distance: 28.6
click at [388, 160] on li "2 Fruit Platters" at bounding box center [527, 166] width 706 height 15
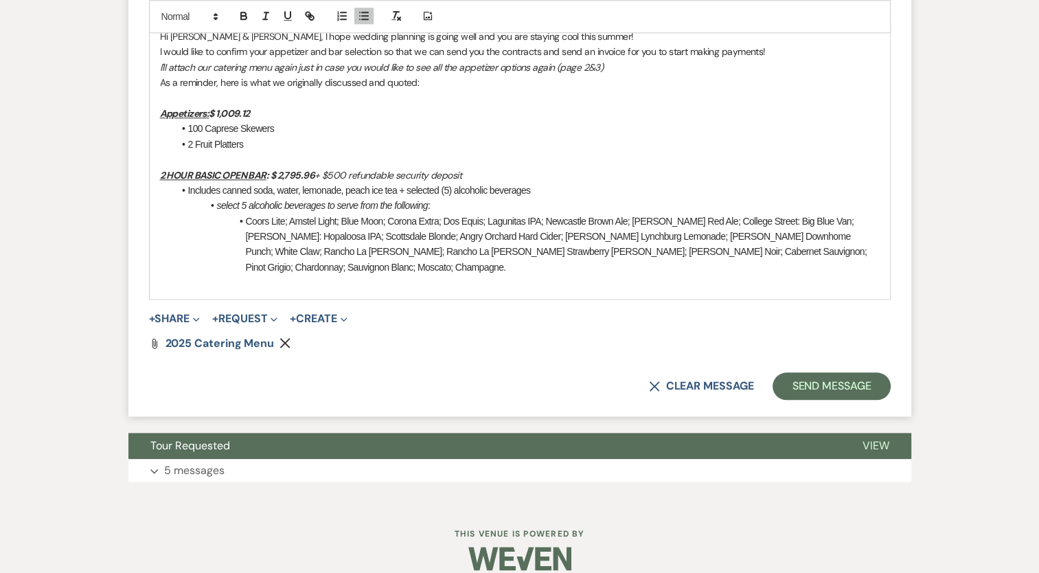
click at [163, 275] on p at bounding box center [520, 282] width 720 height 15
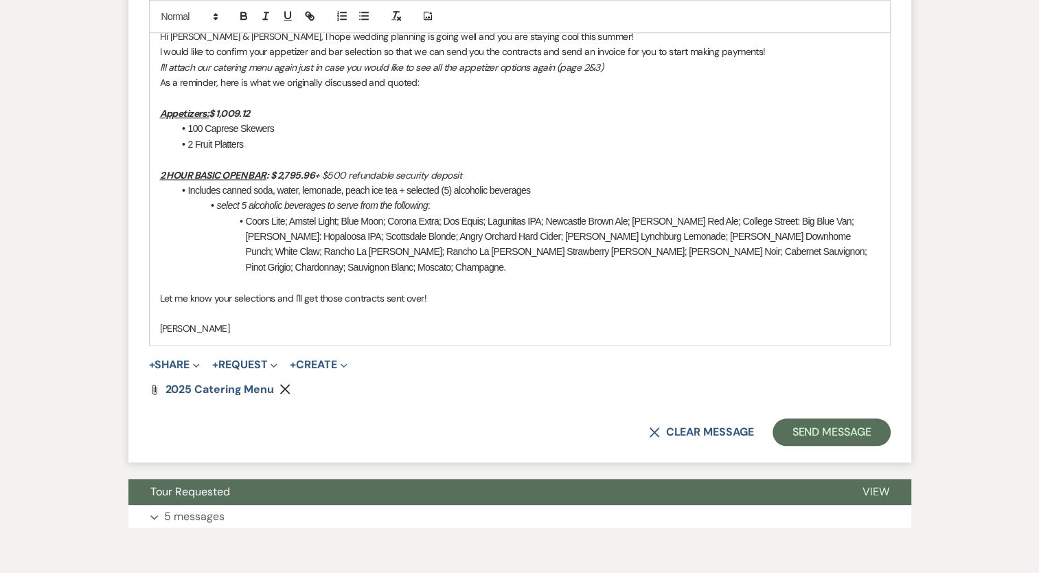
click at [170, 306] on p at bounding box center [520, 313] width 720 height 15
click at [426, 291] on p "Let me know your selections and I'll get those contracts sent over!" at bounding box center [520, 298] width 720 height 15
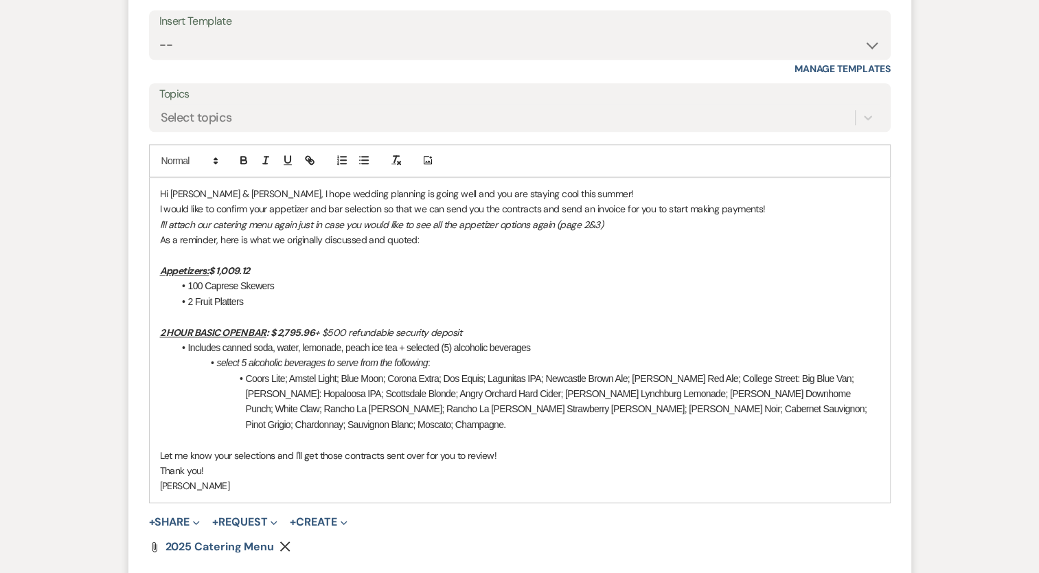
scroll to position [1341, 0]
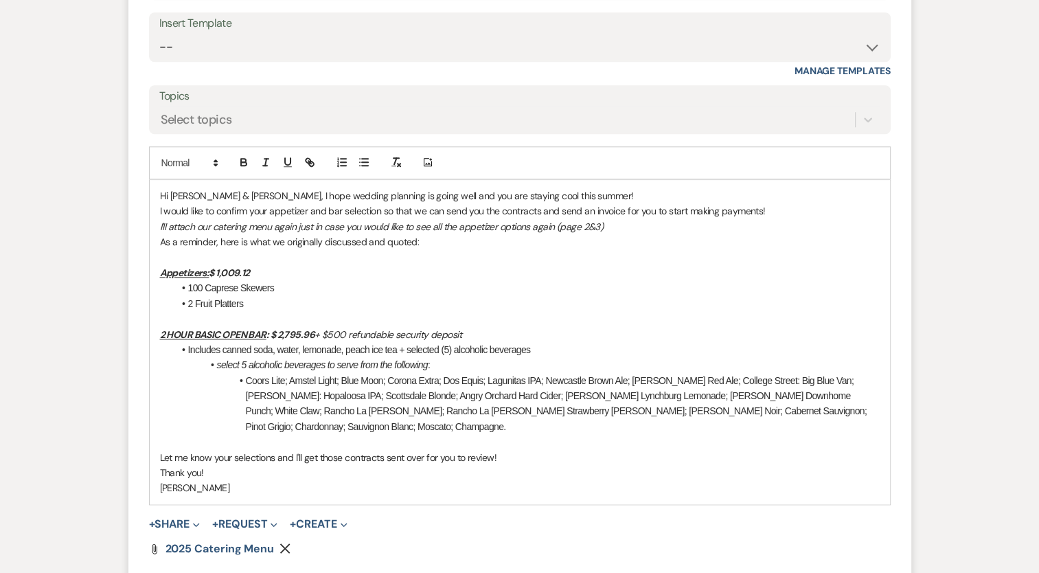
click at [558, 194] on p "Hi [PERSON_NAME] & [PERSON_NAME], I hope wedding planning is going well and you…" at bounding box center [520, 195] width 720 height 15
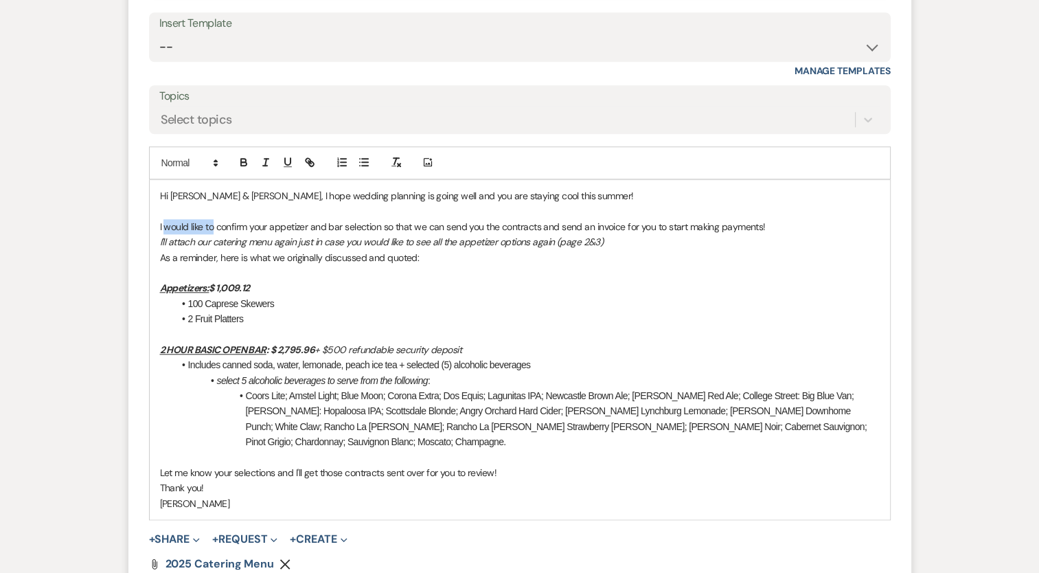
drag, startPoint x: 214, startPoint y: 221, endPoint x: 165, endPoint y: 226, distance: 49.7
click at [165, 226] on p "I would like to confirm your appetizer and bar selection so that we can send yo…" at bounding box center [520, 226] width 720 height 15
click at [761, 220] on p "I want to confirm your appetizer and bar selection so that we can send you the …" at bounding box center [520, 226] width 720 height 15
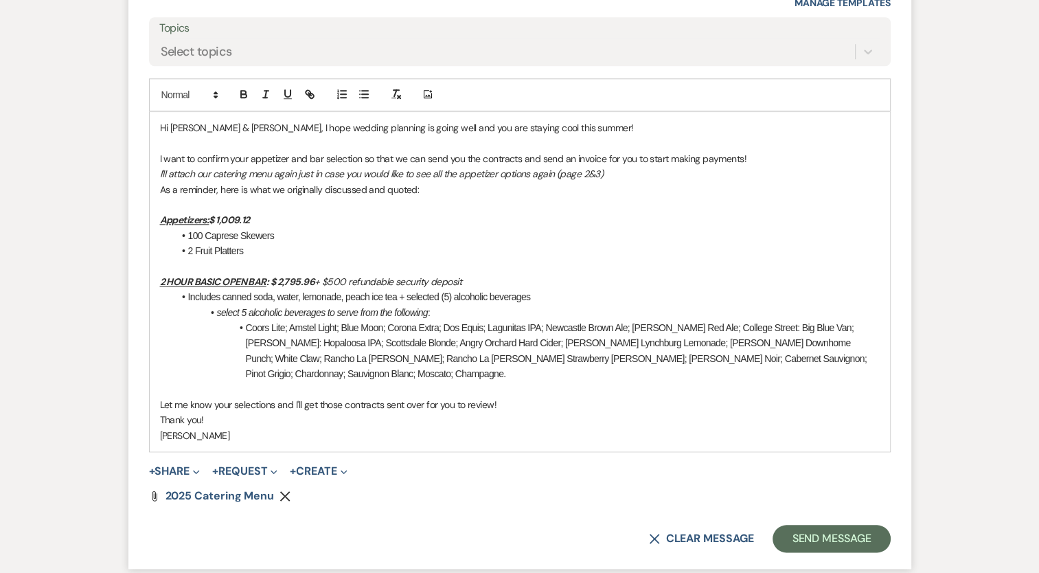
scroll to position [1409, 0]
click at [160, 172] on em "I'll attach our catering menu again just in case you would like to see all the …" at bounding box center [382, 173] width 444 height 12
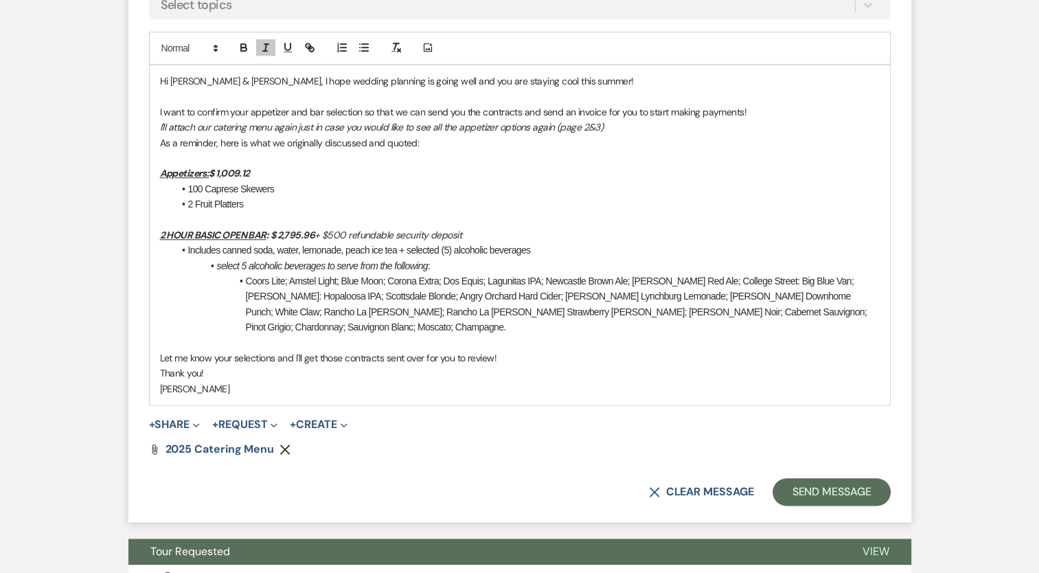
scroll to position [1547, 0]
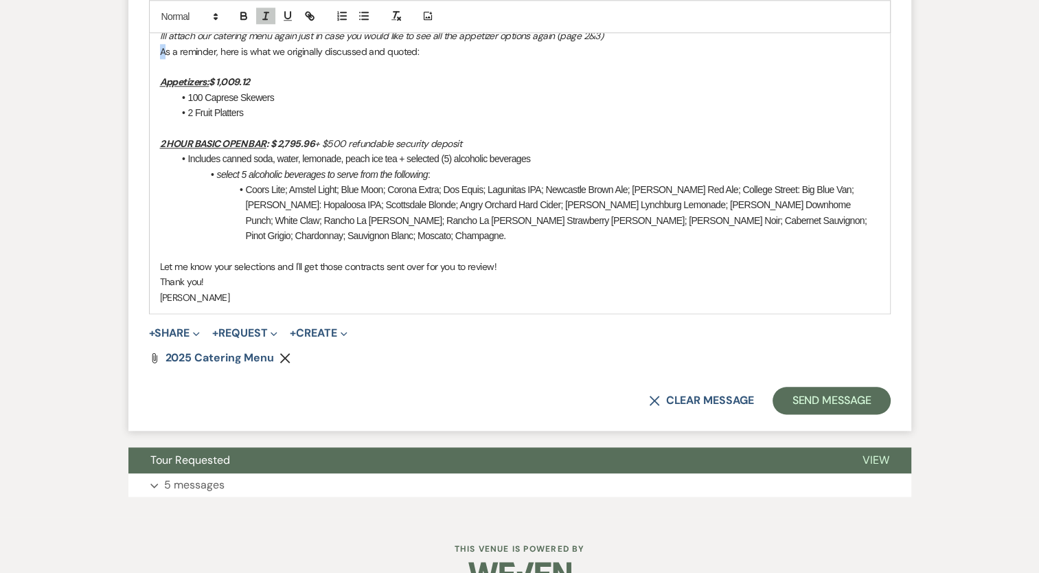
click at [160, 52] on p "As a reminder, here is what we originally discussed and quoted:" at bounding box center [520, 51] width 720 height 15
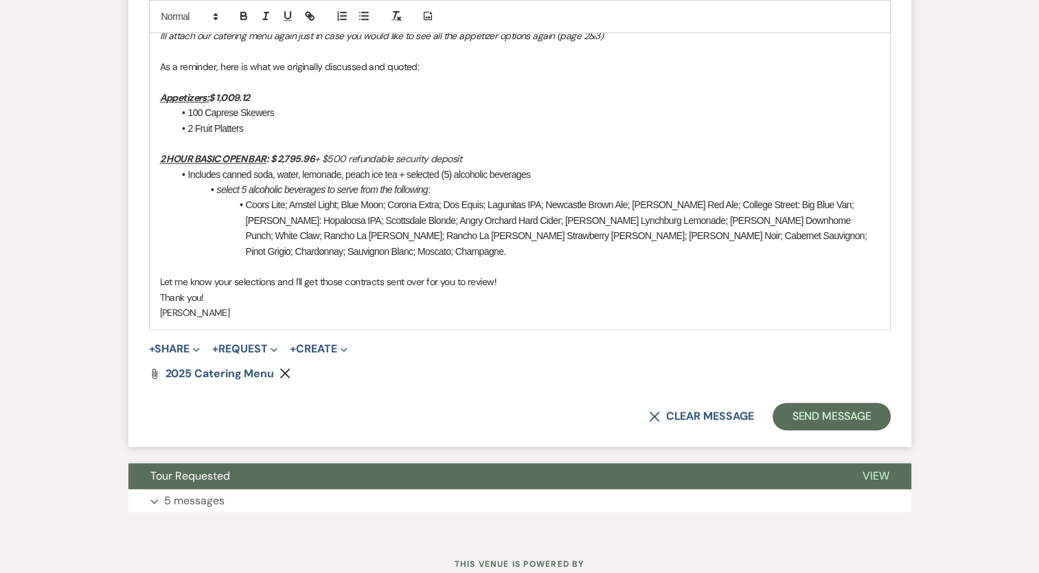
click at [184, 80] on p at bounding box center [520, 81] width 720 height 15
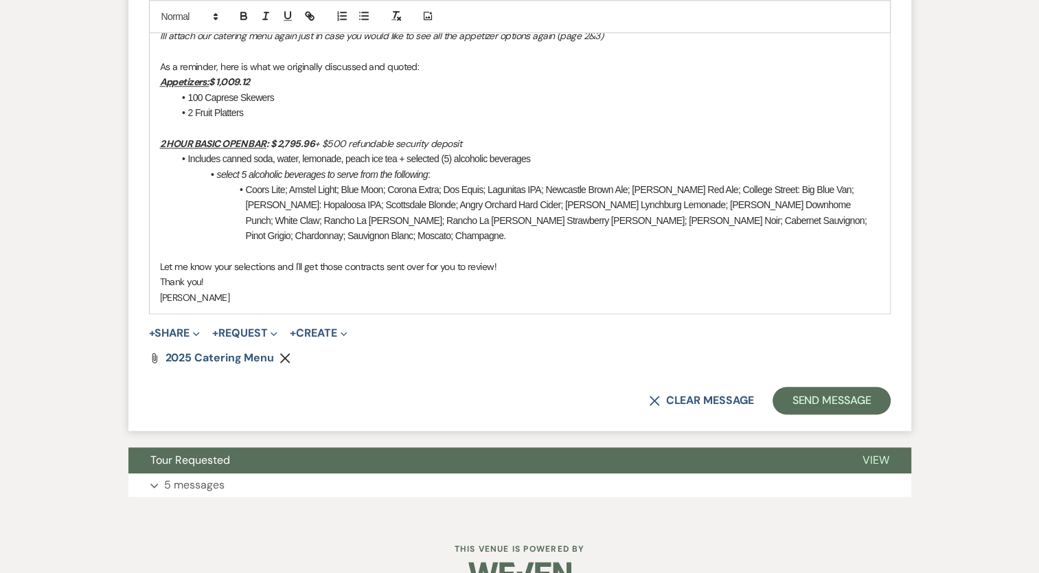
scroll to position [1562, 0]
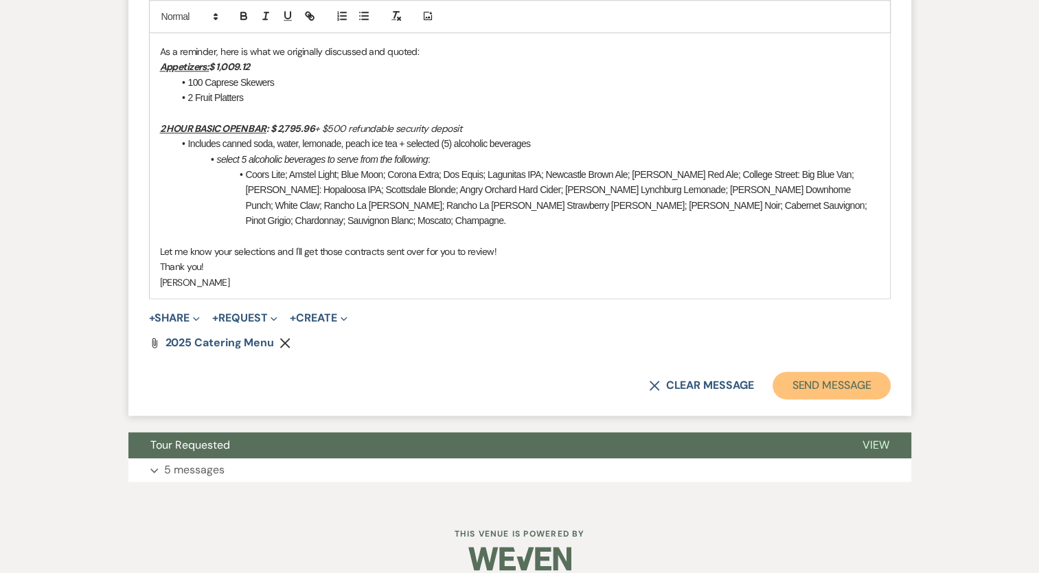
click at [797, 374] on button "Send Message" at bounding box center [831, 385] width 117 height 27
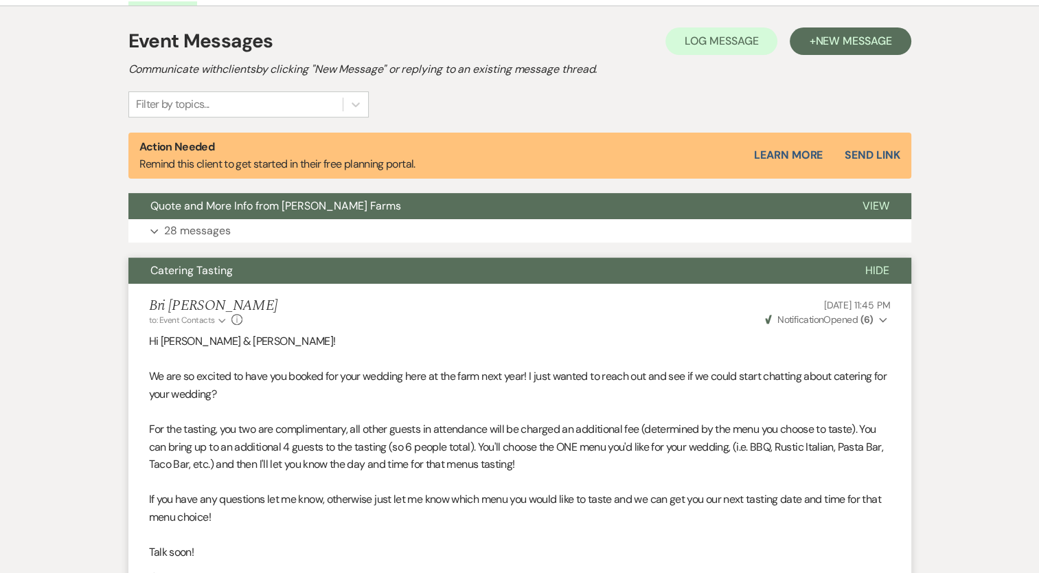
scroll to position [0, 0]
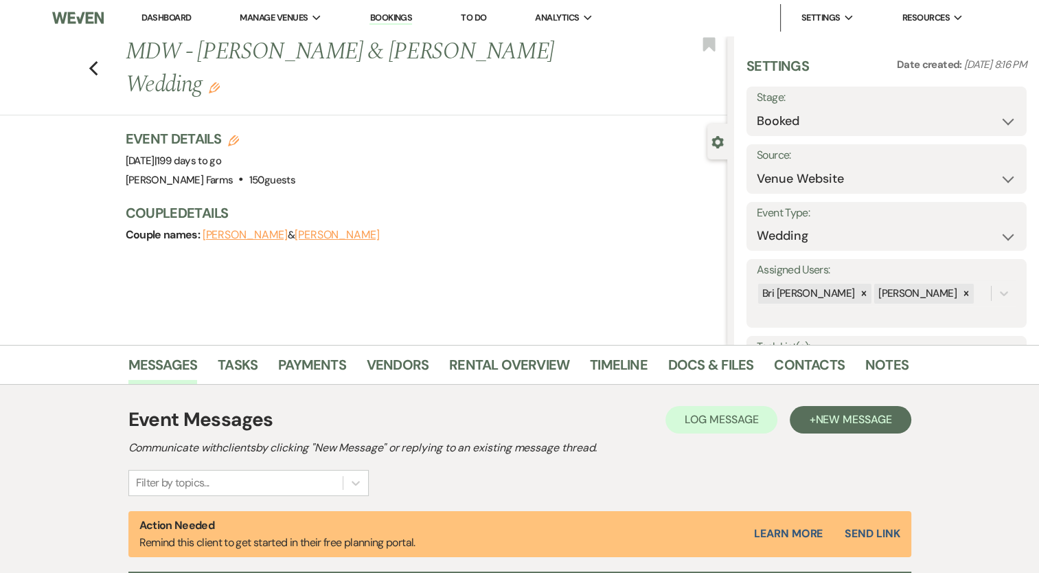
click at [99, 60] on icon "Previous" at bounding box center [94, 68] width 10 height 16
select select "8"
select select "4"
select select "8"
select select "7"
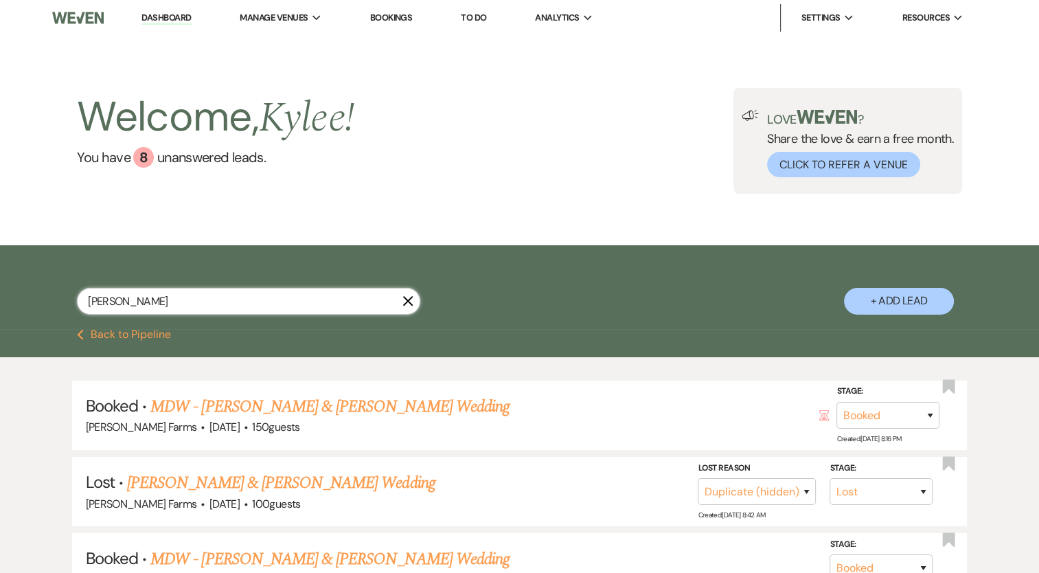
click at [139, 307] on input "[PERSON_NAME]" at bounding box center [248, 301] width 343 height 27
click at [138, 307] on input "[PERSON_NAME]" at bounding box center [248, 301] width 343 height 27
click at [137, 306] on input "[PERSON_NAME]" at bounding box center [248, 301] width 343 height 27
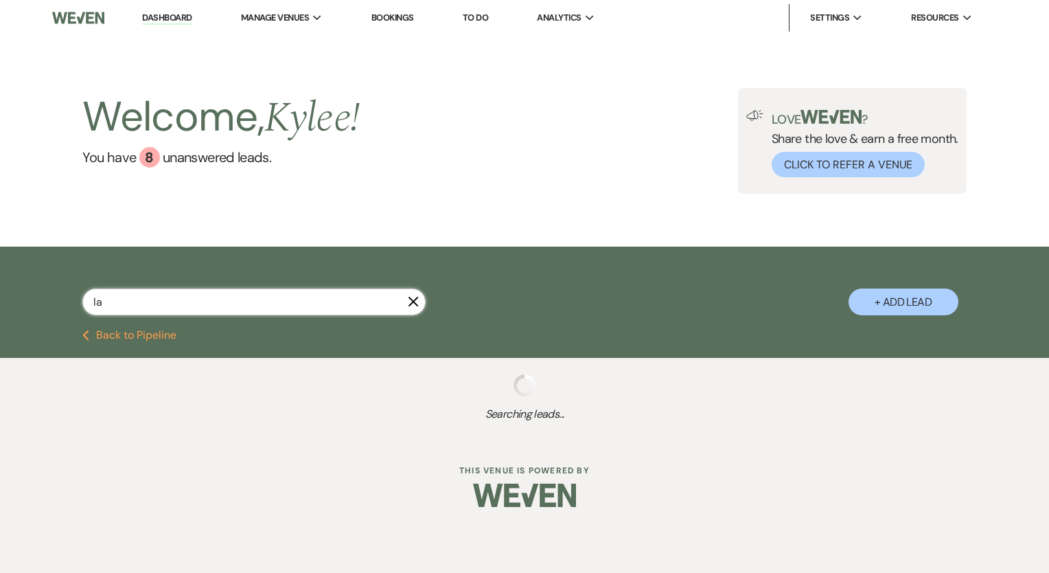
type input "lap"
select select "8"
select select "5"
select select "8"
select select "6"
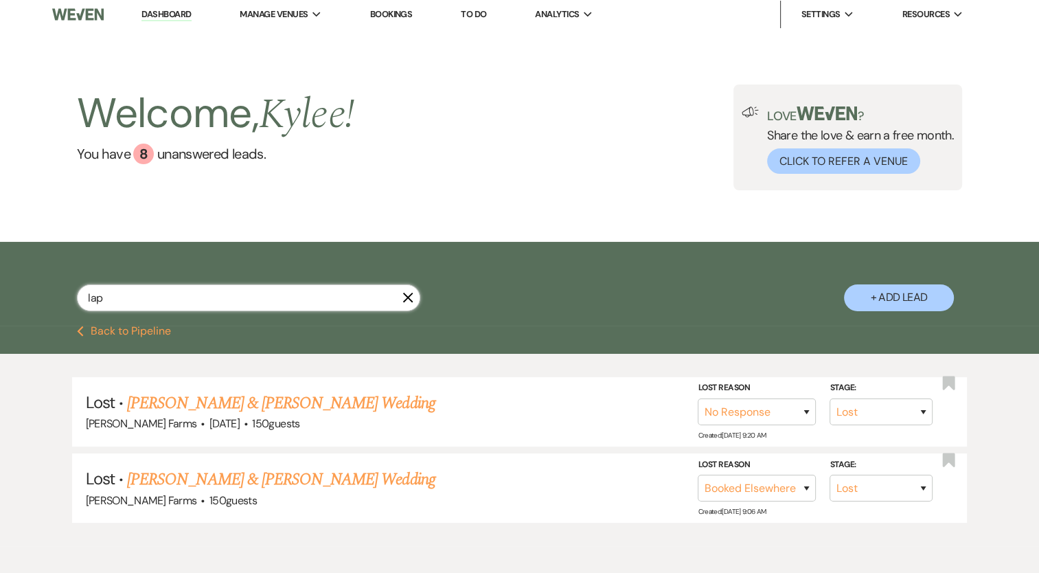
scroll to position [63, 0]
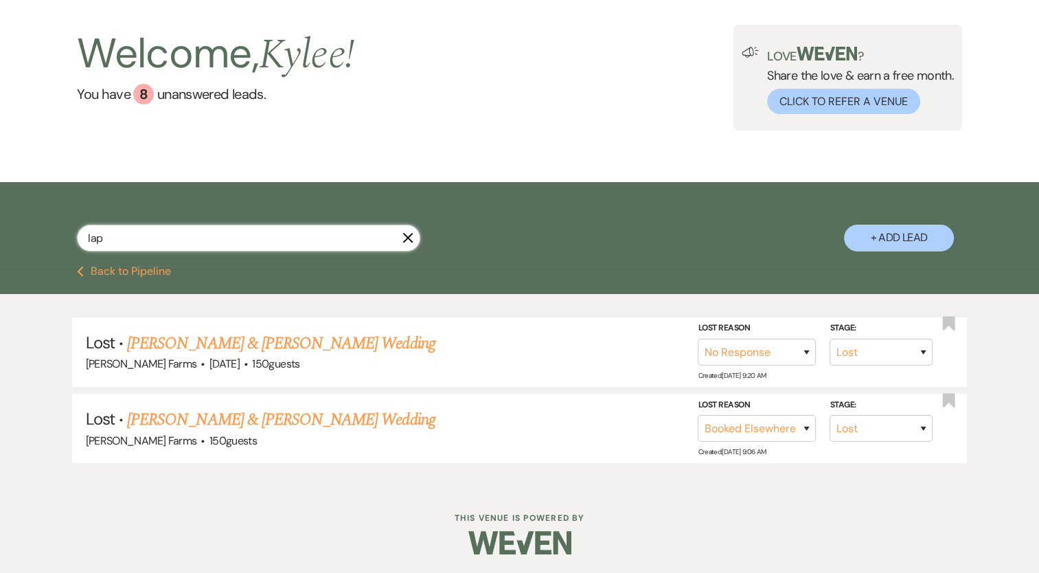
click at [153, 238] on input "lap" at bounding box center [248, 238] width 343 height 27
click at [152, 235] on input "lap" at bounding box center [248, 238] width 343 height 27
paste input "[PERSON_NAME]"
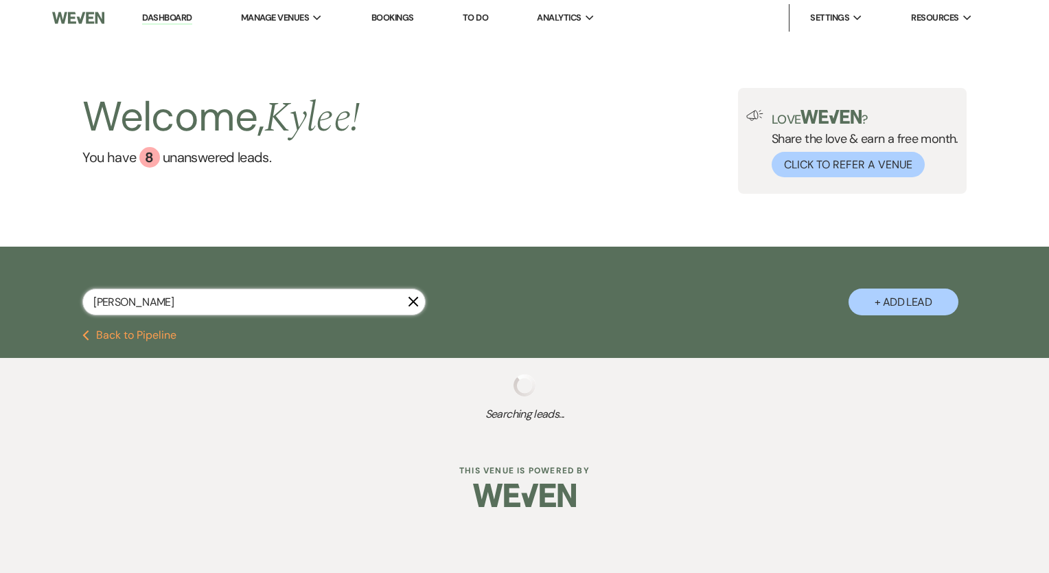
type input "[PERSON_NAME]"
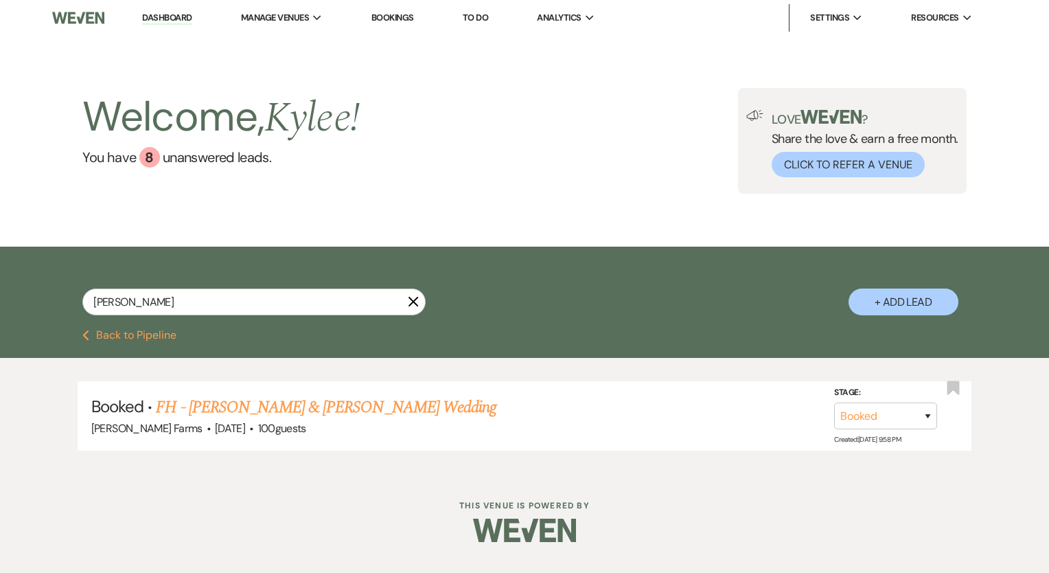
click at [423, 413] on link "FH - [PERSON_NAME] & [PERSON_NAME] Wedding" at bounding box center [326, 407] width 341 height 25
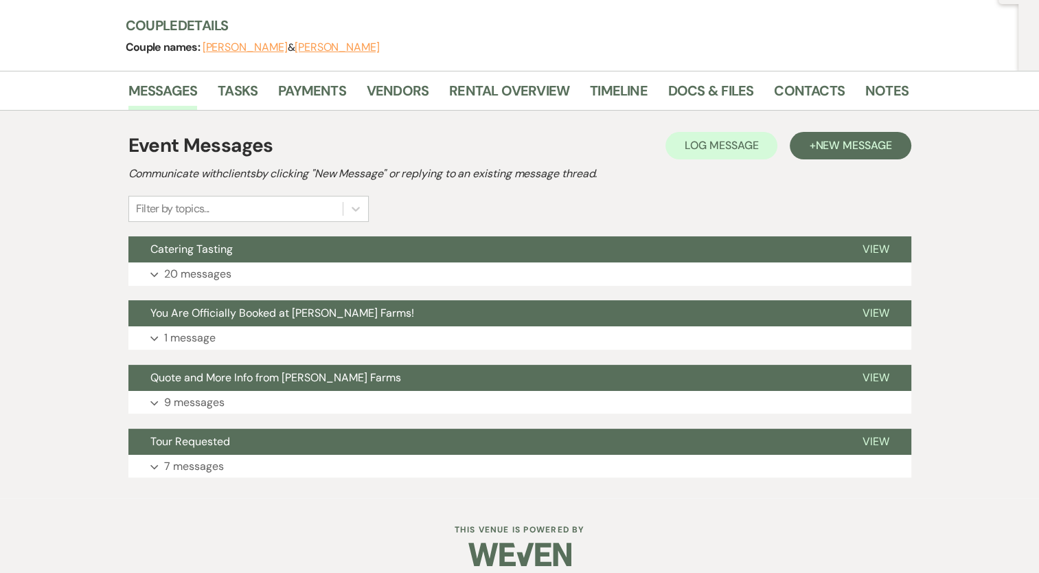
scroll to position [168, 0]
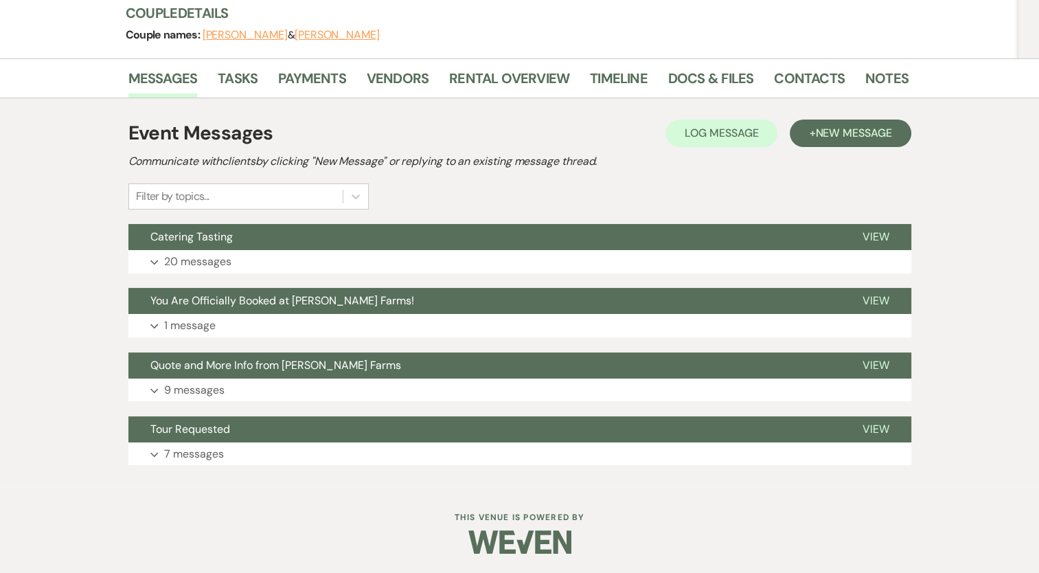
click at [178, 266] on p "20 messages" at bounding box center [197, 262] width 67 height 18
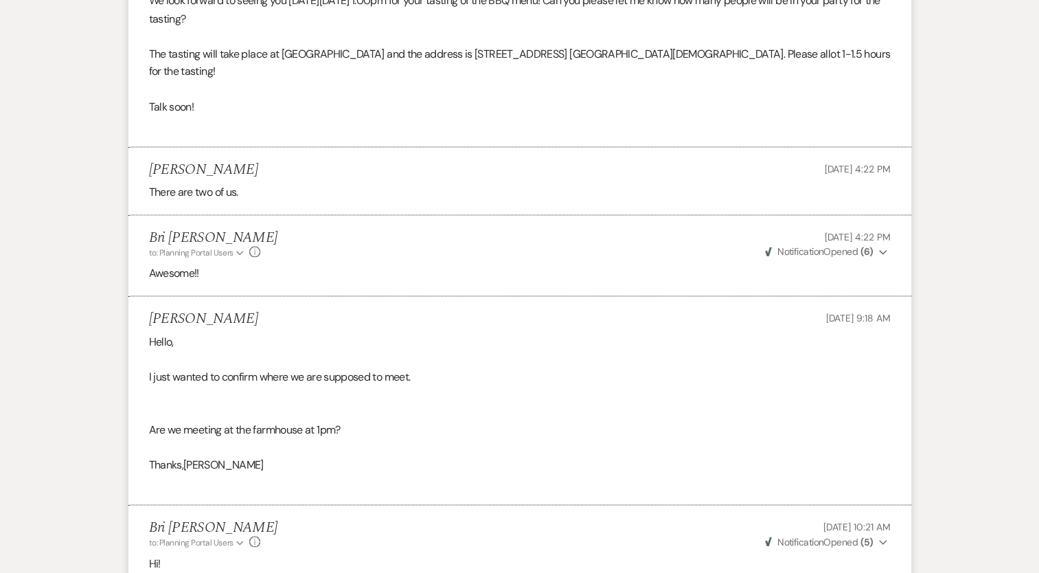
scroll to position [2910, 0]
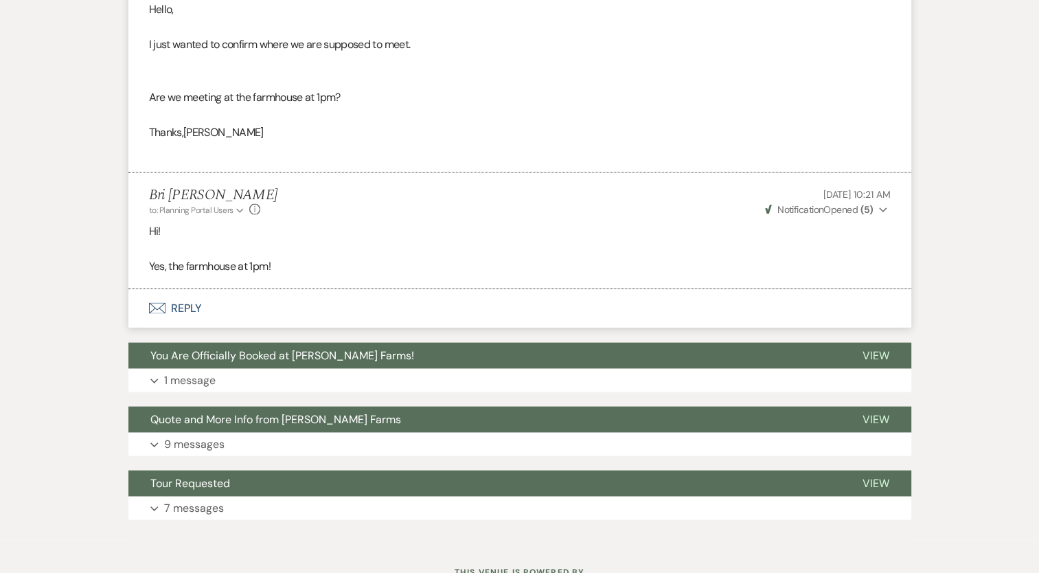
click at [176, 289] on button "Envelope Reply" at bounding box center [519, 308] width 783 height 38
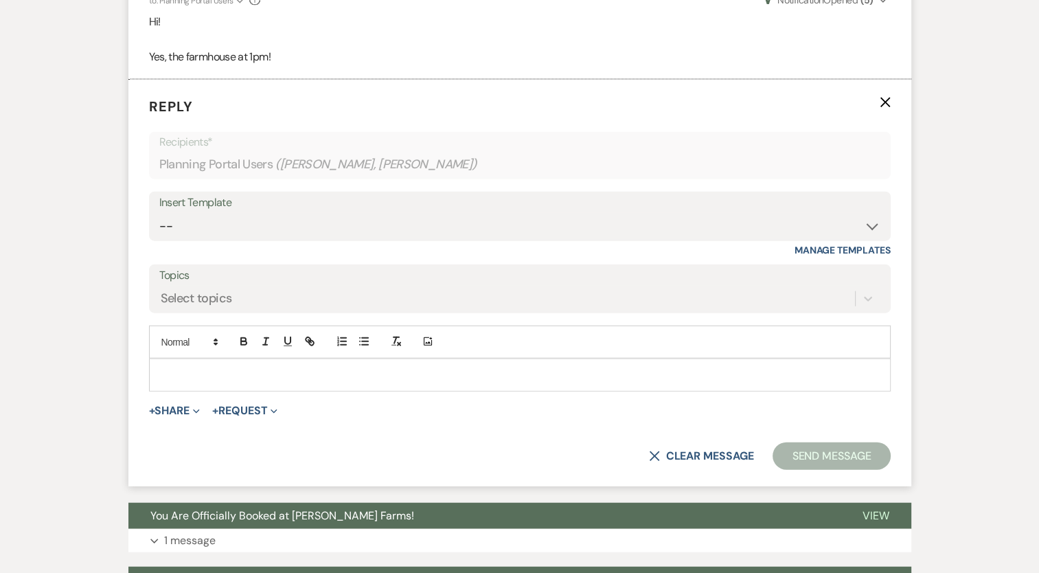
scroll to position [3185, 0]
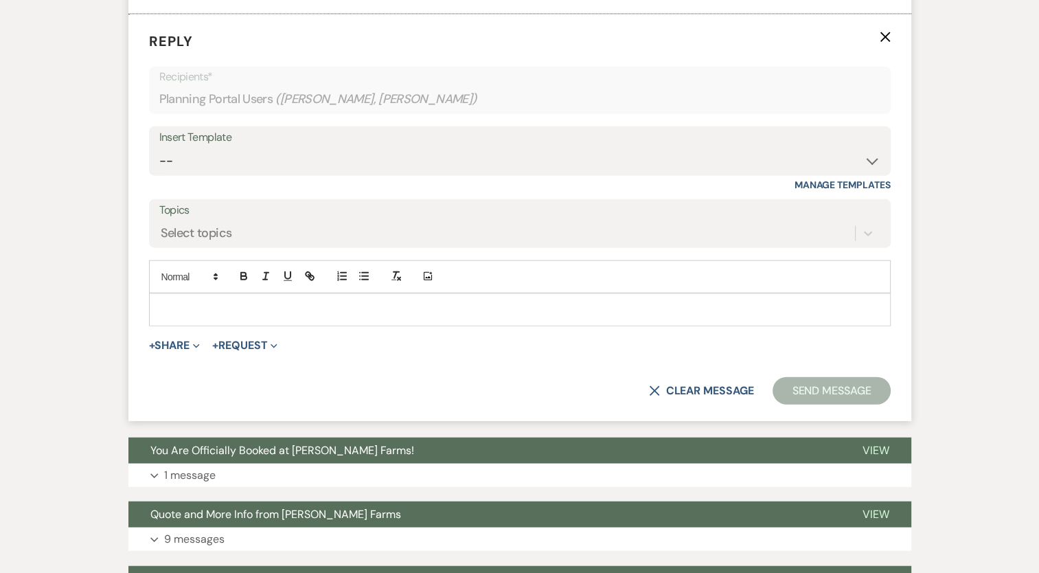
click at [214, 302] on p at bounding box center [520, 309] width 720 height 15
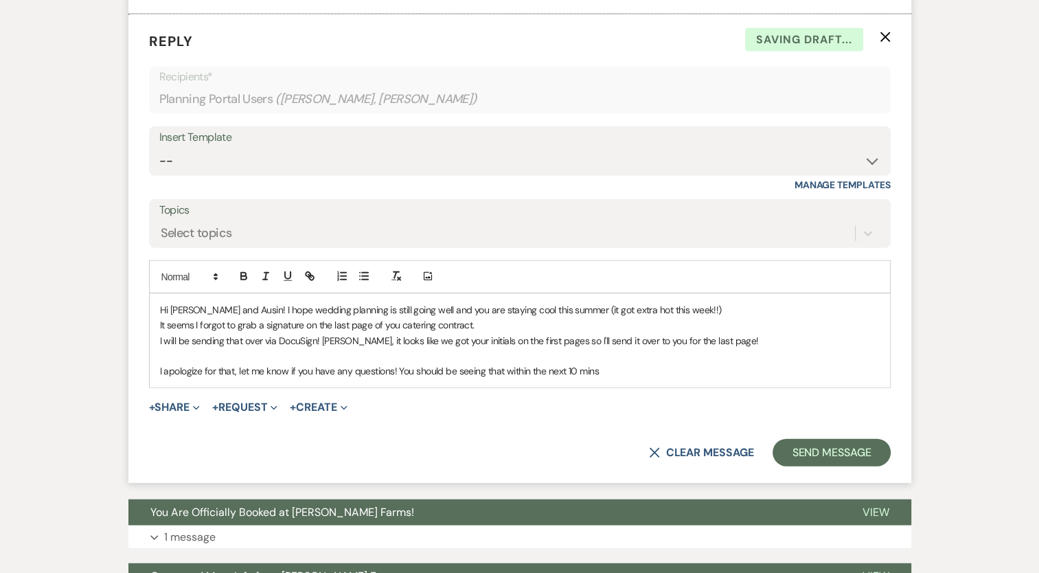
click at [506, 363] on p "I apologize for that, let me know if you have any questions! You should be seei…" at bounding box center [520, 370] width 720 height 15
click at [663, 363] on p "I apologize for that, let me know if you have any questions! You should be seei…" at bounding box center [520, 370] width 720 height 15
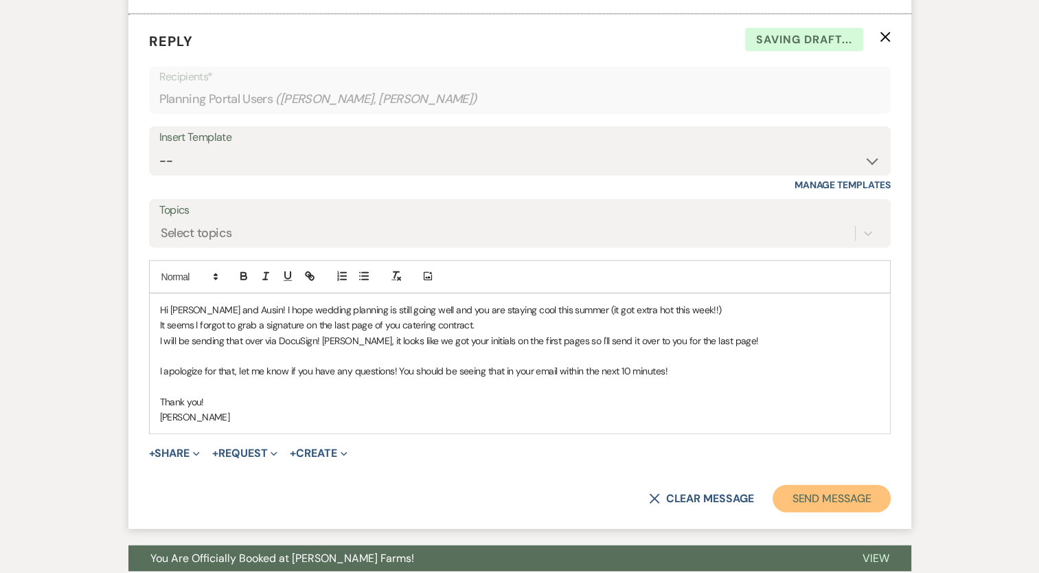
click at [811, 485] on button "Send Message" at bounding box center [831, 498] width 117 height 27
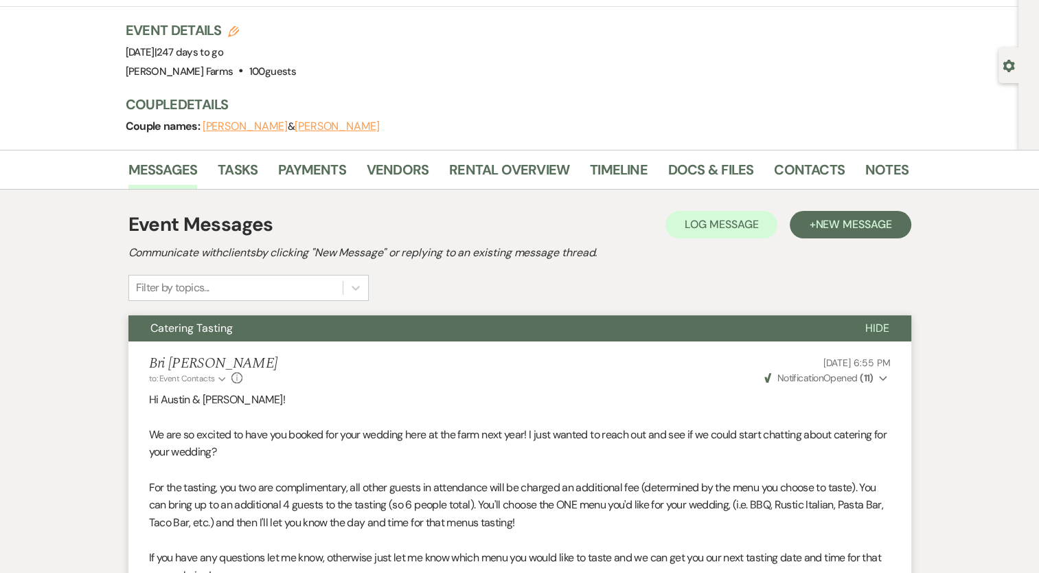
scroll to position [0, 0]
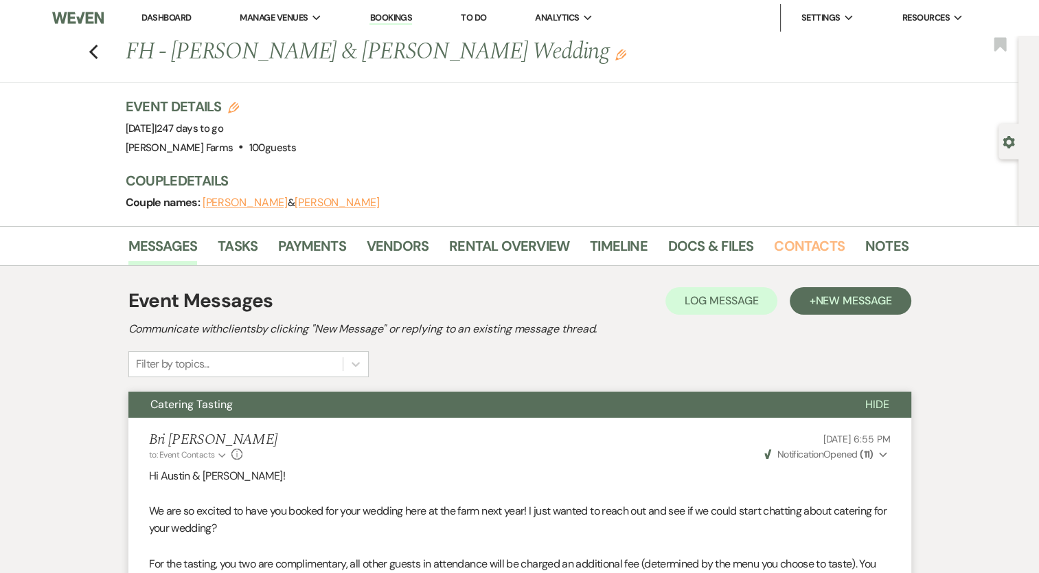
click at [808, 250] on link "Contacts" at bounding box center [809, 250] width 71 height 30
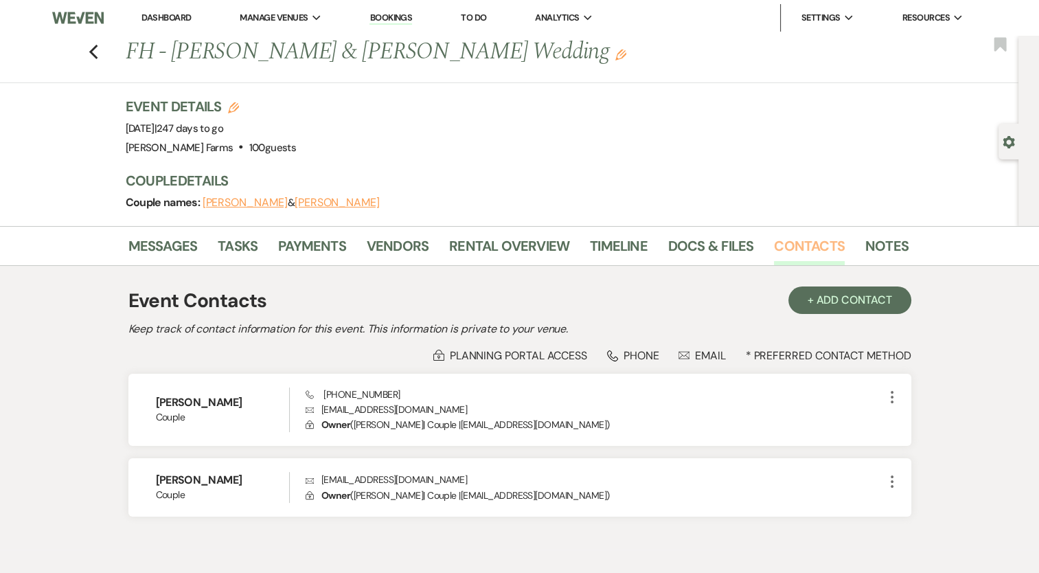
scroll to position [64, 0]
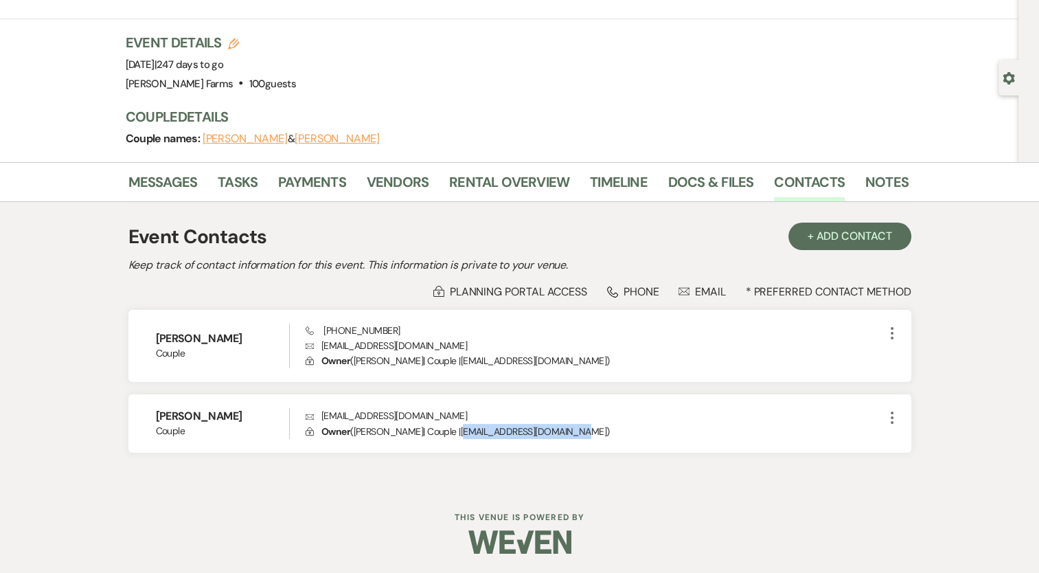
drag, startPoint x: 569, startPoint y: 431, endPoint x: 462, endPoint y: 432, distance: 107.1
click at [462, 432] on p "Lock Owner ( [PERSON_NAME] | Couple | [EMAIL_ADDRESS][DOMAIN_NAME] )" at bounding box center [595, 431] width 578 height 15
copy p "[EMAIL_ADDRESS][DOMAIN_NAME]"
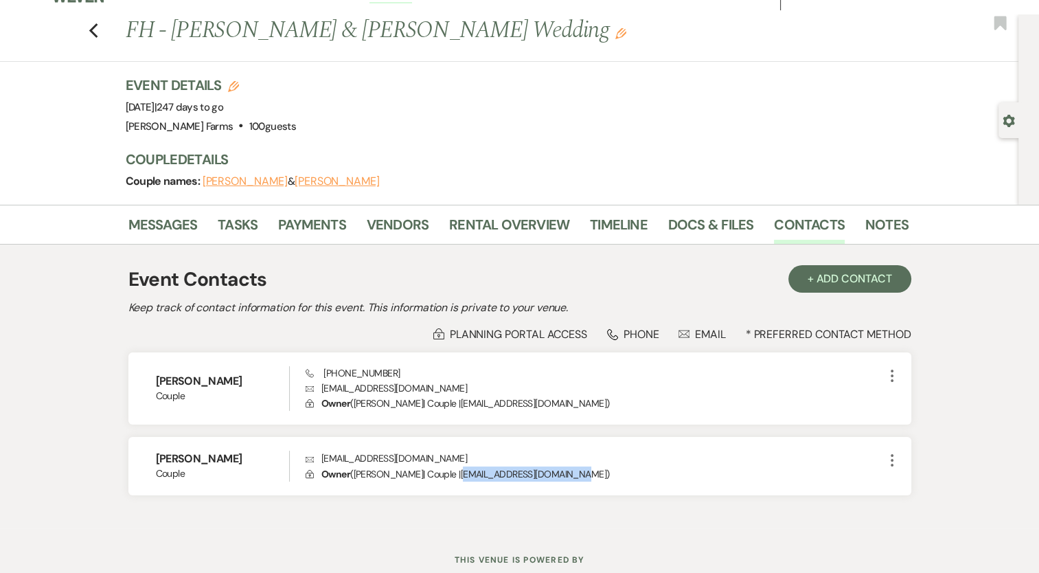
scroll to position [0, 0]
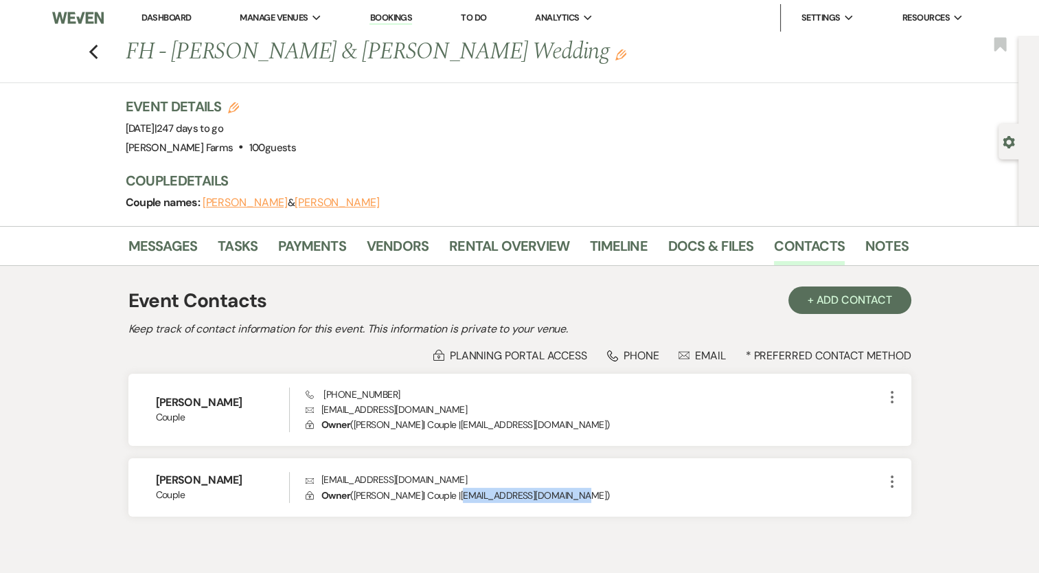
click at [99, 49] on icon "Previous" at bounding box center [94, 52] width 10 height 16
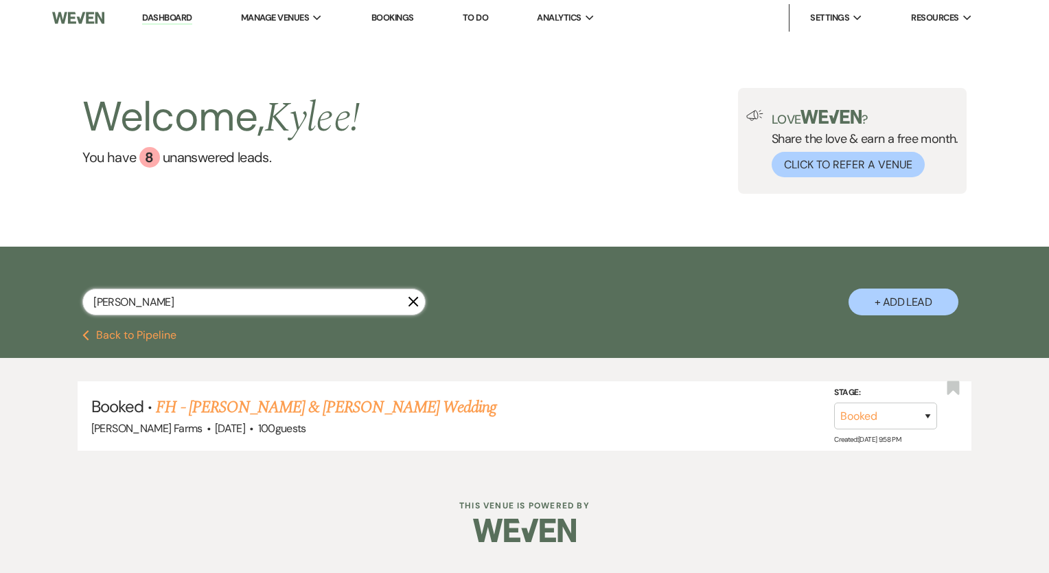
click at [207, 290] on input "[PERSON_NAME]" at bounding box center [253, 301] width 343 height 27
type input "[PERSON_NAME]"
click at [330, 416] on link "FH - [PERSON_NAME] & [PERSON_NAME] Wedding" at bounding box center [326, 407] width 341 height 25
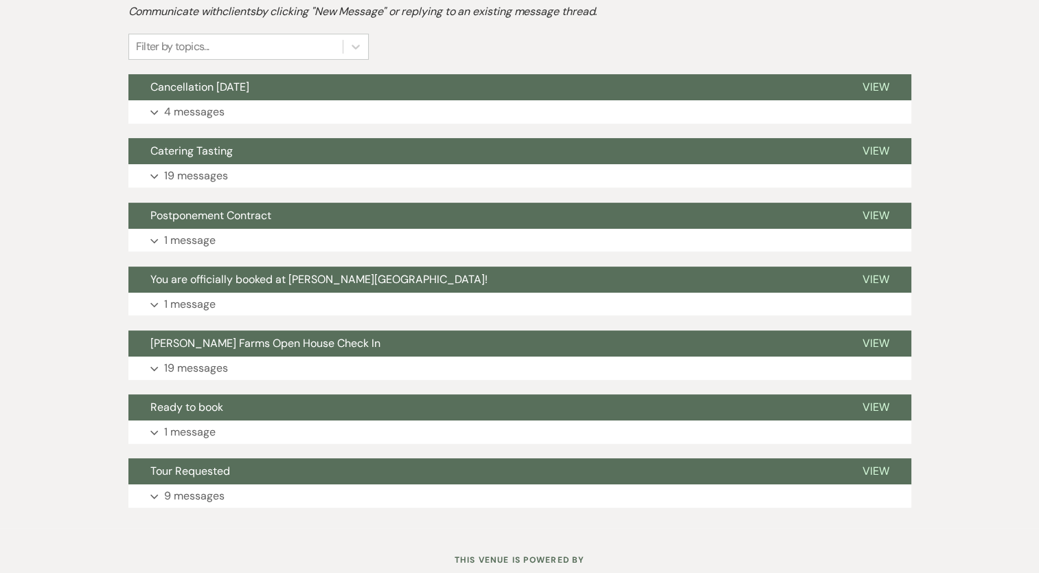
scroll to position [360, 0]
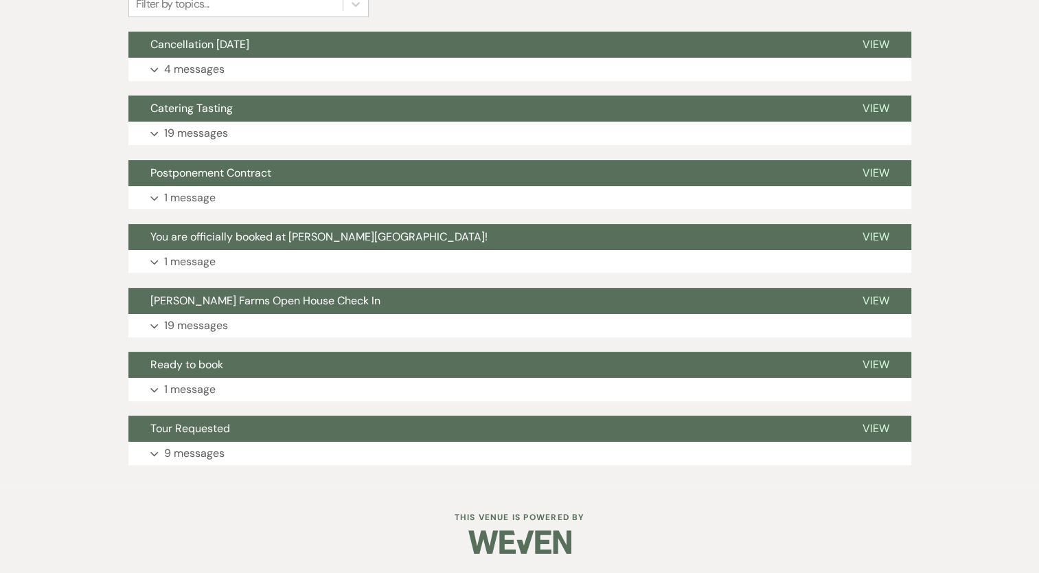
click at [196, 62] on p "4 messages" at bounding box center [194, 69] width 60 height 18
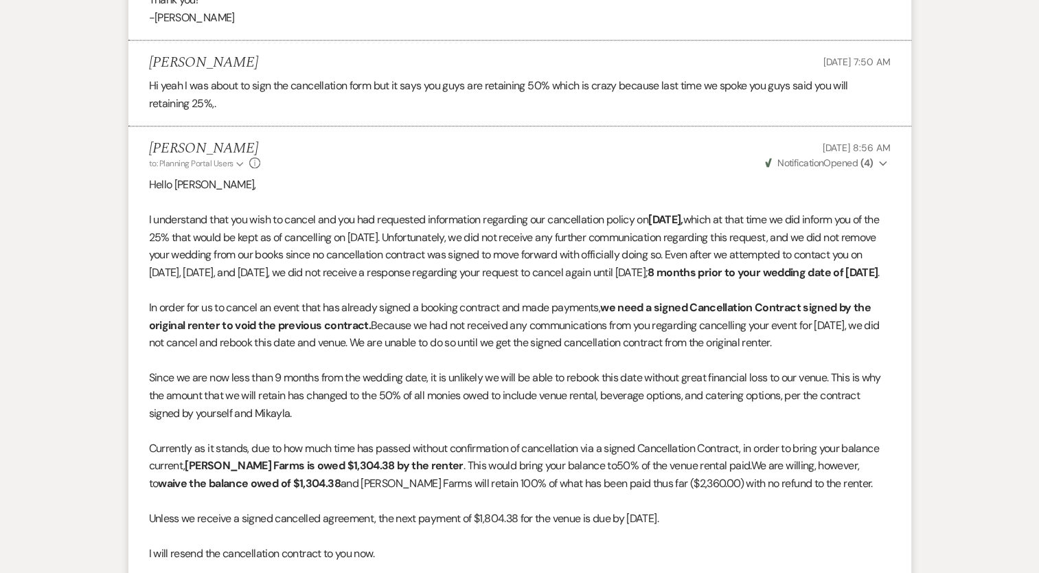
scroll to position [635, 0]
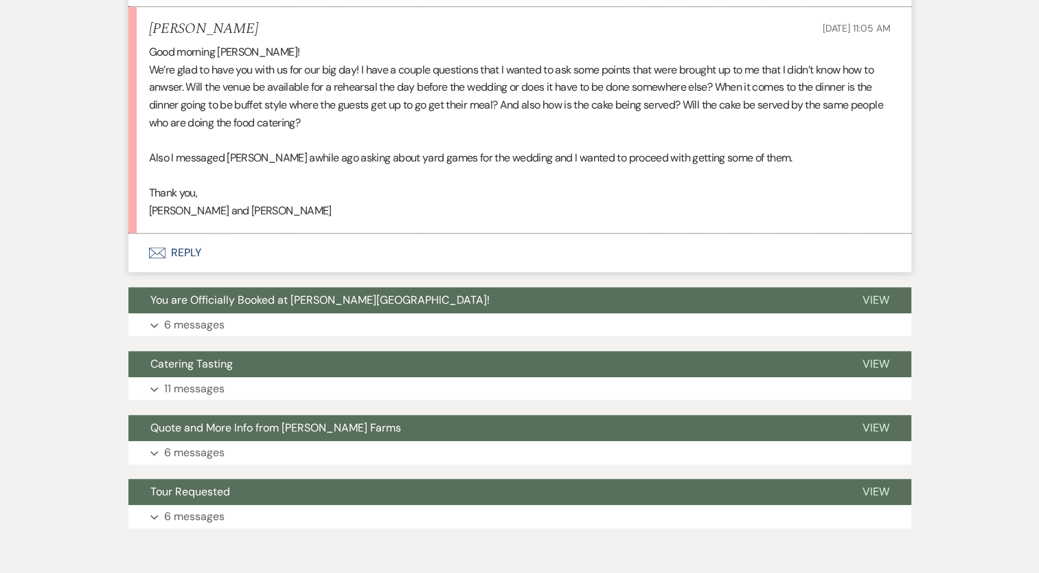
scroll to position [1058, 0]
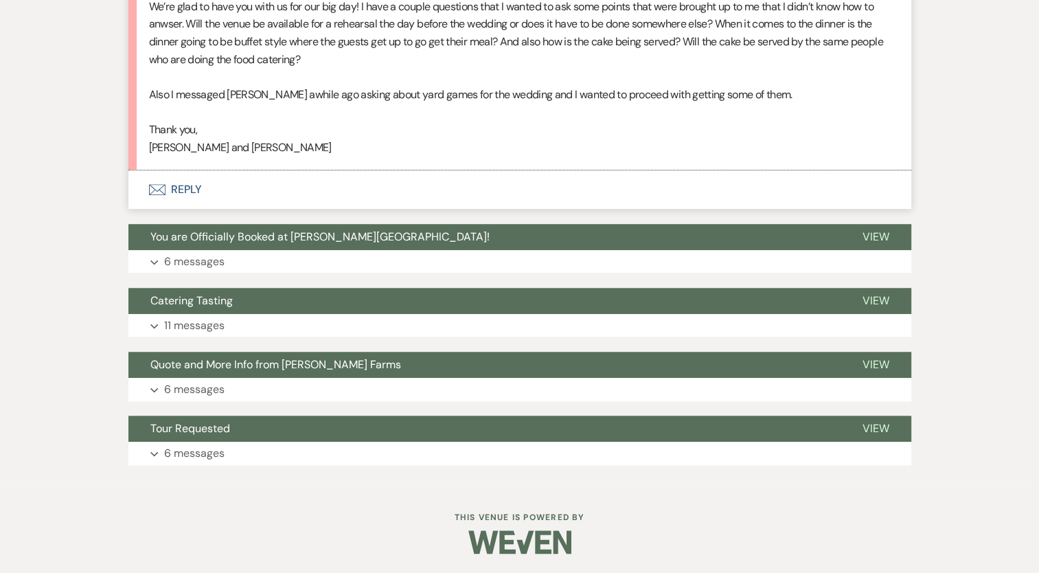
click at [181, 332] on p "11 messages" at bounding box center [194, 326] width 60 height 18
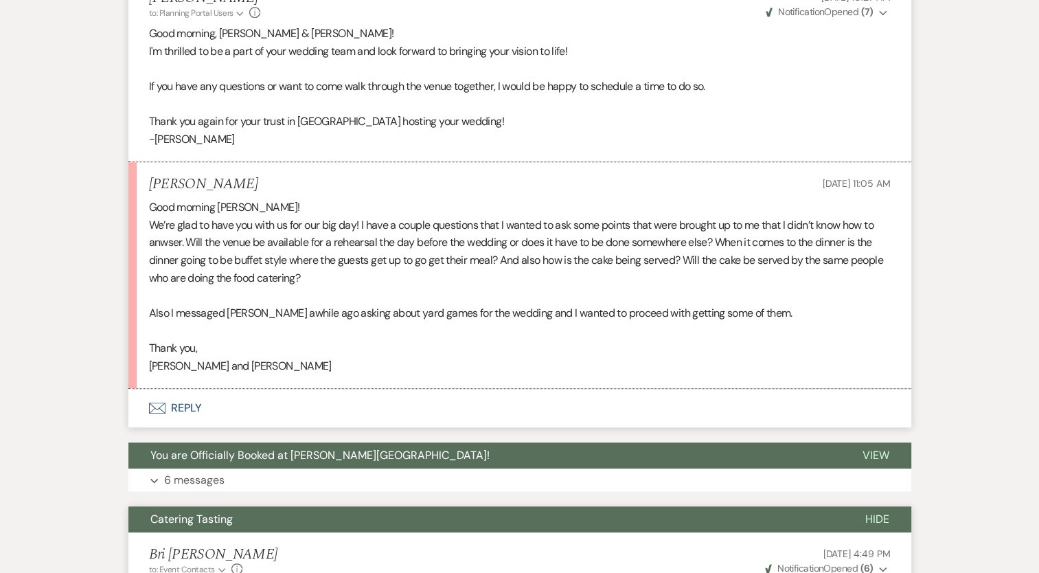
scroll to position [852, 0]
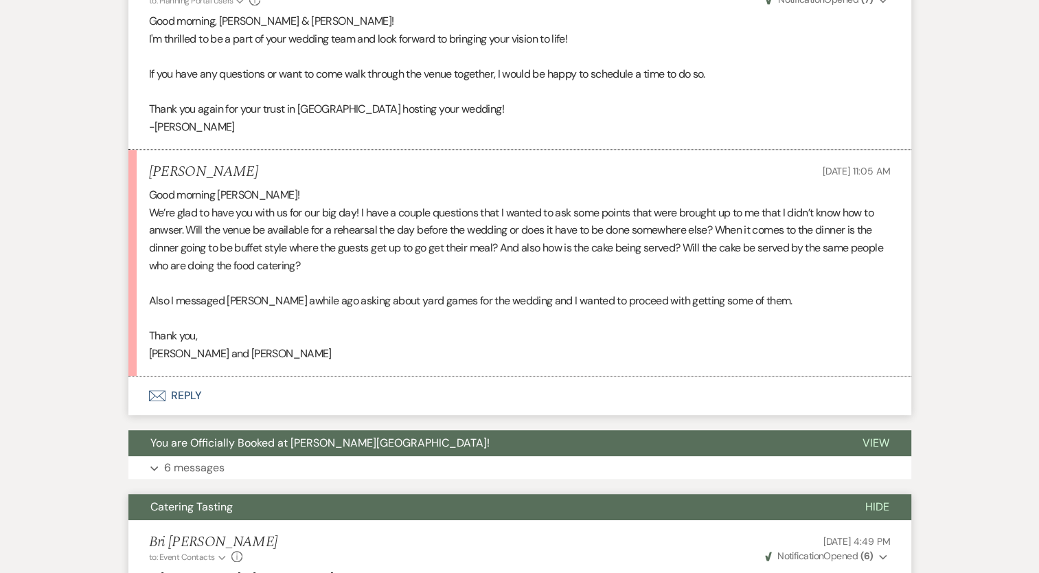
click at [187, 390] on button "Envelope Reply" at bounding box center [519, 395] width 783 height 38
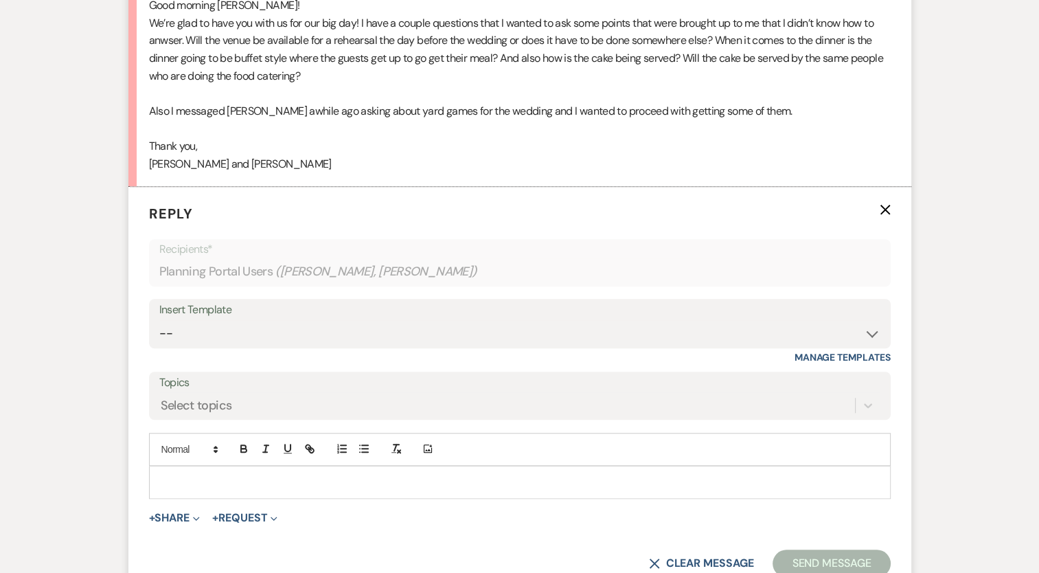
scroll to position [1058, 0]
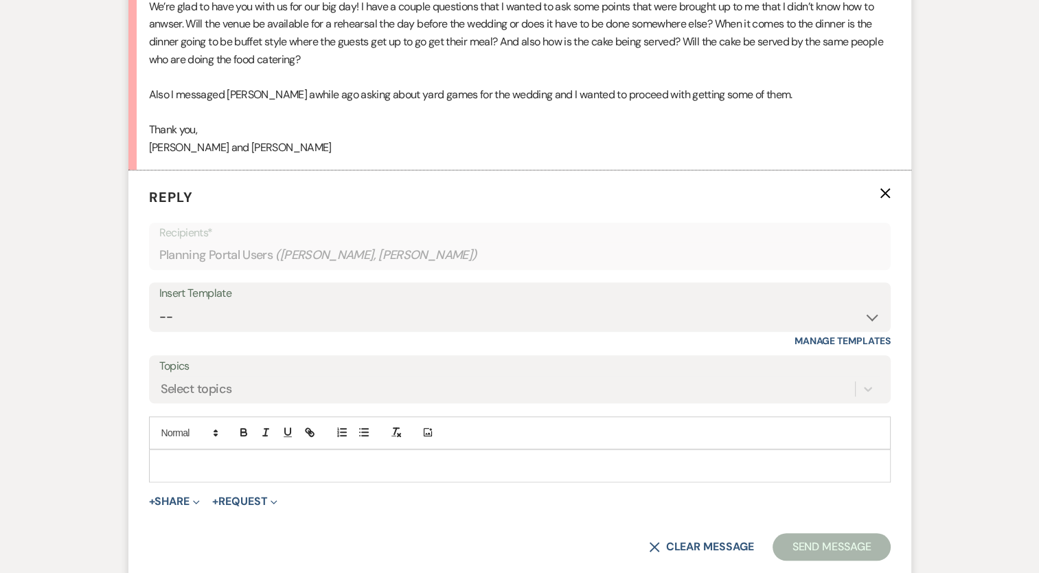
click at [184, 465] on p at bounding box center [520, 465] width 720 height 15
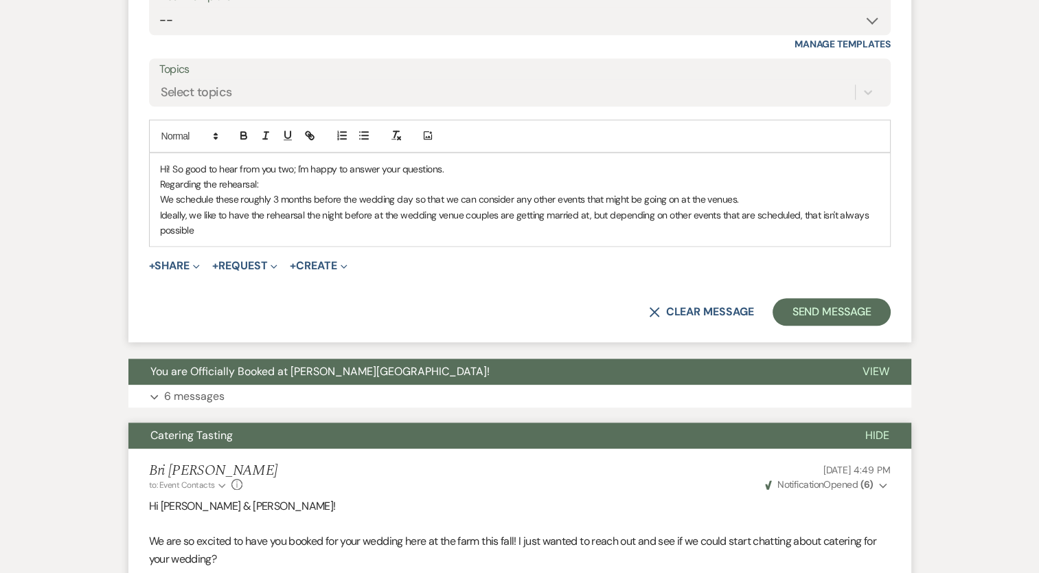
scroll to position [1374, 0]
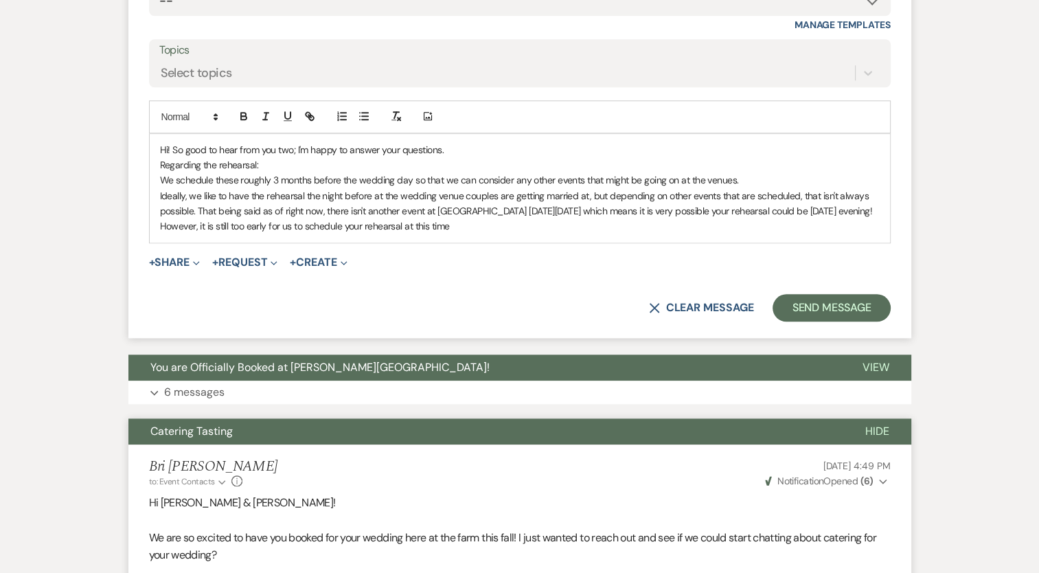
click at [511, 224] on p "Ideally, we like to have the rehearsal the night before at the wedding venue co…" at bounding box center [520, 211] width 720 height 46
drag, startPoint x: 508, startPoint y: 221, endPoint x: 354, endPoint y: 197, distance: 155.7
click at [354, 197] on p "Ideally, we like to have the rehearsal the night before at the wedding venue co…" at bounding box center [520, 211] width 720 height 46
click at [429, 210] on p "Ideally, we like to have the rehearsal the night before at the wedding venue co…" at bounding box center [520, 211] width 720 height 46
drag, startPoint x: 492, startPoint y: 225, endPoint x: 196, endPoint y: 224, distance: 295.3
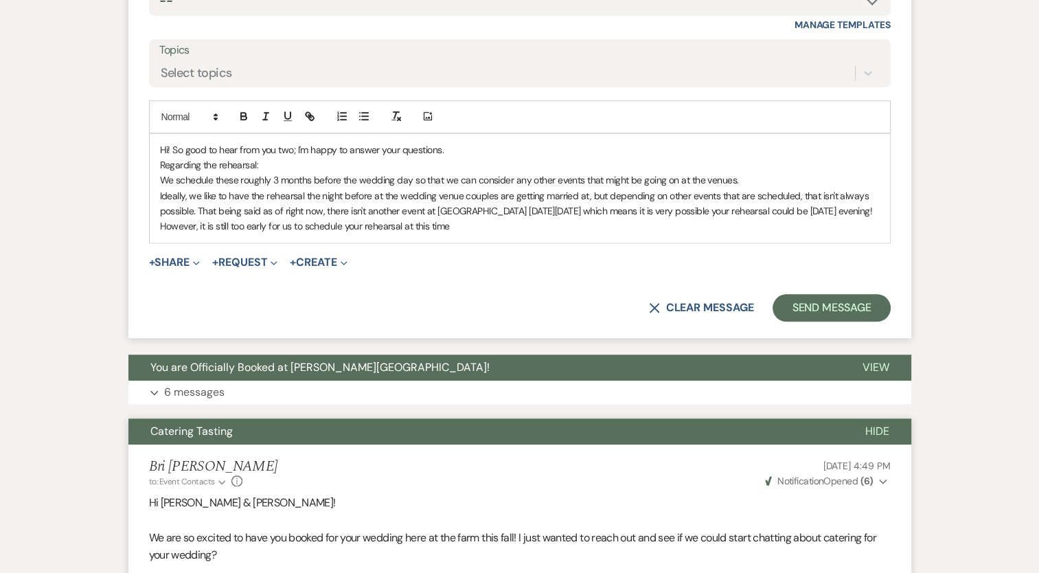
click at [196, 224] on p "Ideally, we like to have the rehearsal the night before at the wedding venue co…" at bounding box center [520, 211] width 720 height 46
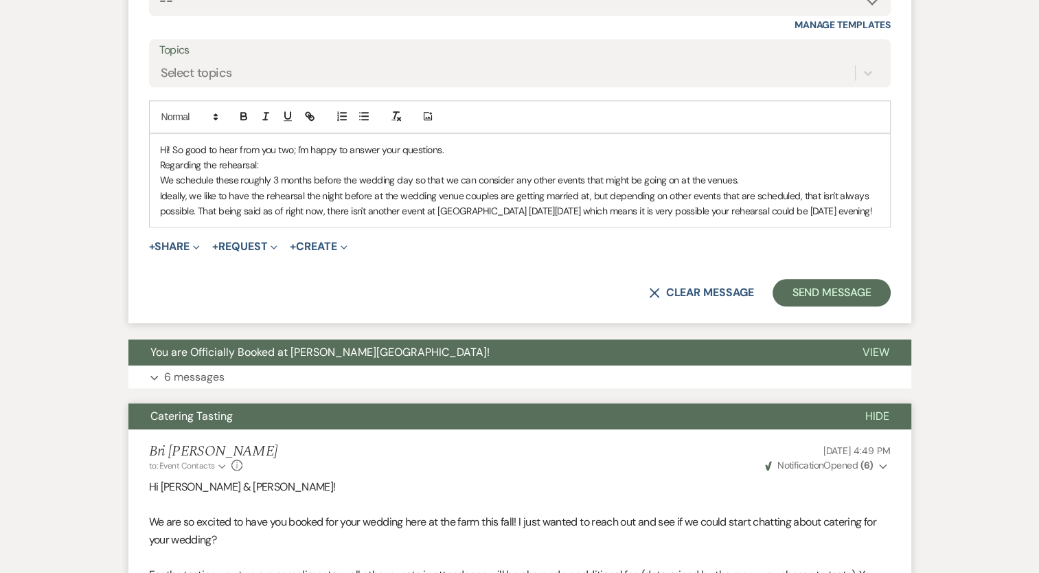
click at [157, 159] on div "Hi! So good to hear from you two; I'm happy to answer your questions. Regarding…" at bounding box center [520, 180] width 740 height 93
click at [278, 180] on p "We schedule these roughly 3 months before the wedding day so that we can consid…" at bounding box center [520, 179] width 720 height 15
click at [757, 176] on p "We schedule these roughly 3 months before the wedding day so that we can consid…" at bounding box center [520, 179] width 720 height 15
click at [276, 175] on p "We schedule these roughly 3 months before the wedding day so that we can consid…" at bounding box center [520, 179] width 720 height 15
click at [760, 179] on p "We schedule these roughly 2-2.5 months before the wedding day so that we can co…" at bounding box center [520, 179] width 720 height 15
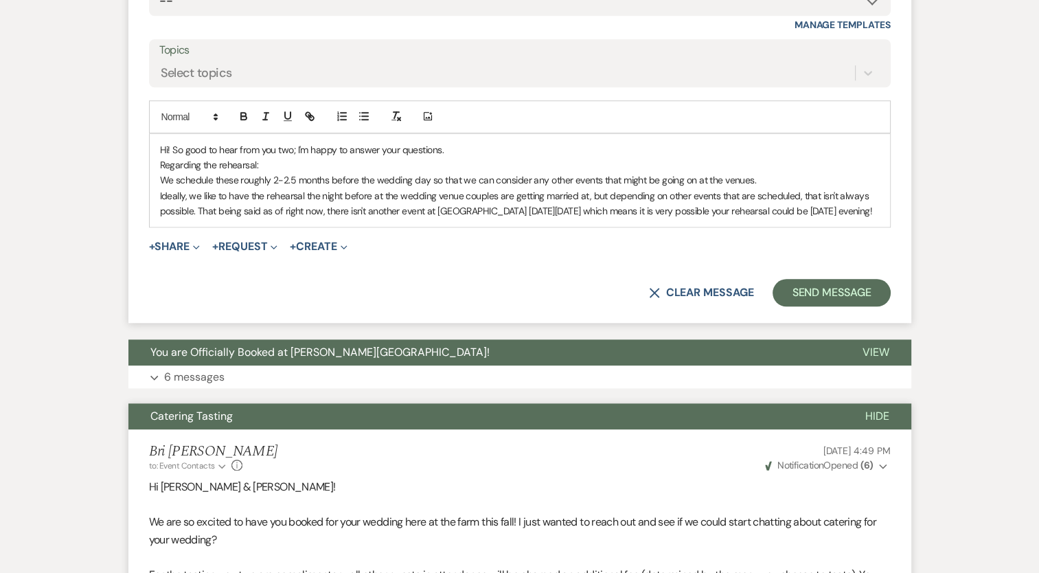
drag, startPoint x: 197, startPoint y: 210, endPoint x: 206, endPoint y: 210, distance: 8.9
click at [200, 209] on p "Ideally, we like to have the rehearsal the night before at the wedding venue co…" at bounding box center [520, 203] width 720 height 31
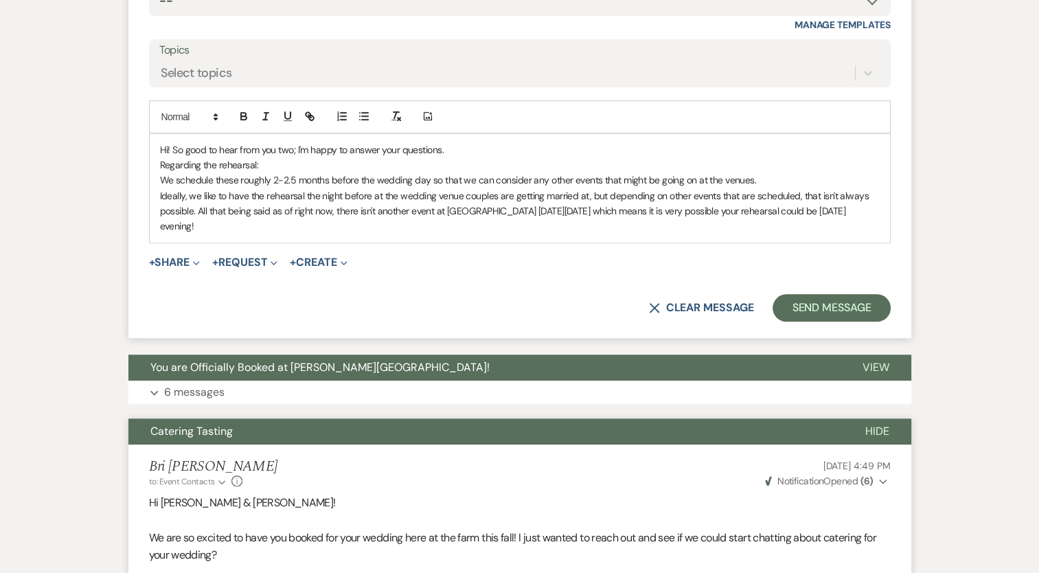
drag, startPoint x: 269, startPoint y: 205, endPoint x: 303, endPoint y: 210, distance: 34.0
click at [269, 205] on p "Ideally, we like to have the rehearsal the night before at the wedding venue co…" at bounding box center [520, 211] width 720 height 46
drag, startPoint x: 337, startPoint y: 210, endPoint x: 602, endPoint y: 218, distance: 265.9
click at [602, 218] on p "Ideally, we like to have the rehearsal the night before at the wedding venue co…" at bounding box center [520, 211] width 720 height 46
click at [275, 218] on p "Ideally, we like to have the rehearsal the night before at the wedding venue co…" at bounding box center [520, 211] width 720 height 46
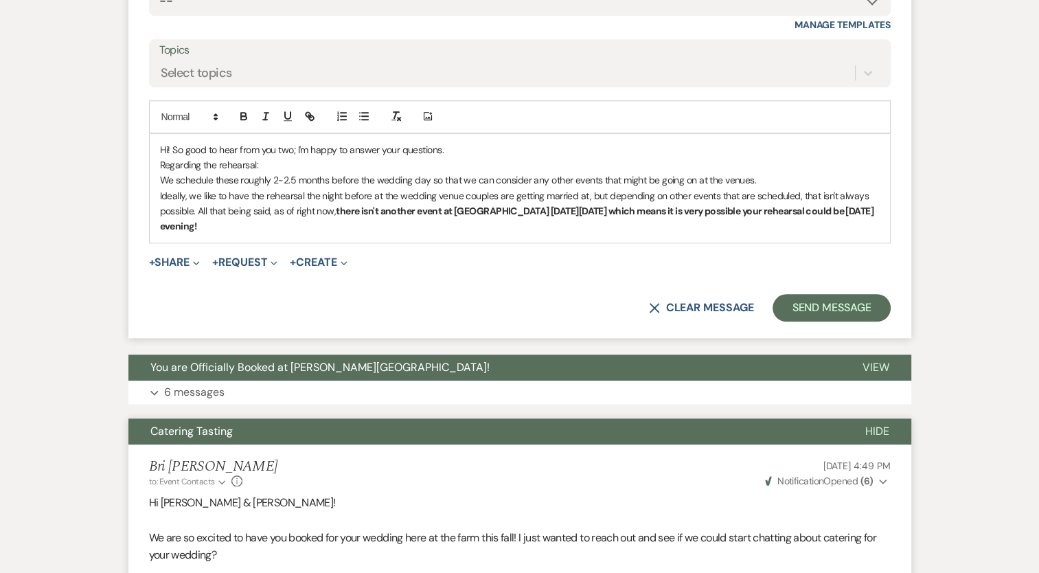
click at [269, 226] on p "Ideally, we like to have the rehearsal the night before at the wedding venue co…" at bounding box center [520, 211] width 720 height 46
drag, startPoint x: 269, startPoint y: 225, endPoint x: 249, endPoint y: 226, distance: 20.0
click at [269, 225] on p "Ideally, we like to have the rehearsal the night before at the wedding venue co…" at bounding box center [520, 211] width 720 height 46
click at [252, 226] on p "Ideally, we like to have the rehearsal the night before at the wedding venue co…" at bounding box center [520, 211] width 720 height 46
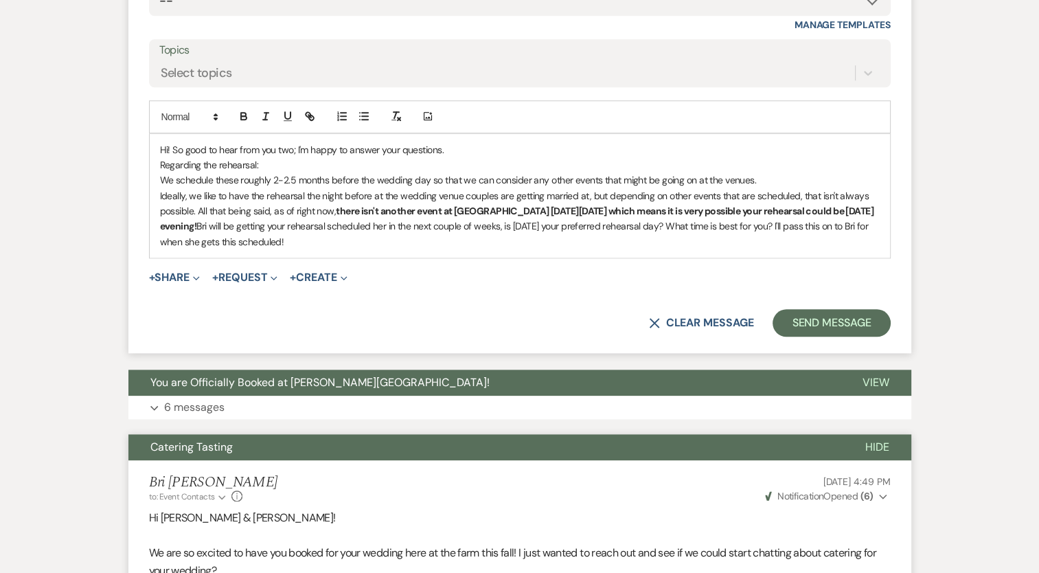
click at [415, 234] on p "Ideally, we like to have the rehearsal the night before at the wedding venue co…" at bounding box center [520, 219] width 720 height 62
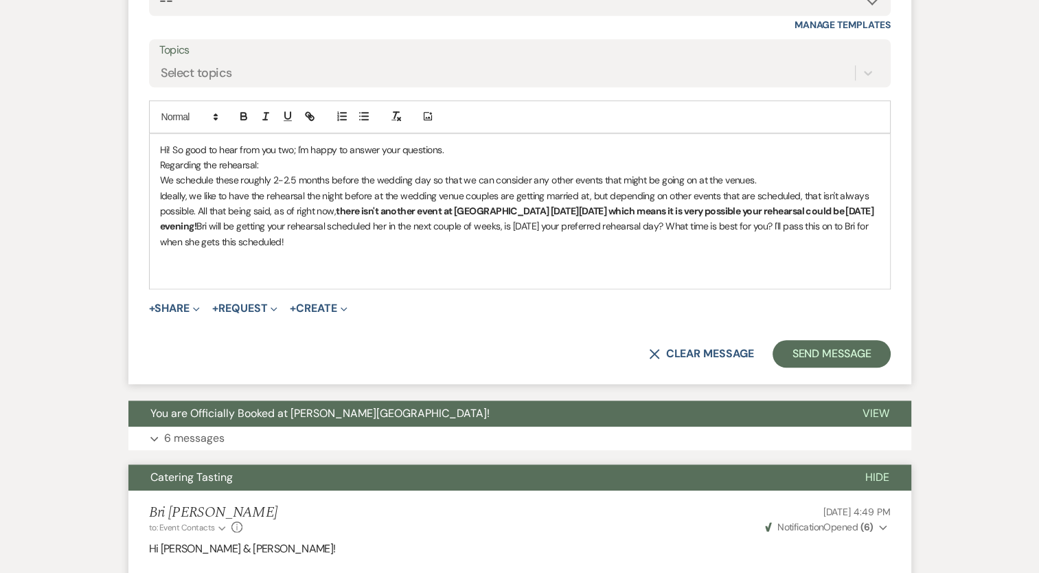
click at [236, 174] on p "We schedule these roughly 2-2.5 months before the wedding day so that we can co…" at bounding box center [520, 179] width 720 height 15
click at [236, 178] on p "We schedule these roughly 2-2.5 months before the wedding day so that we can co…" at bounding box center [520, 179] width 720 height 15
drag, startPoint x: 240, startPoint y: 181, endPoint x: 215, endPoint y: 177, distance: 25.0
click at [215, 177] on p "We schedule these roughly 2-2.5 months before the wedding day so that we can co…" at bounding box center [520, 179] width 720 height 15
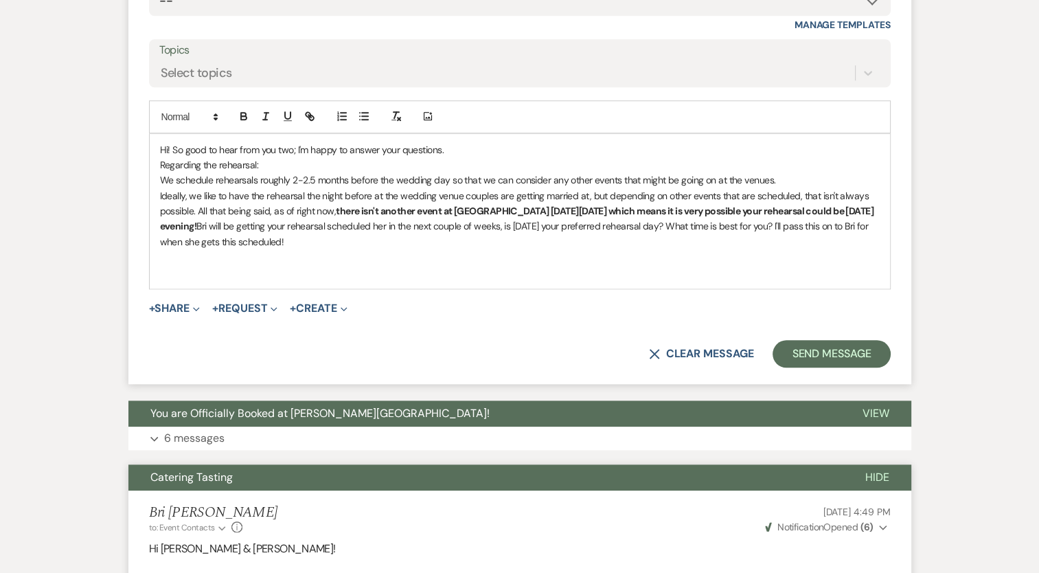
click at [200, 207] on p "Ideally, we like to have the rehearsal the night before at the wedding venue co…" at bounding box center [520, 219] width 720 height 62
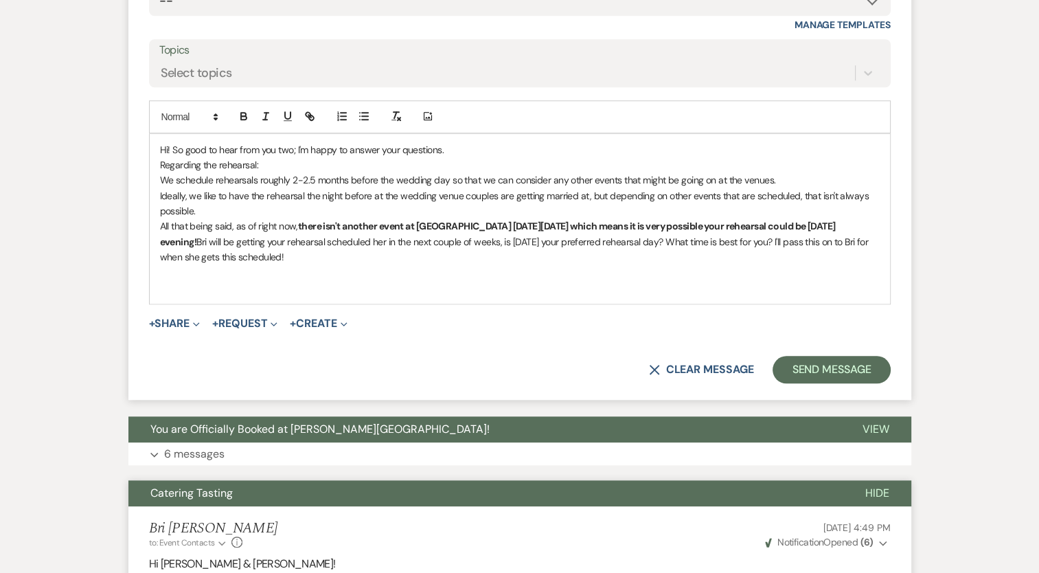
click at [183, 260] on p "All that being said, as of right now, there isn't another event at The Meadow o…" at bounding box center [520, 241] width 720 height 46
click at [172, 276] on p at bounding box center [520, 272] width 720 height 15
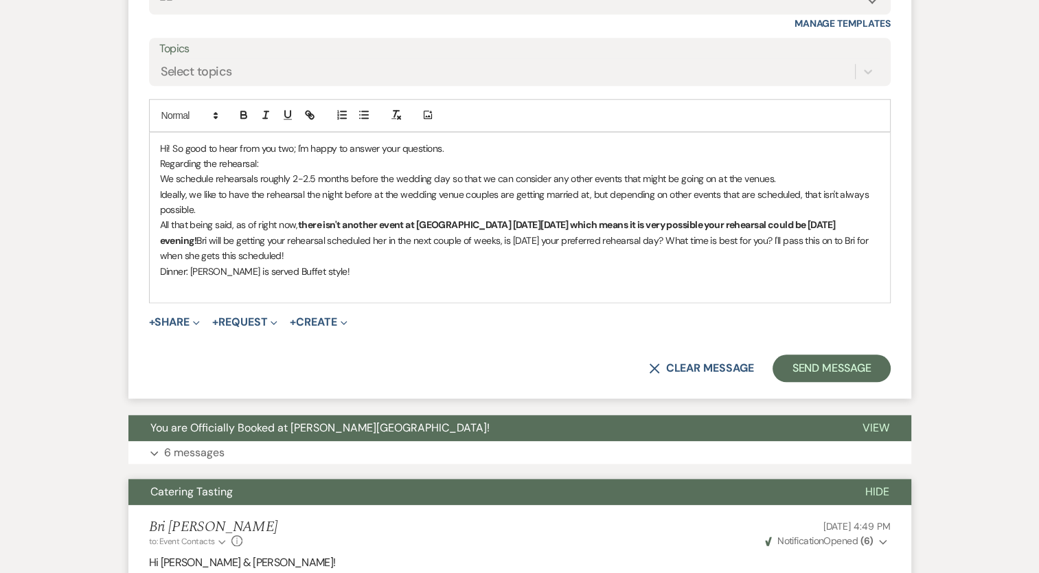
scroll to position [1352, 0]
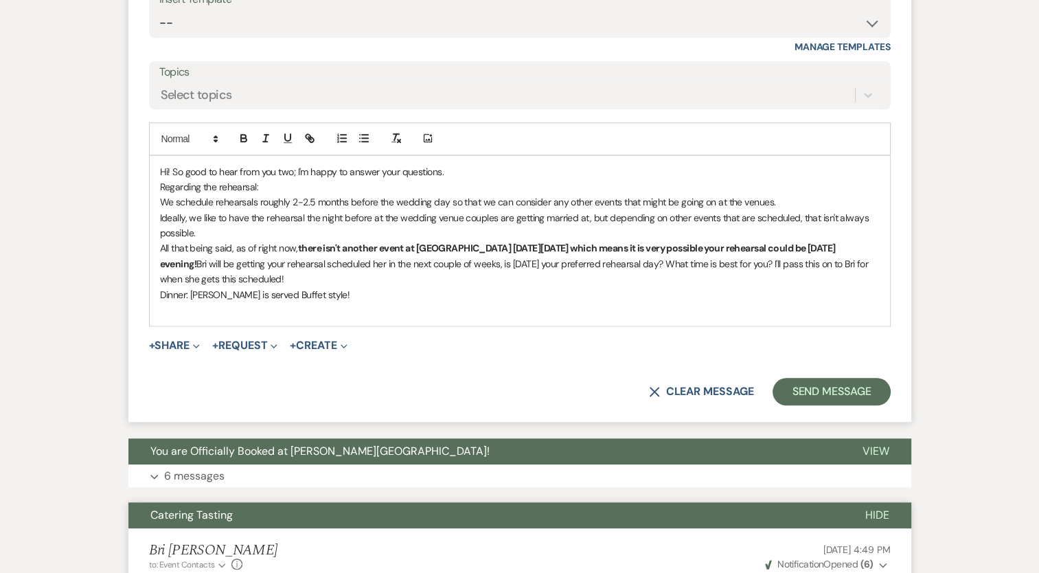
click at [258, 293] on p "Dinner: Dinner is served Buffet style!" at bounding box center [520, 294] width 720 height 15
click at [264, 294] on p "Dinner: Dinner is served Buffet style!" at bounding box center [520, 294] width 720 height 15
click at [318, 295] on p "Dinner: Dinner is served Buffet style!" at bounding box center [520, 294] width 720 height 15
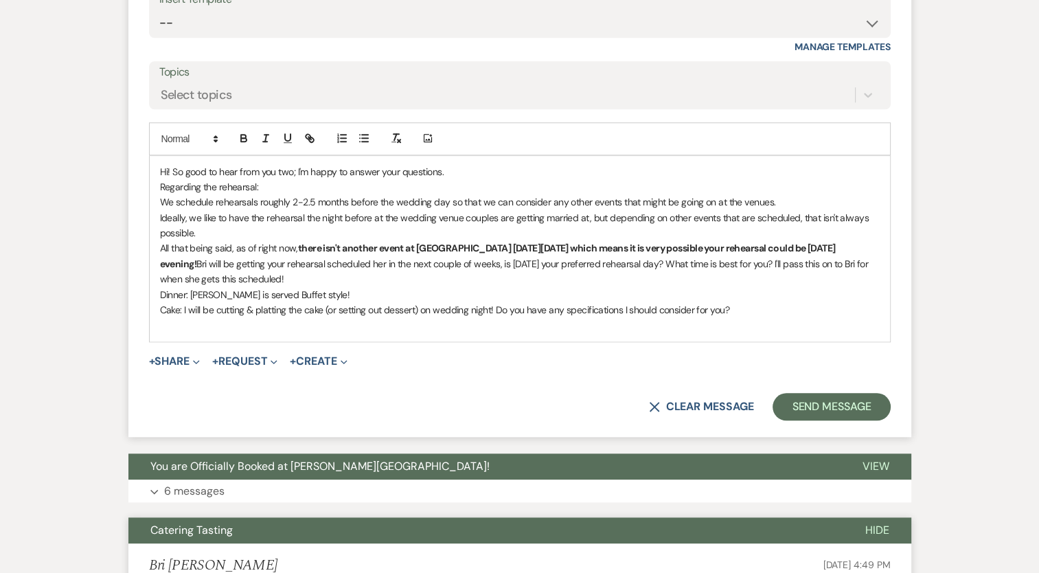
drag, startPoint x: 712, startPoint y: 299, endPoint x: 499, endPoint y: 305, distance: 213.7
click at [499, 305] on p "Cake: I will be cutting & platting the cake (or setting out dessert) on wedding…" at bounding box center [520, 309] width 720 height 15
drag, startPoint x: 727, startPoint y: 317, endPoint x: 754, endPoint y: 317, distance: 26.8
click at [746, 317] on p at bounding box center [520, 324] width 720 height 15
click at [775, 320] on p at bounding box center [520, 324] width 720 height 15
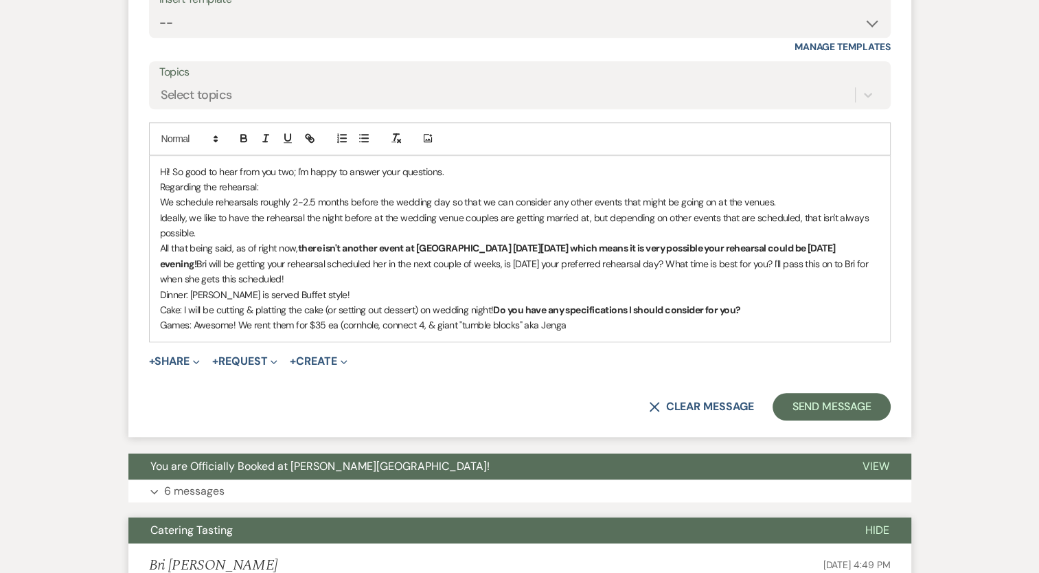
click at [565, 322] on p "Games: Awesome! We rent them for $35 ea (cornhole, connect 4, & giant "tumble b…" at bounding box center [520, 324] width 720 height 15
drag, startPoint x: 564, startPoint y: 322, endPoint x: 524, endPoint y: 317, distance: 40.1
click at [524, 317] on p "Games: Awesome! We rent them for $35 ea (cornhole, connect 4, & giant "tumble b…" at bounding box center [520, 324] width 720 height 15
click at [570, 327] on p "Games: Awesome! We rent them for $35 ea (cornhole, connect 4, & giant "tumble b…" at bounding box center [520, 324] width 720 height 15
click at [731, 327] on p "Games: Awesome! We rent them for $35 each (cornhole, connect 4, & giant "tumble…" at bounding box center [520, 324] width 720 height 15
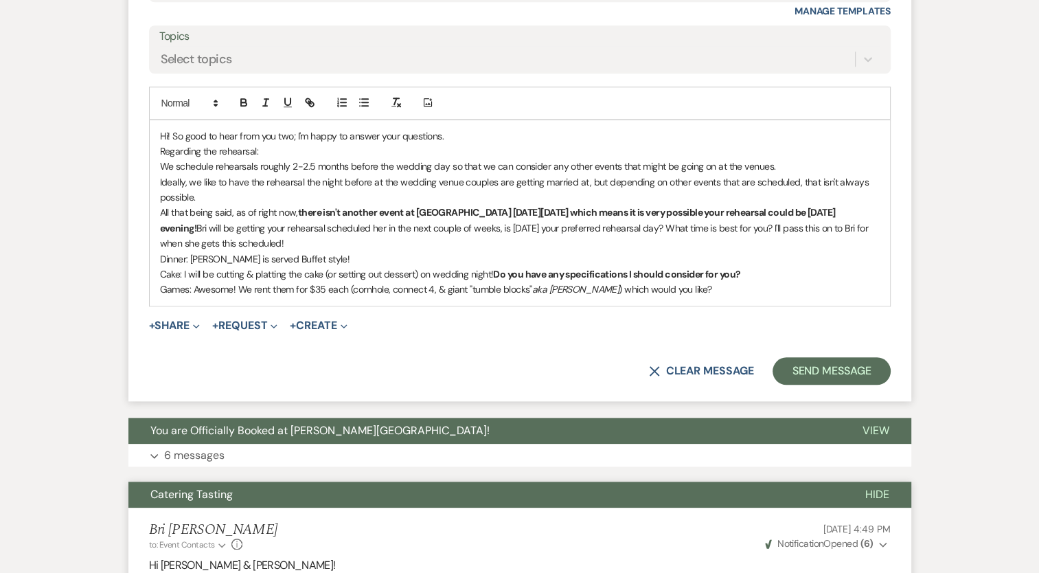
scroll to position [1420, 0]
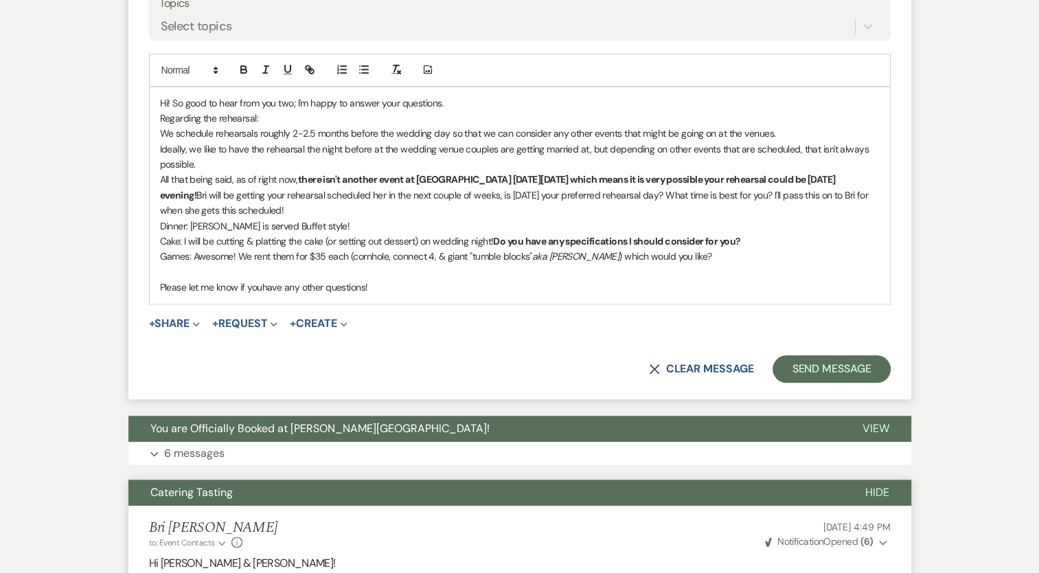
click at [264, 286] on p "Please let me know if youhave any other questions!" at bounding box center [520, 287] width 720 height 15
click at [402, 285] on p "Please let me know if you have any other questions!" at bounding box center [520, 287] width 720 height 15
drag, startPoint x: 503, startPoint y: 192, endPoint x: 713, endPoint y: 197, distance: 209.5
click at [713, 197] on p "All that being said, as of right now, there isn't another event at The Meadow o…" at bounding box center [520, 195] width 720 height 46
click at [714, 197] on p "All that being said, as of right now, there isn't another event at The Meadow o…" at bounding box center [520, 195] width 720 height 46
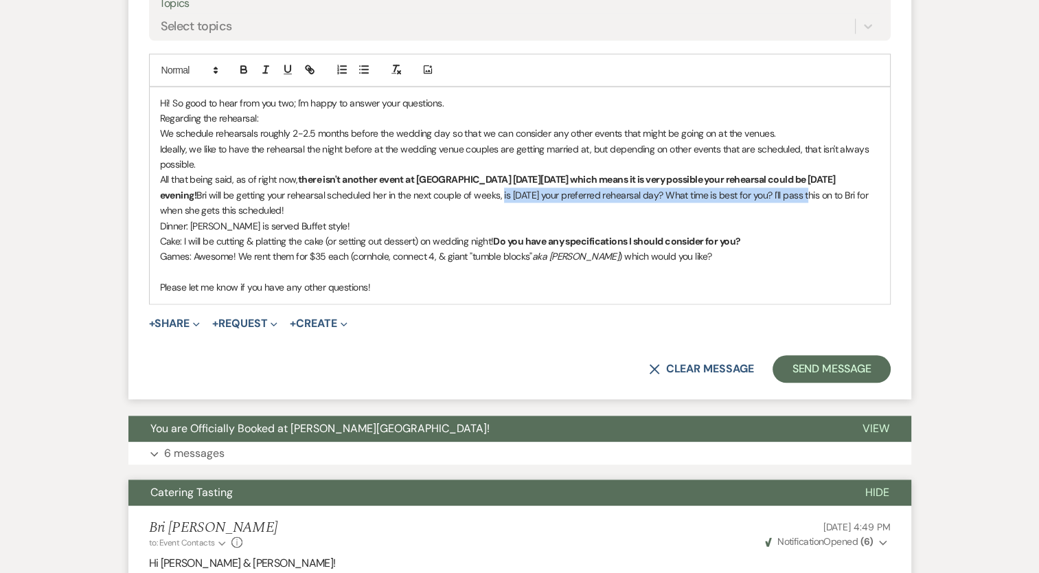
drag, startPoint x: 505, startPoint y: 191, endPoint x: 819, endPoint y: 196, distance: 314.6
click at [819, 196] on p "All that being said, as of right now, there isn't another event at The Meadow o…" at bounding box center [520, 195] width 720 height 46
click at [236, 61] on button "button" at bounding box center [243, 69] width 19 height 16
click at [505, 194] on strong "is Thursday, Nov. 6th your preferred rehearsal day? What time is best for you?" at bounding box center [641, 195] width 279 height 12
drag, startPoint x: 503, startPoint y: 192, endPoint x: 882, endPoint y: 259, distance: 384.9
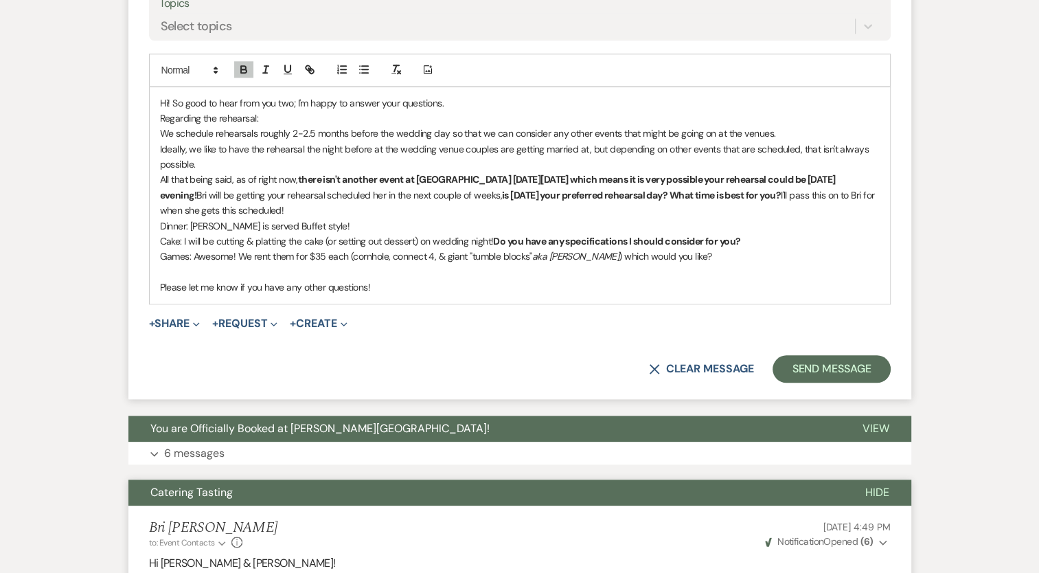
click at [504, 192] on p "All that being said, as of right now, there isn't another event at The Meadow o…" at bounding box center [520, 195] width 720 height 46
click at [635, 218] on p "Dinner: Dinner is served Buffet style!" at bounding box center [520, 225] width 720 height 15
click at [378, 206] on p "All that being said, as of right now, there isn't another event at The Meadow o…" at bounding box center [520, 195] width 720 height 46
click at [168, 227] on p "Dinner: Dinner is served Buffet style!" at bounding box center [520, 225] width 720 height 15
click at [168, 226] on p "Dinner: Dinner is served Buffet style!" at bounding box center [520, 225] width 720 height 15
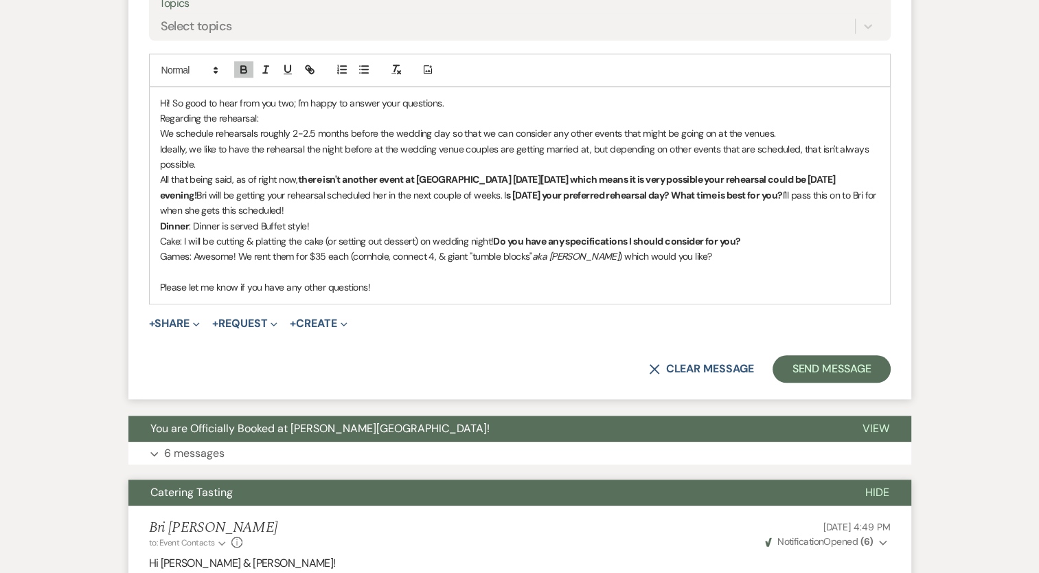
click at [170, 240] on p "Cake: I will be cutting & platting the cake (or setting out dessert) on wedding…" at bounding box center [520, 241] width 720 height 15
click at [179, 257] on p "Games: Awesome! We rent them for $35 each (cornhole, connect 4, & giant "tumble…" at bounding box center [520, 256] width 720 height 15
click at [179, 256] on p "Games: Awesome! We rent them for $35 each (cornhole, connect 4, & giant "tumble…" at bounding box center [520, 256] width 720 height 15
click at [502, 253] on p "Games : Awesome! We rent them for $35 each (cornhole, connect 4, & giant "tumbl…" at bounding box center [520, 256] width 720 height 15
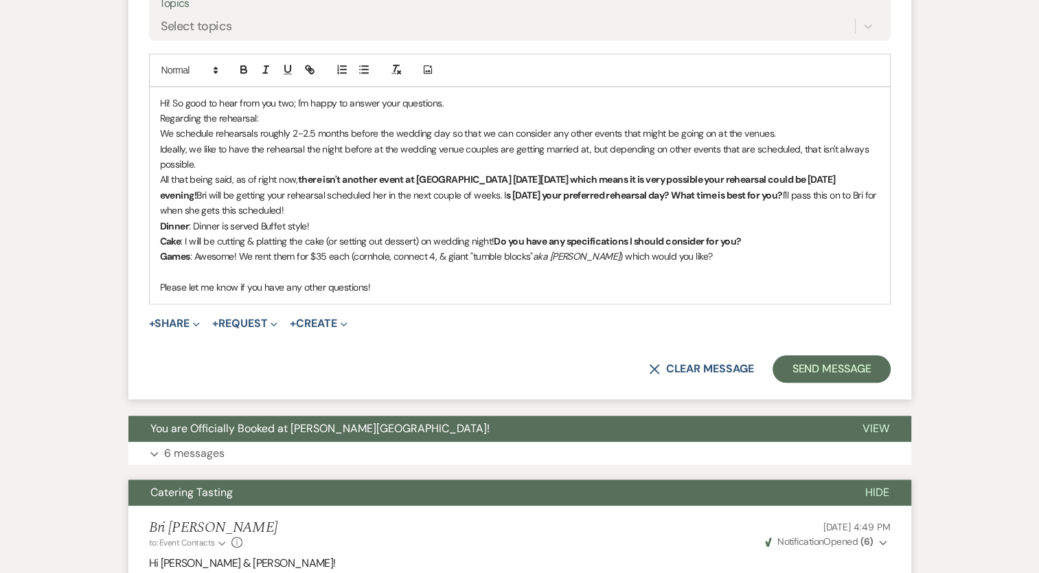
drag, startPoint x: 681, startPoint y: 261, endPoint x: 569, endPoint y: 261, distance: 112.6
click at [584, 254] on p "Games : Awesome! We rent them for $35 each (cornhole, connect 4, & giant "tumbl…" at bounding box center [520, 256] width 720 height 15
click at [242, 71] on icon "button" at bounding box center [243, 70] width 5 height 3
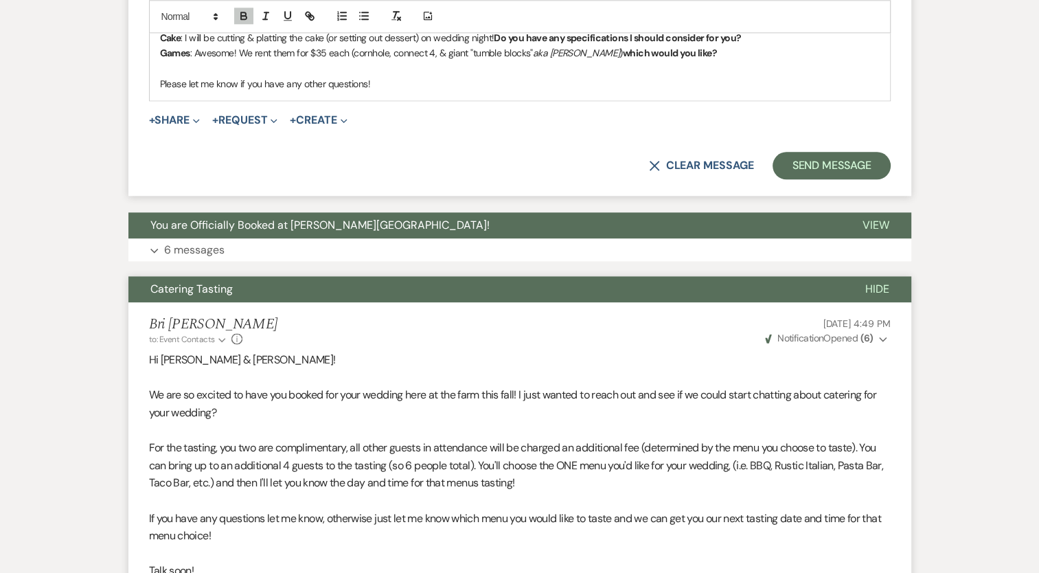
scroll to position [1626, 0]
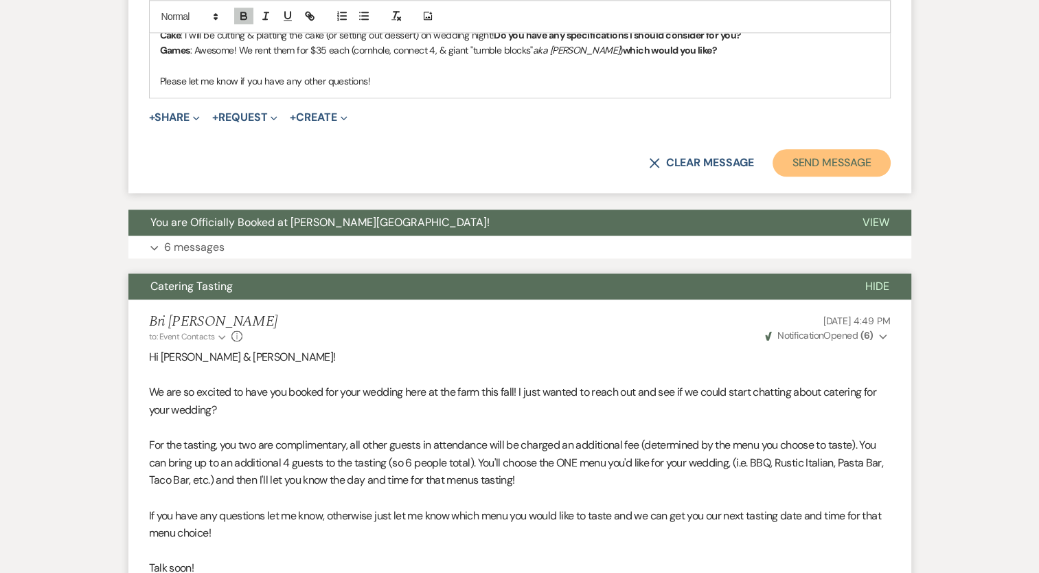
click at [816, 161] on button "Send Message" at bounding box center [831, 162] width 117 height 27
